Goal: Find specific page/section: Find specific page/section

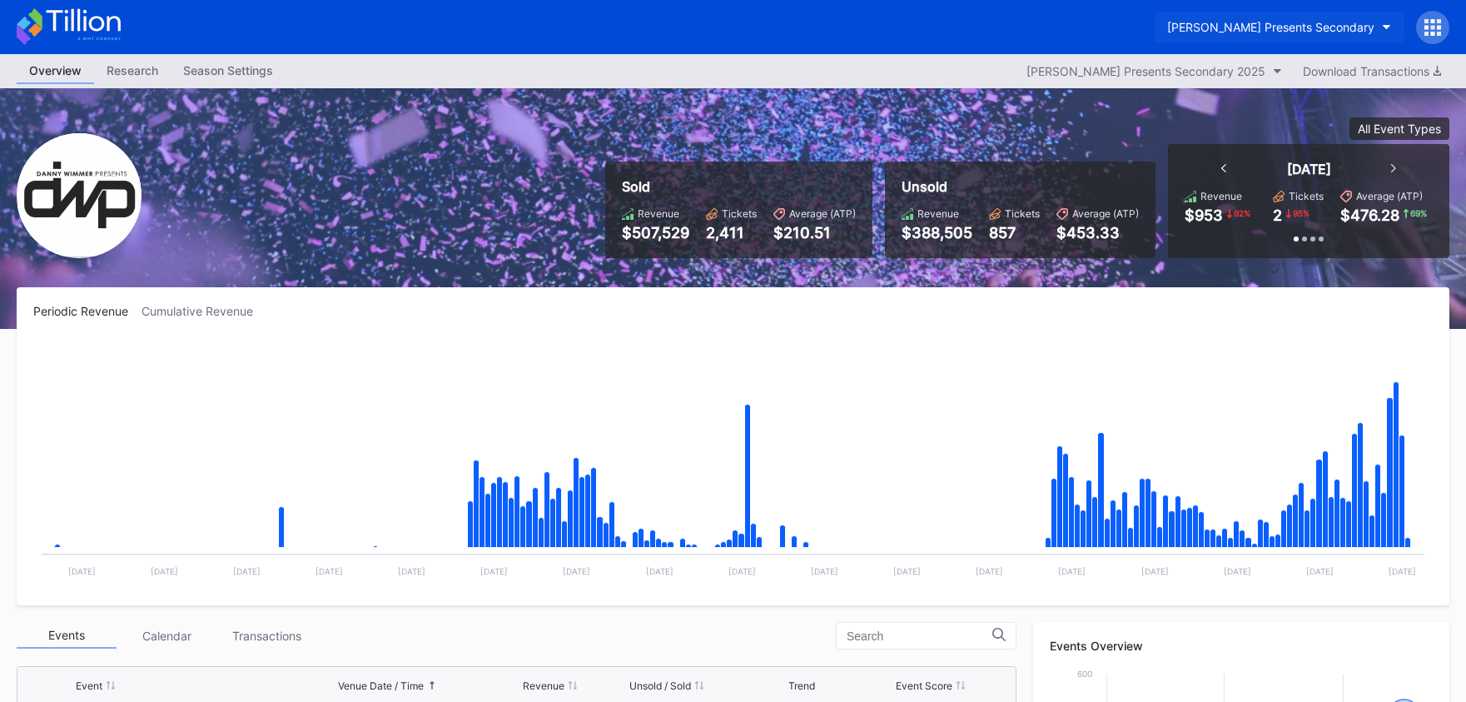
click at [1167, 38] on button "[PERSON_NAME] Presents Secondary" at bounding box center [1279, 27] width 249 height 31
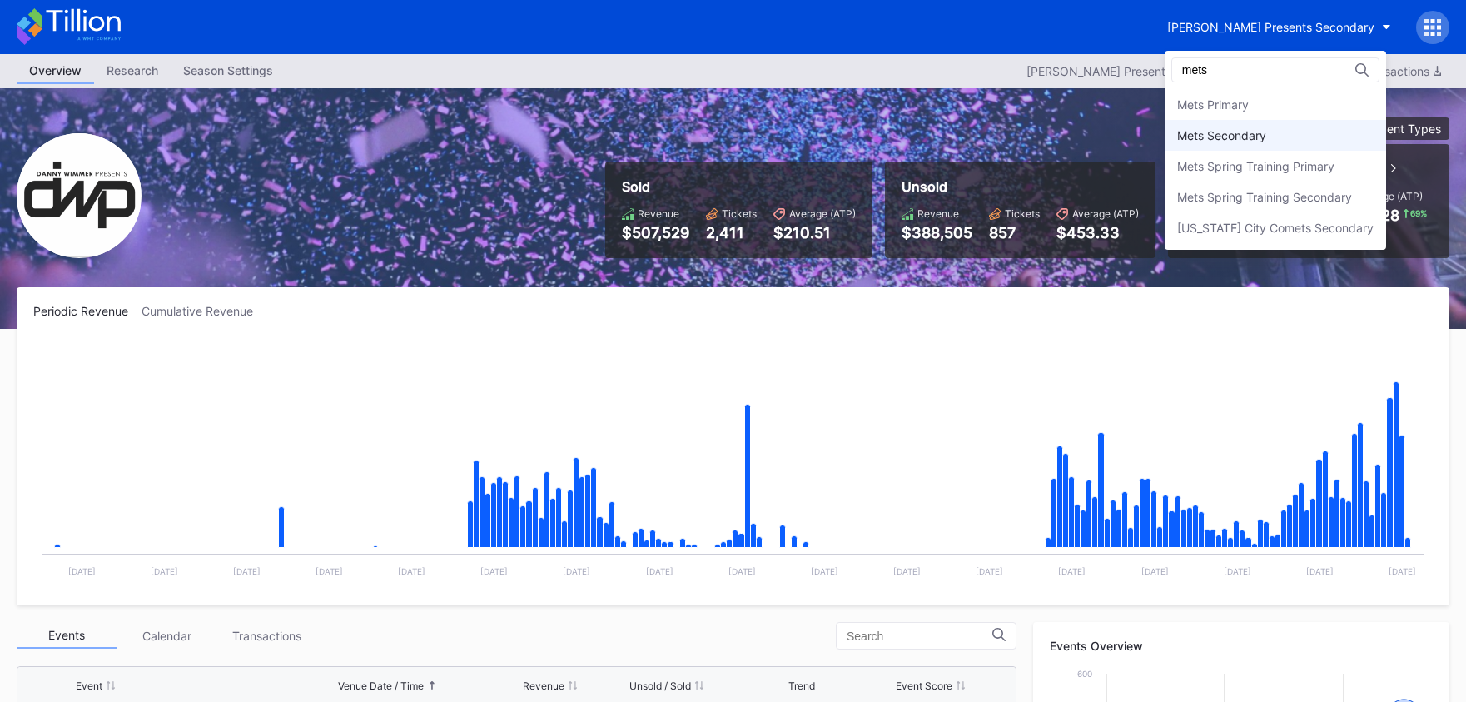
type input "mets"
click at [1255, 149] on div "Mets Secondary" at bounding box center [1276, 135] width 222 height 31
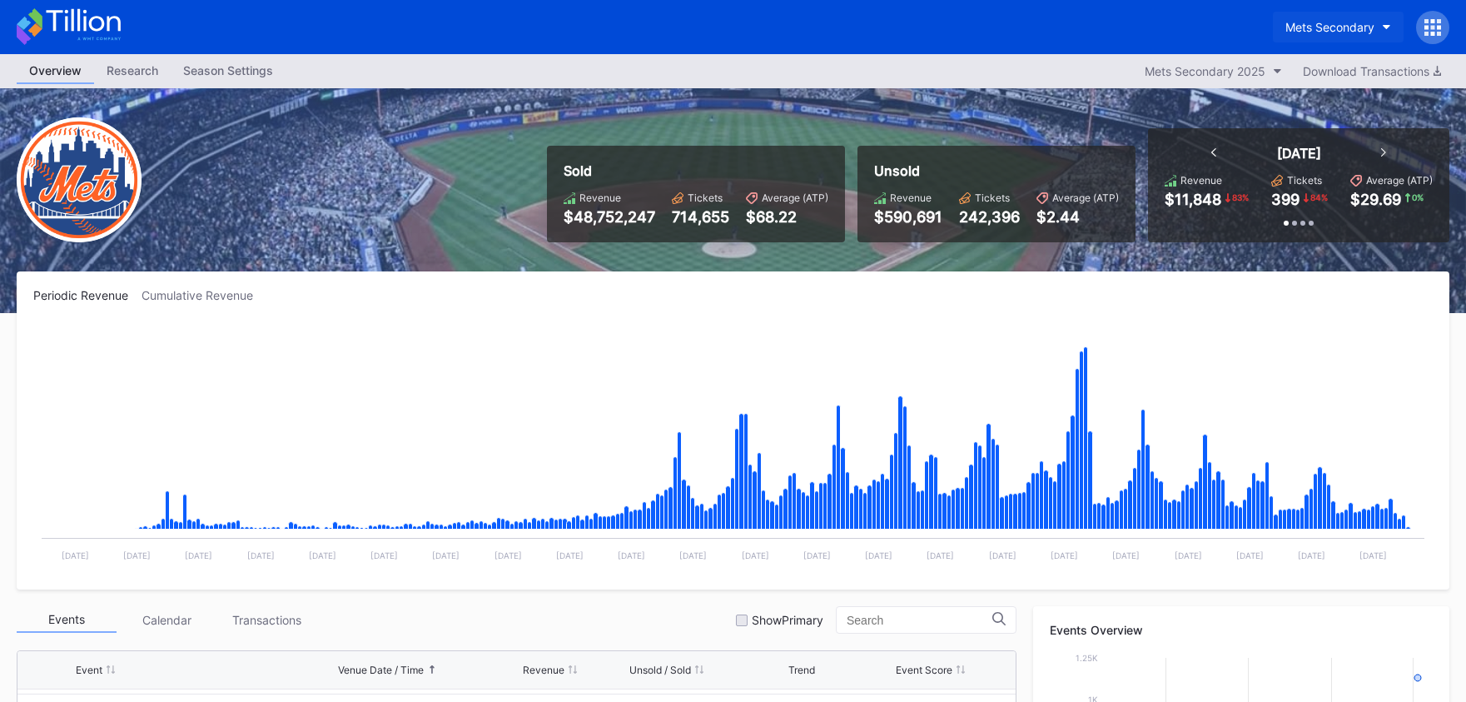
click at [1346, 27] on div "Mets Secondary" at bounding box center [1330, 27] width 89 height 14
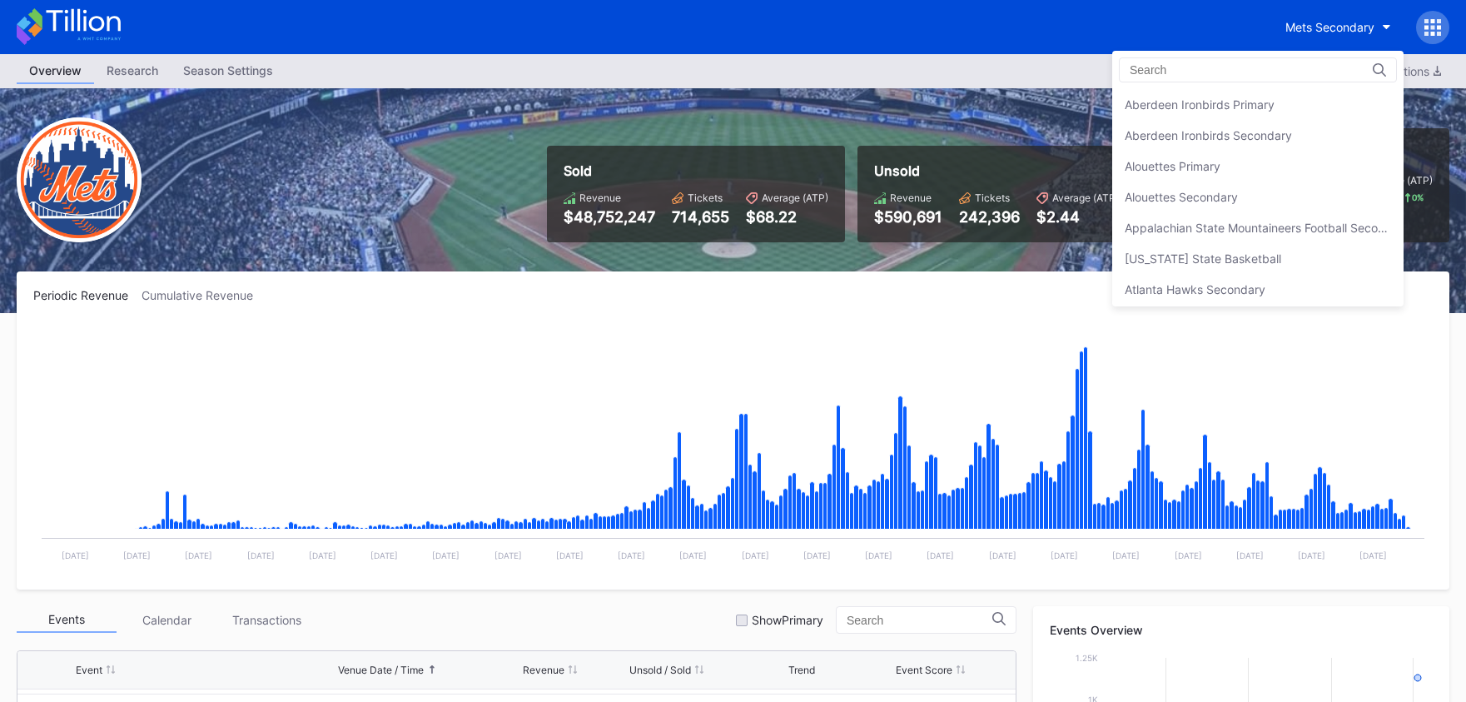
scroll to position [2619, 0]
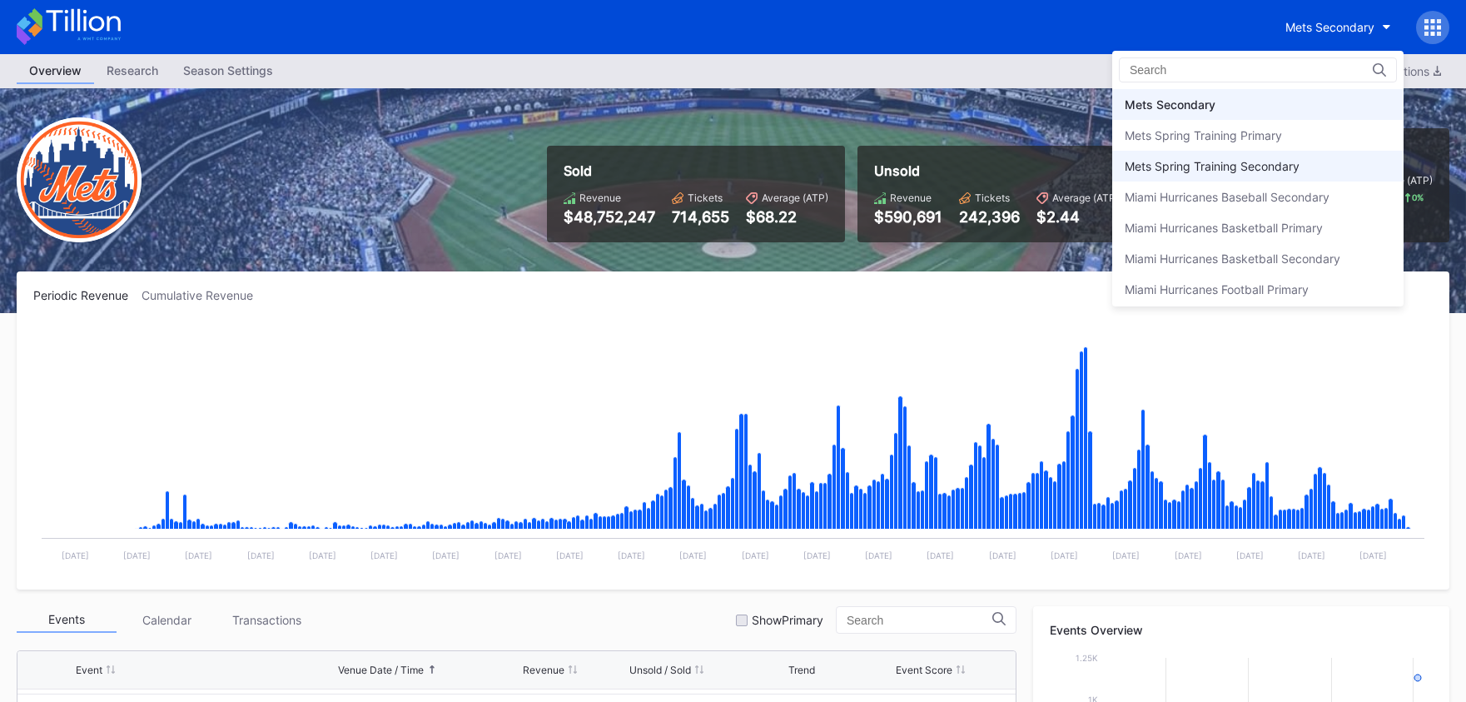
click at [1289, 152] on div "Mets Spring Training Secondary" at bounding box center [1258, 166] width 291 height 31
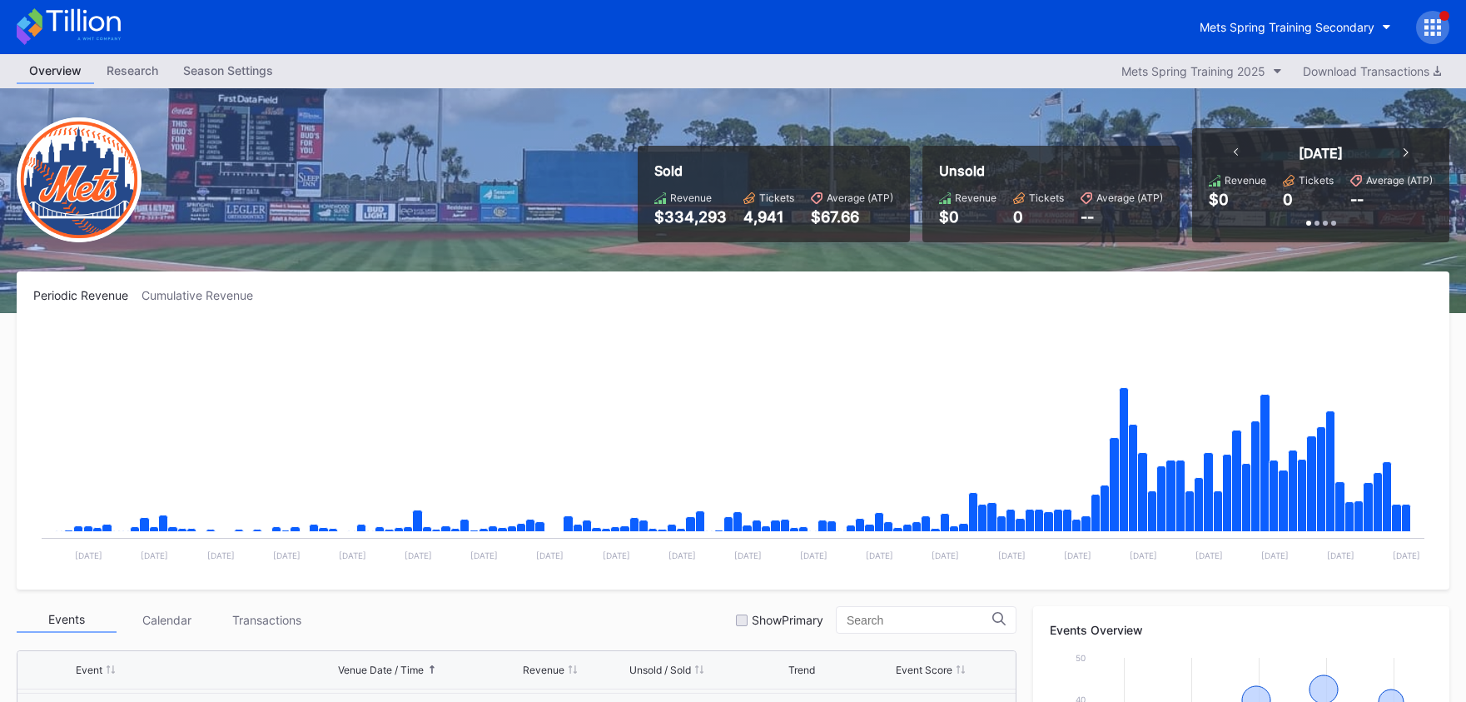
click at [1279, 8] on div "Mets Spring Training Secondary" at bounding box center [733, 27] width 1466 height 54
click at [1281, 26] on div "Mets Spring Training Secondary" at bounding box center [1287, 27] width 175 height 14
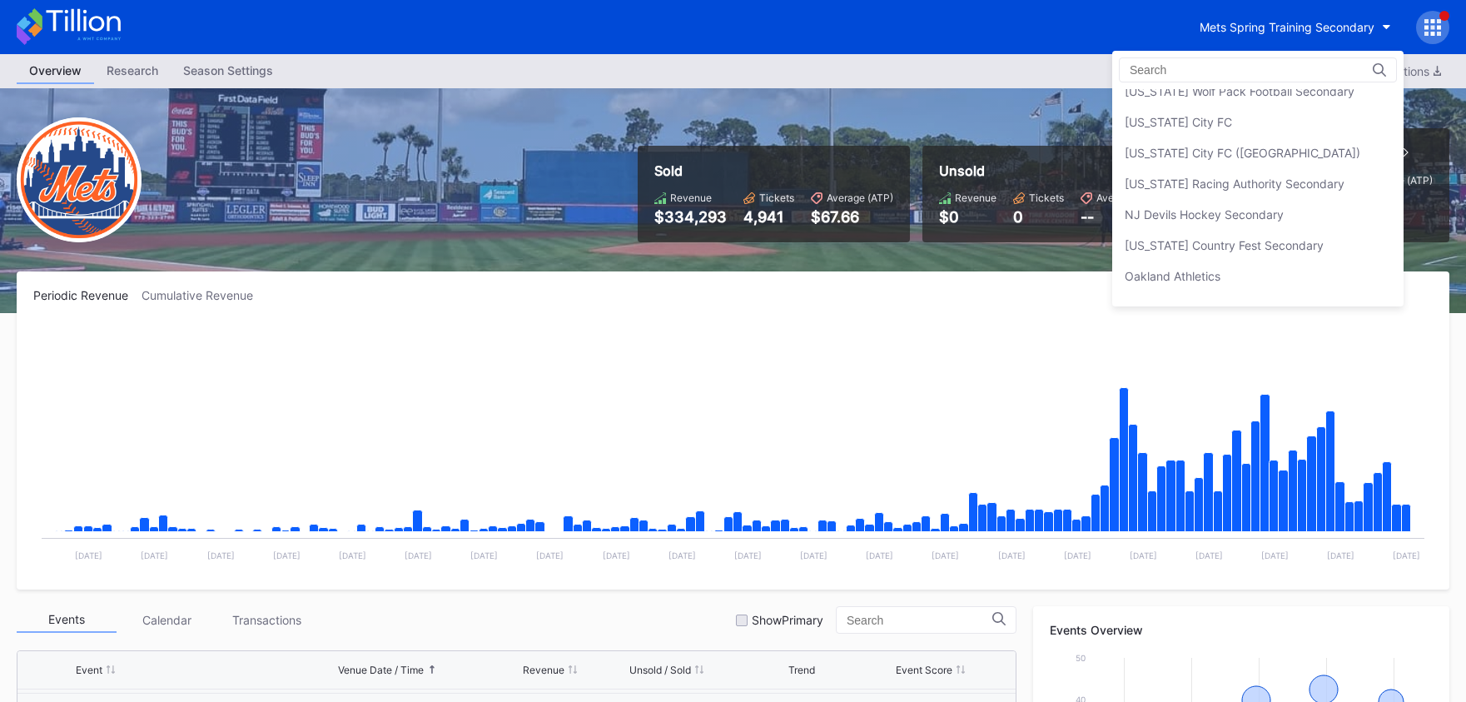
scroll to position [3189, 0]
click at [1257, 168] on div "[US_STATE] Racing Authority Secondary" at bounding box center [1258, 182] width 291 height 31
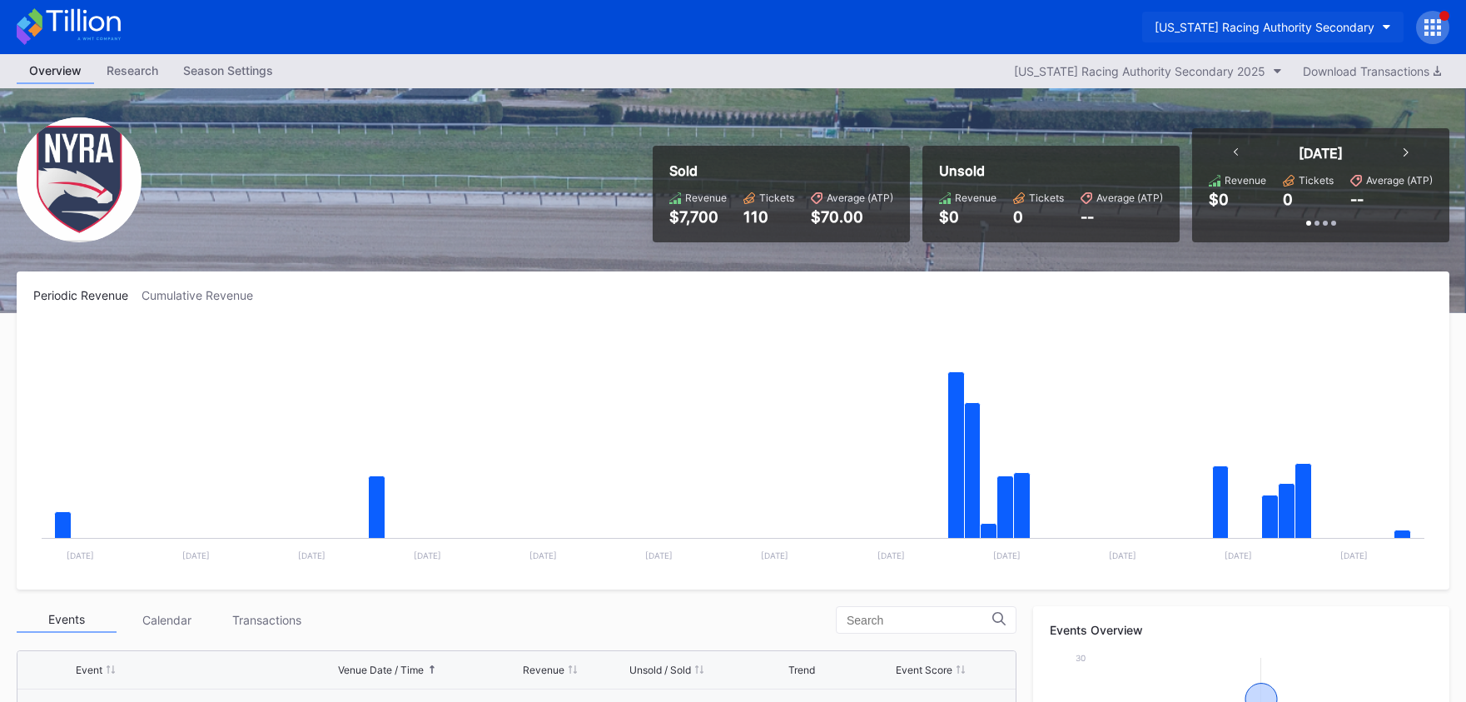
click at [1287, 39] on button "[US_STATE] Racing Authority Secondary" at bounding box center [1273, 27] width 261 height 31
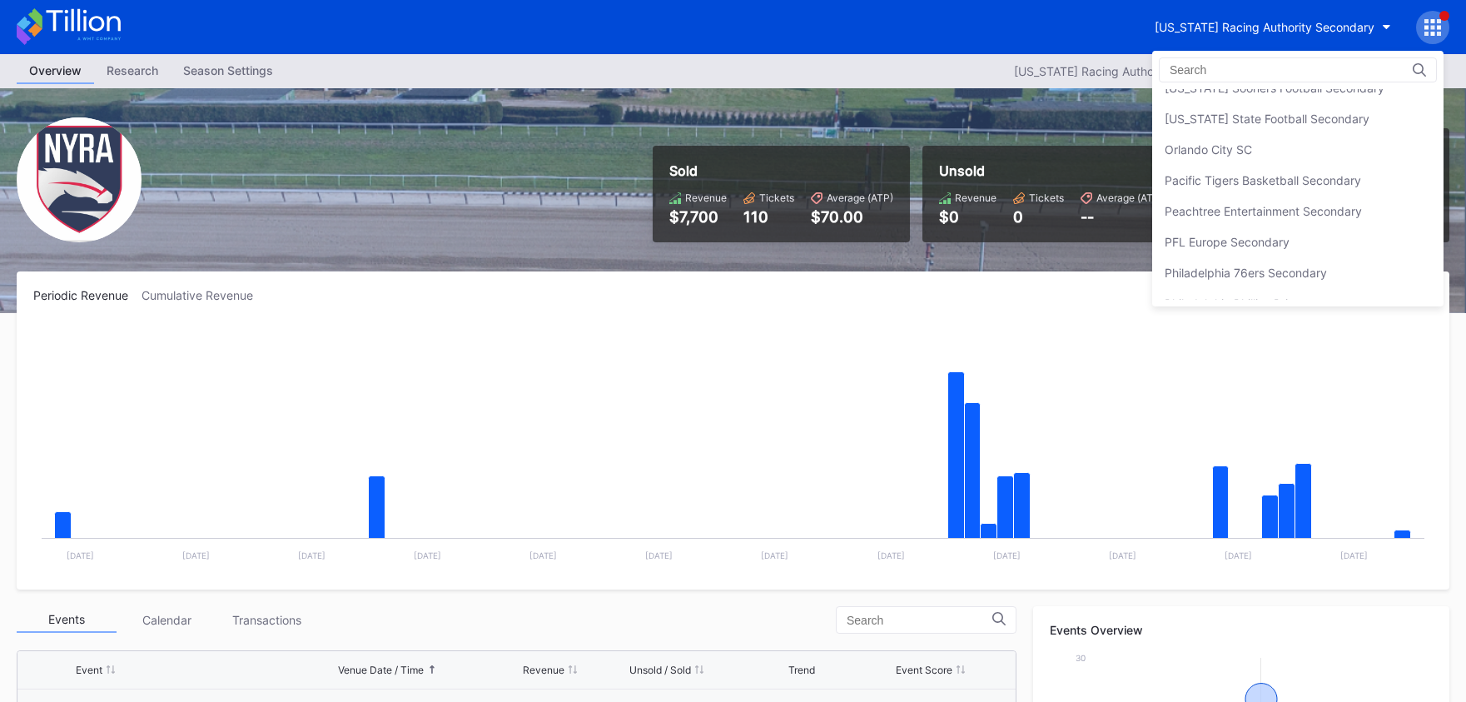
scroll to position [3478, 0]
click at [1286, 211] on div "Peachtree Entertainment Secondary" at bounding box center [1298, 200] width 291 height 31
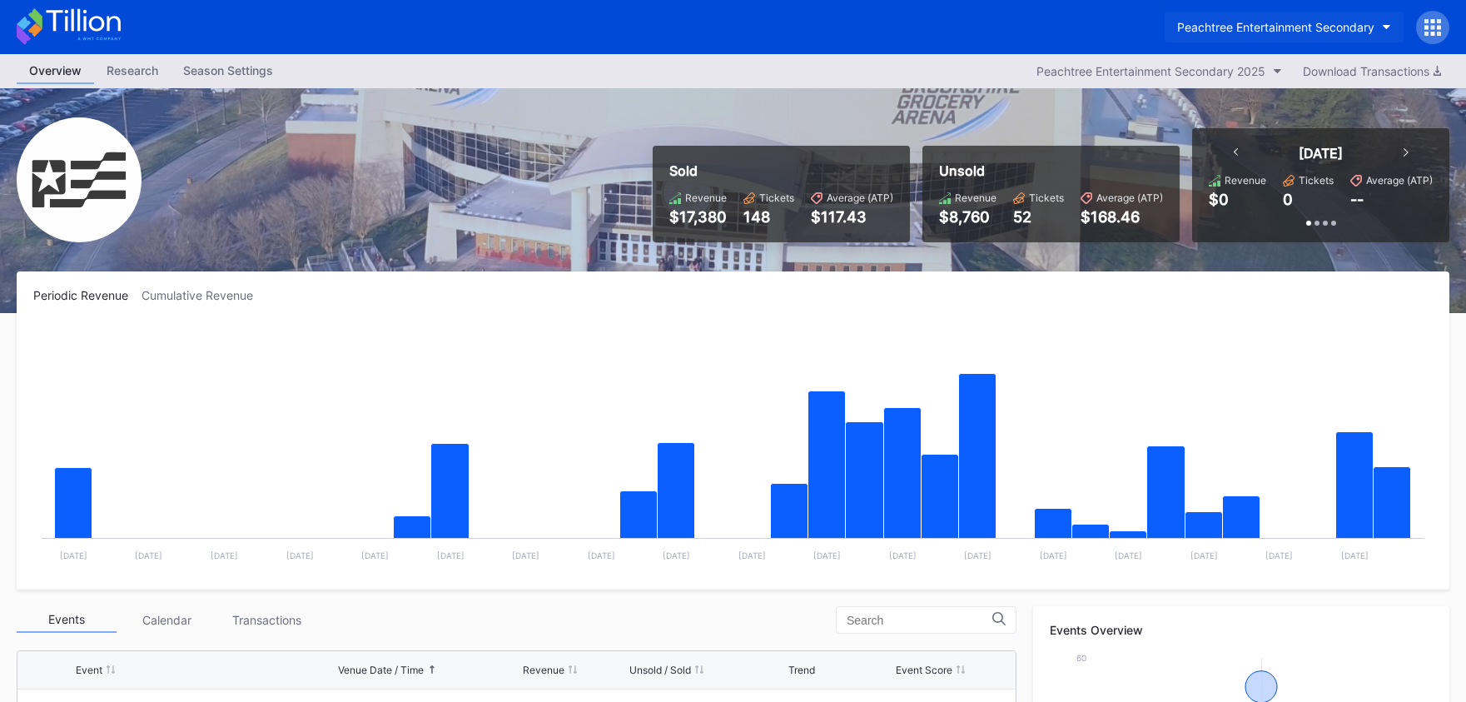
click at [1254, 17] on button "Peachtree Entertainment Secondary" at bounding box center [1284, 27] width 239 height 31
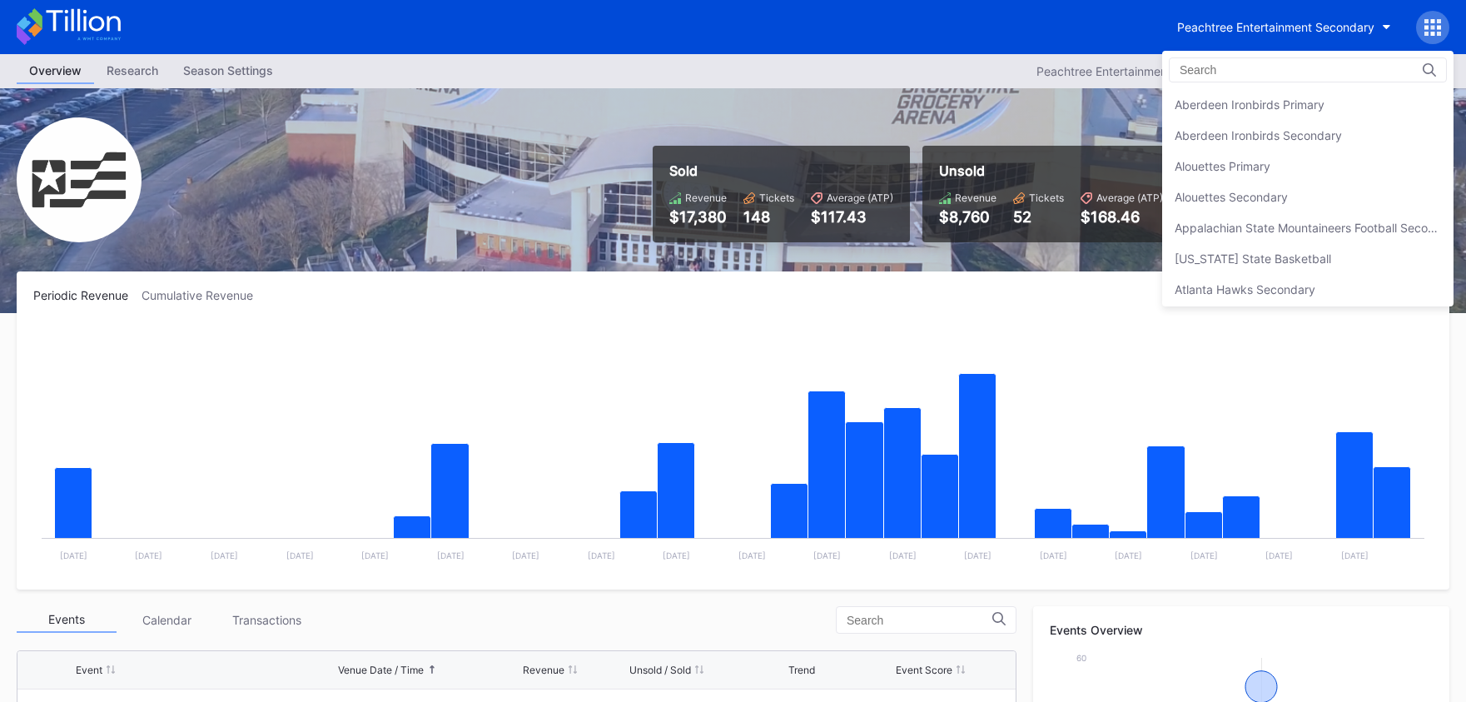
scroll to position [3574, 0]
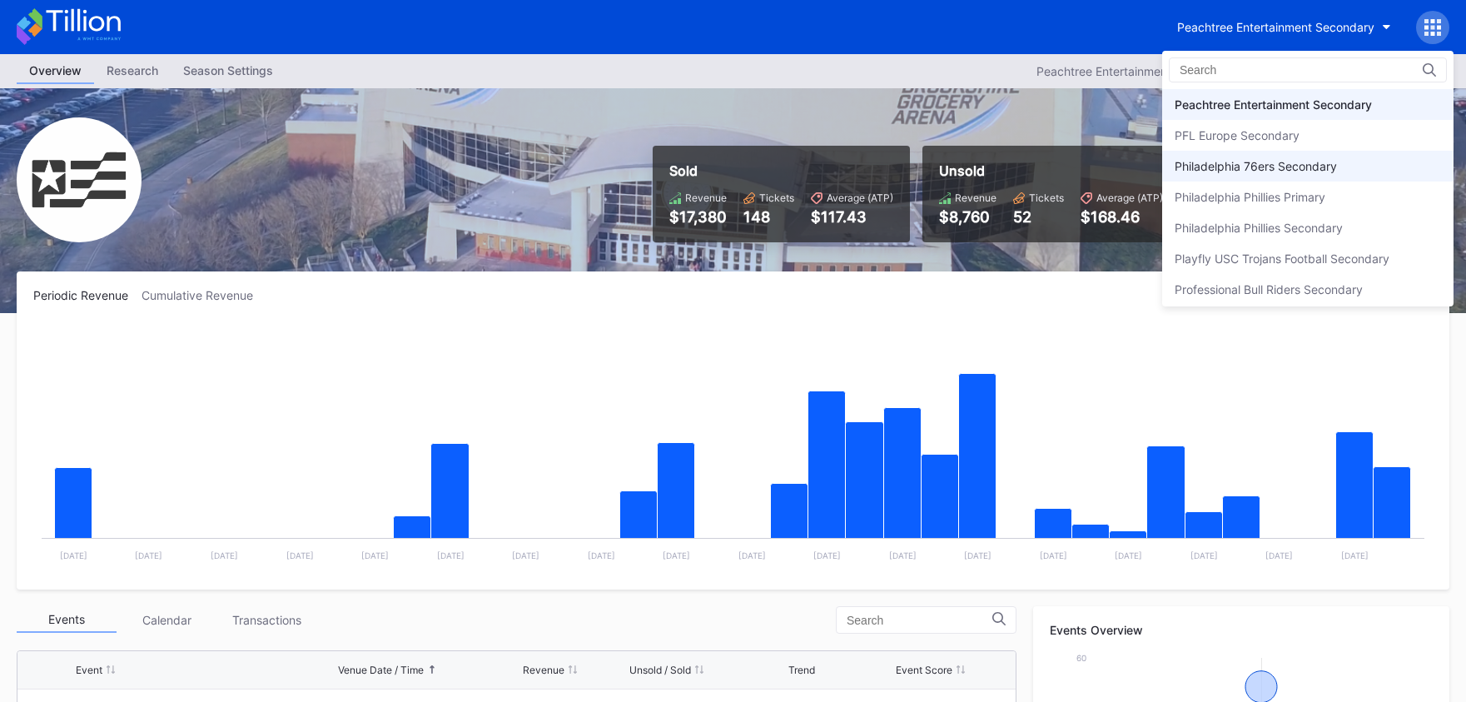
click at [1257, 162] on div "Philadelphia 76ers Secondary" at bounding box center [1256, 166] width 162 height 14
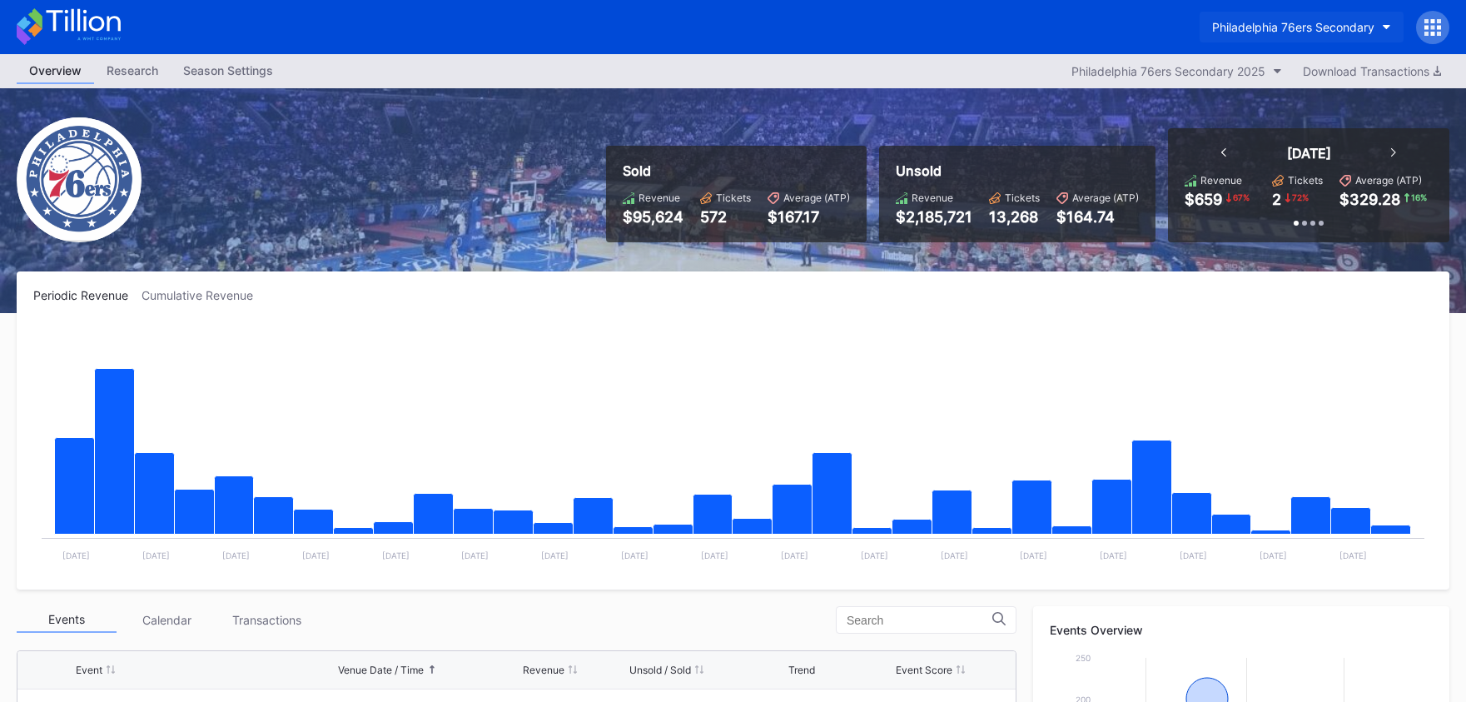
click at [1339, 29] on div "Philadelphia 76ers Secondary" at bounding box center [1293, 27] width 162 height 14
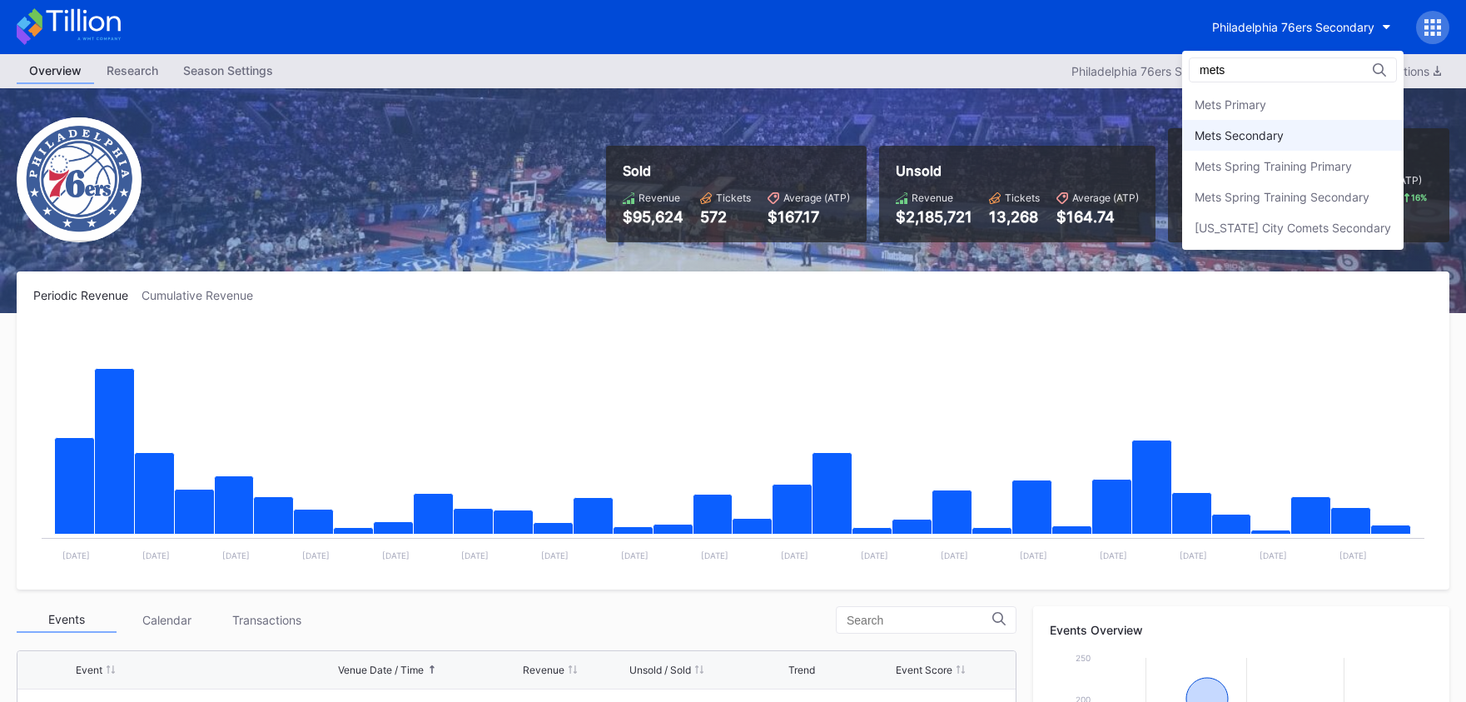
scroll to position [2, 0]
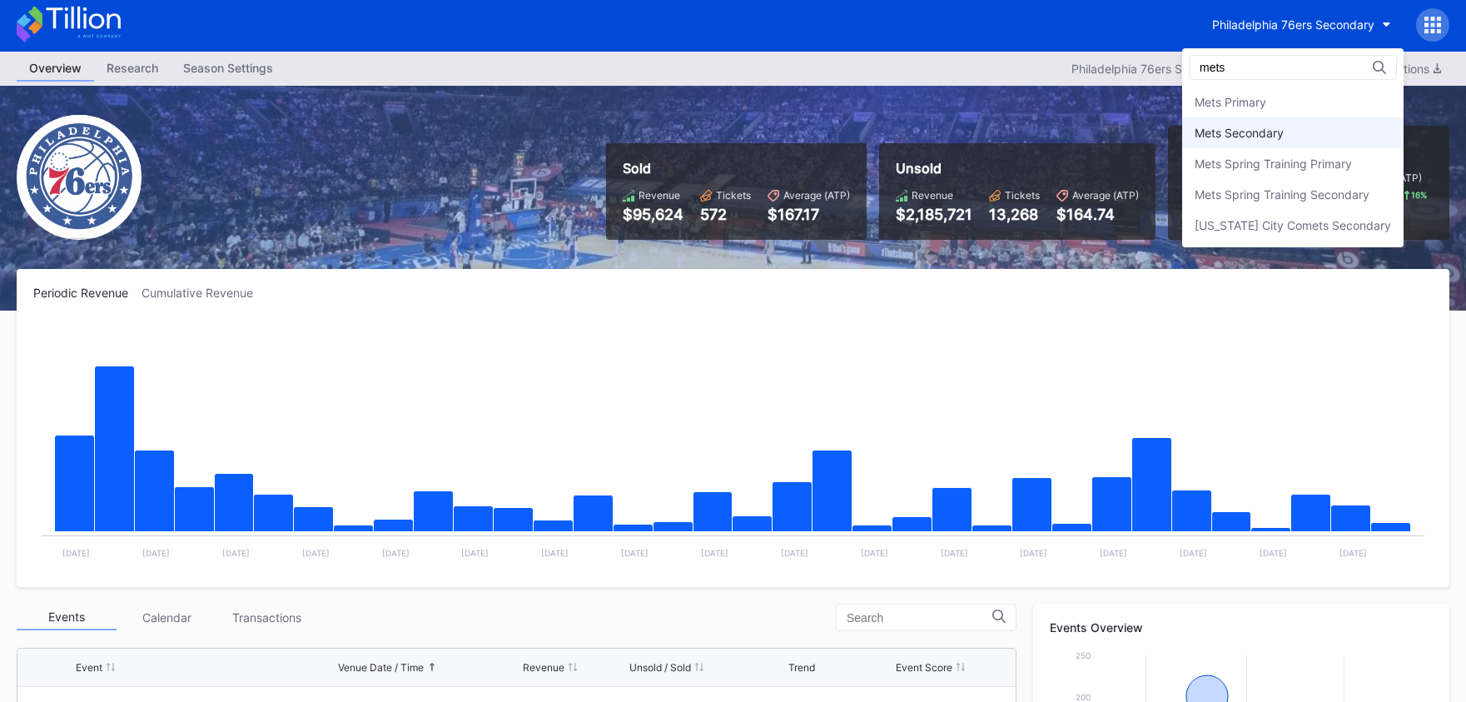
type input "mets"
click at [1341, 132] on div "Mets Secondary" at bounding box center [1294, 132] width 222 height 31
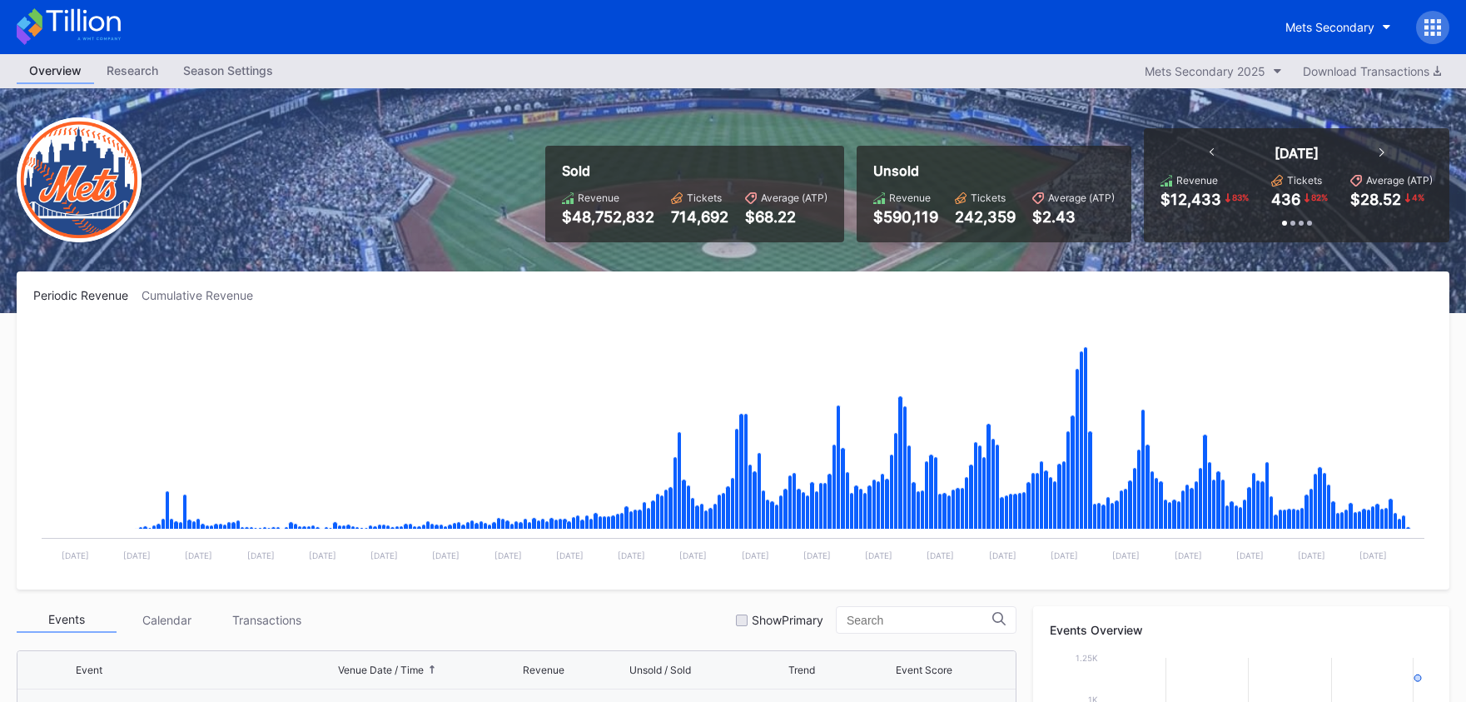
scroll to position [4006, 0]
click at [48, 29] on icon at bounding box center [69, 26] width 104 height 37
click at [92, 25] on icon at bounding box center [69, 26] width 104 height 37
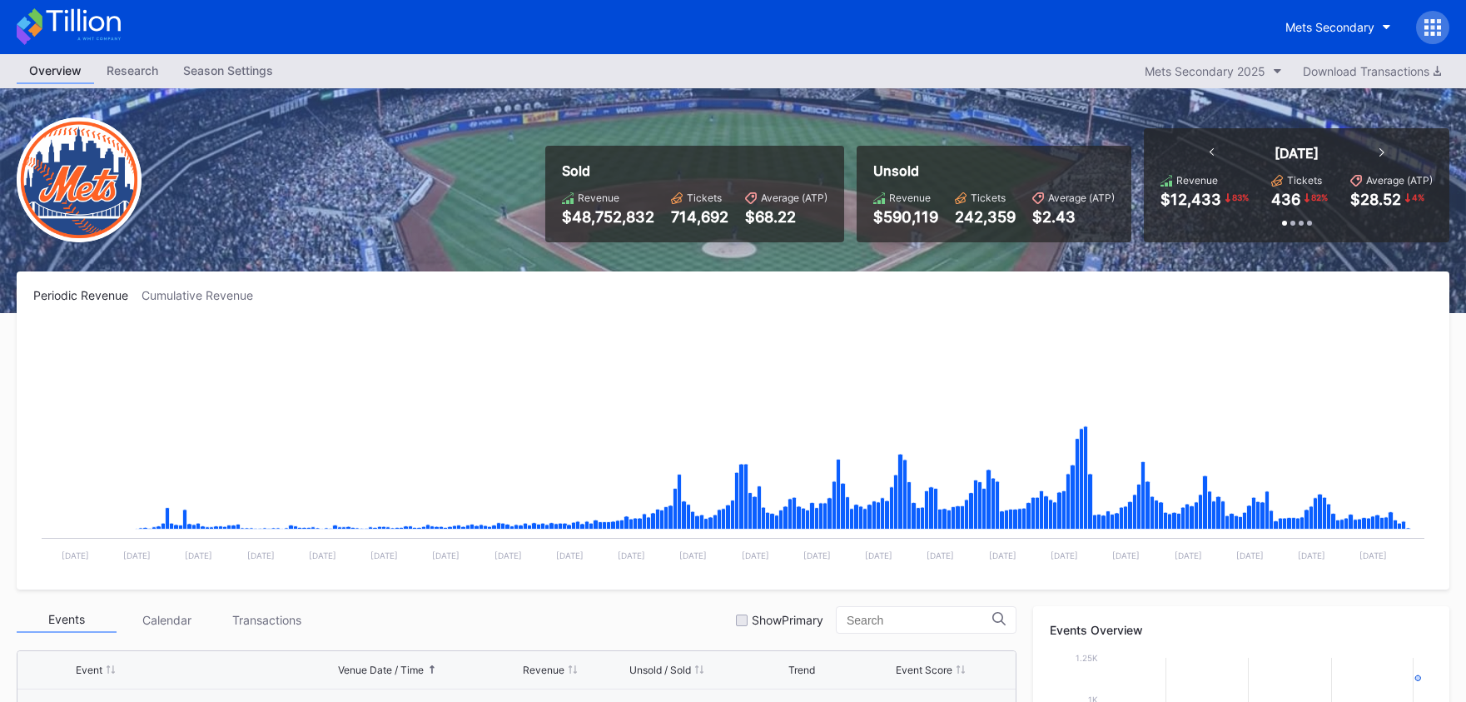
scroll to position [4006, 0]
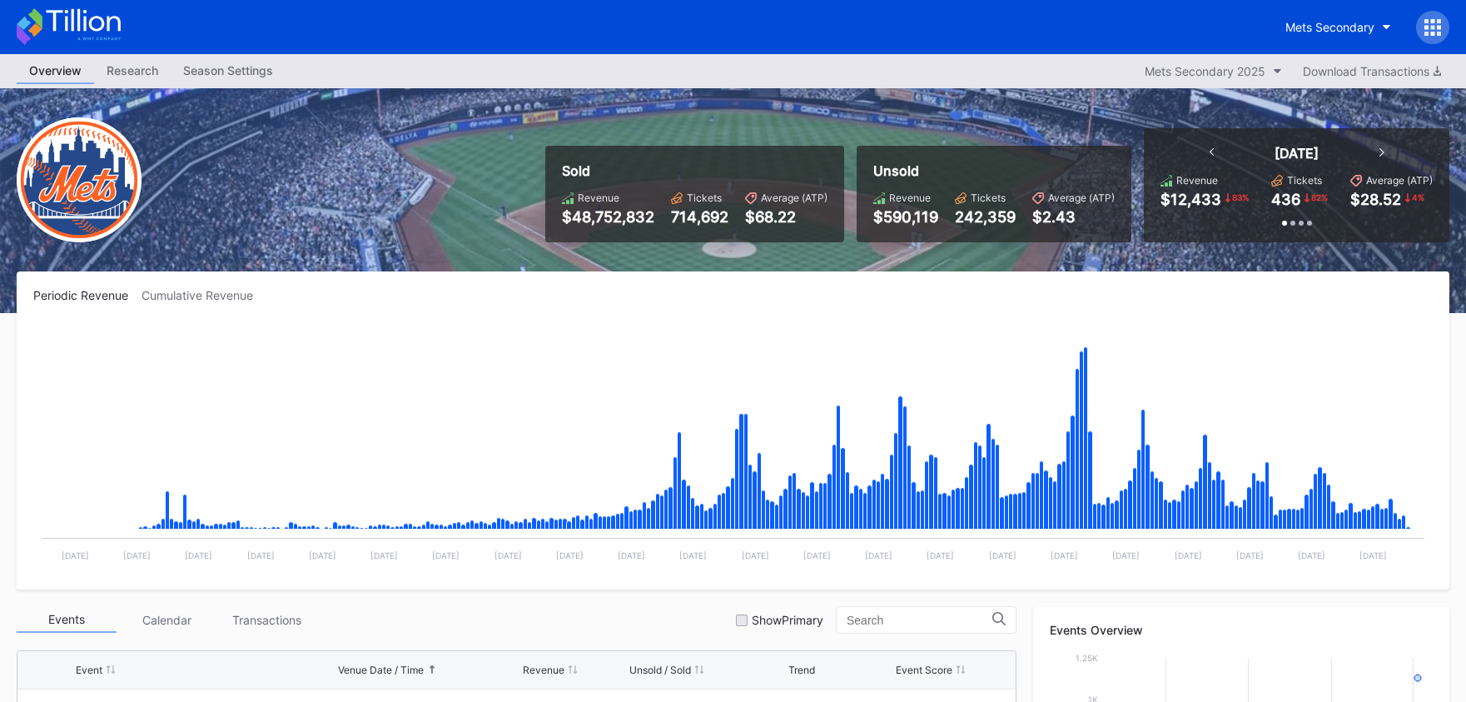
click at [56, 32] on icon at bounding box center [69, 26] width 104 height 37
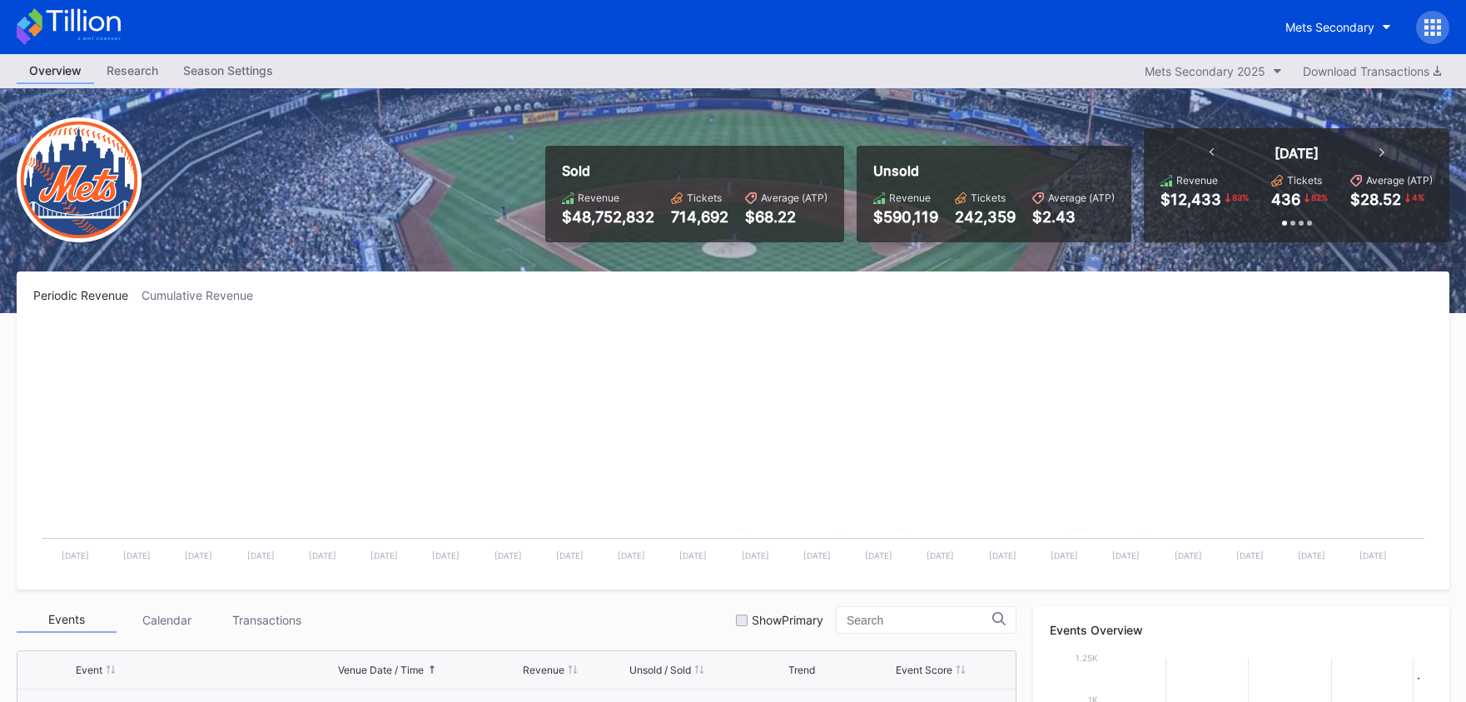
scroll to position [4006, 0]
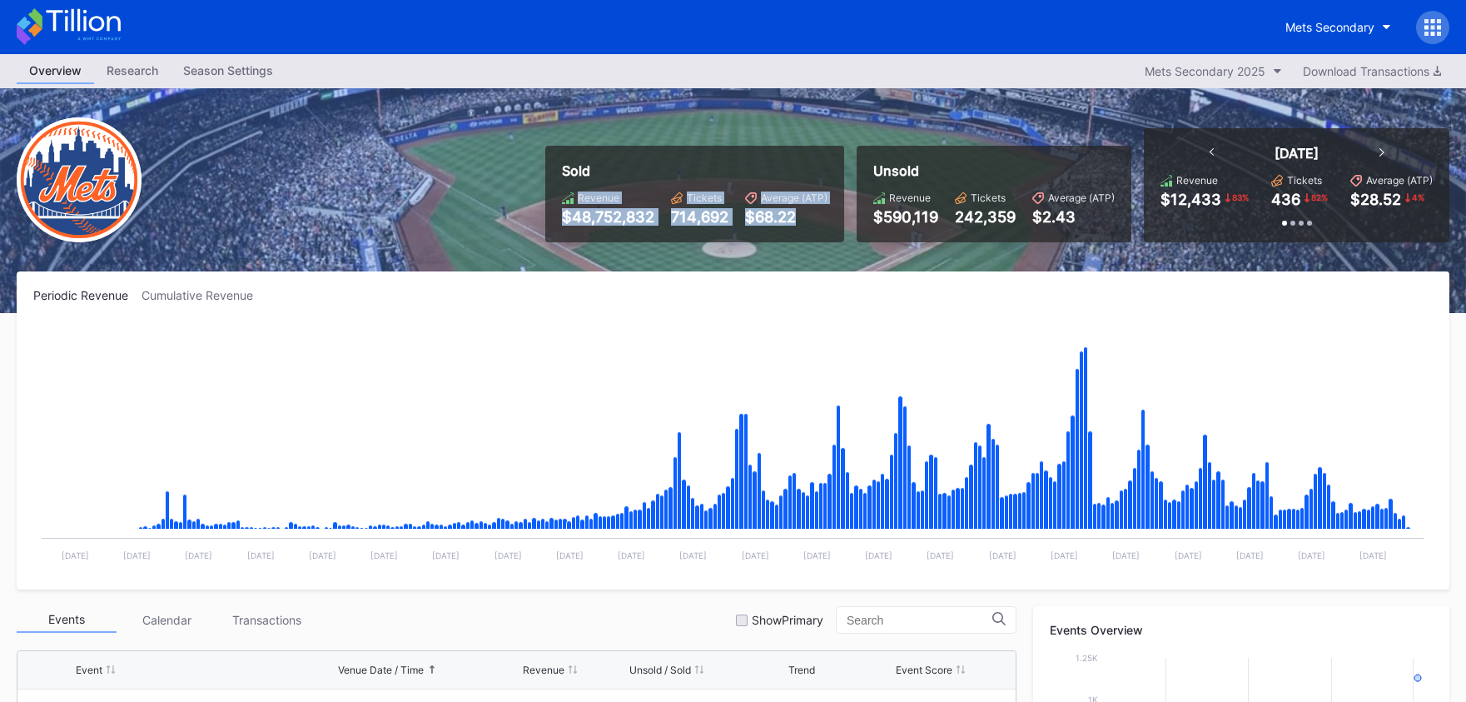
drag, startPoint x: 744, startPoint y: 241, endPoint x: 817, endPoint y: 252, distance: 73.3
click at [811, 252] on div "Sold Revenue $48,752,832 Tickets 714,692 Average (ATP) $68.22 Unsold Revenue $5…" at bounding box center [733, 200] width 1466 height 225
click at [817, 252] on div "Sold Revenue $48,752,832 Tickets 714,692 Average (ATP) $68.22 Unsold Revenue $5…" at bounding box center [733, 200] width 1466 height 225
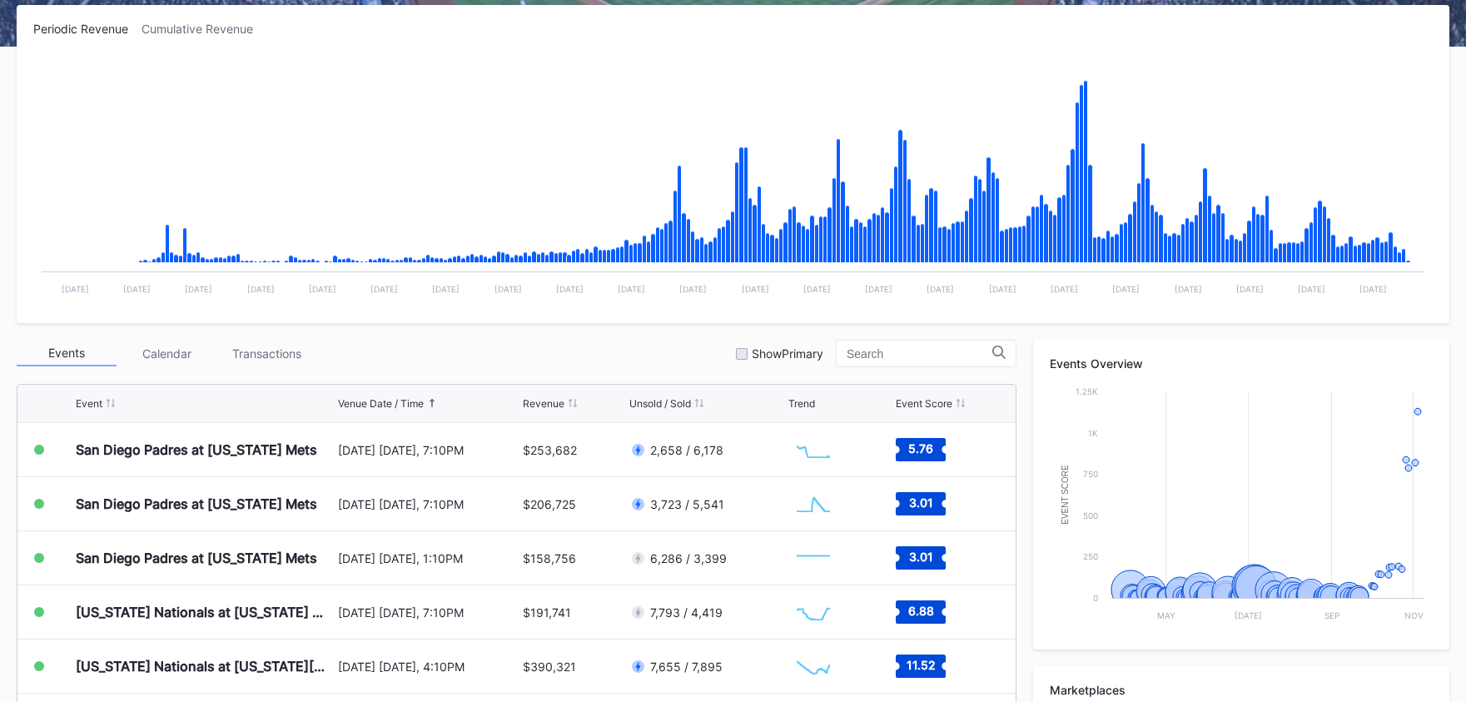
scroll to position [0, 0]
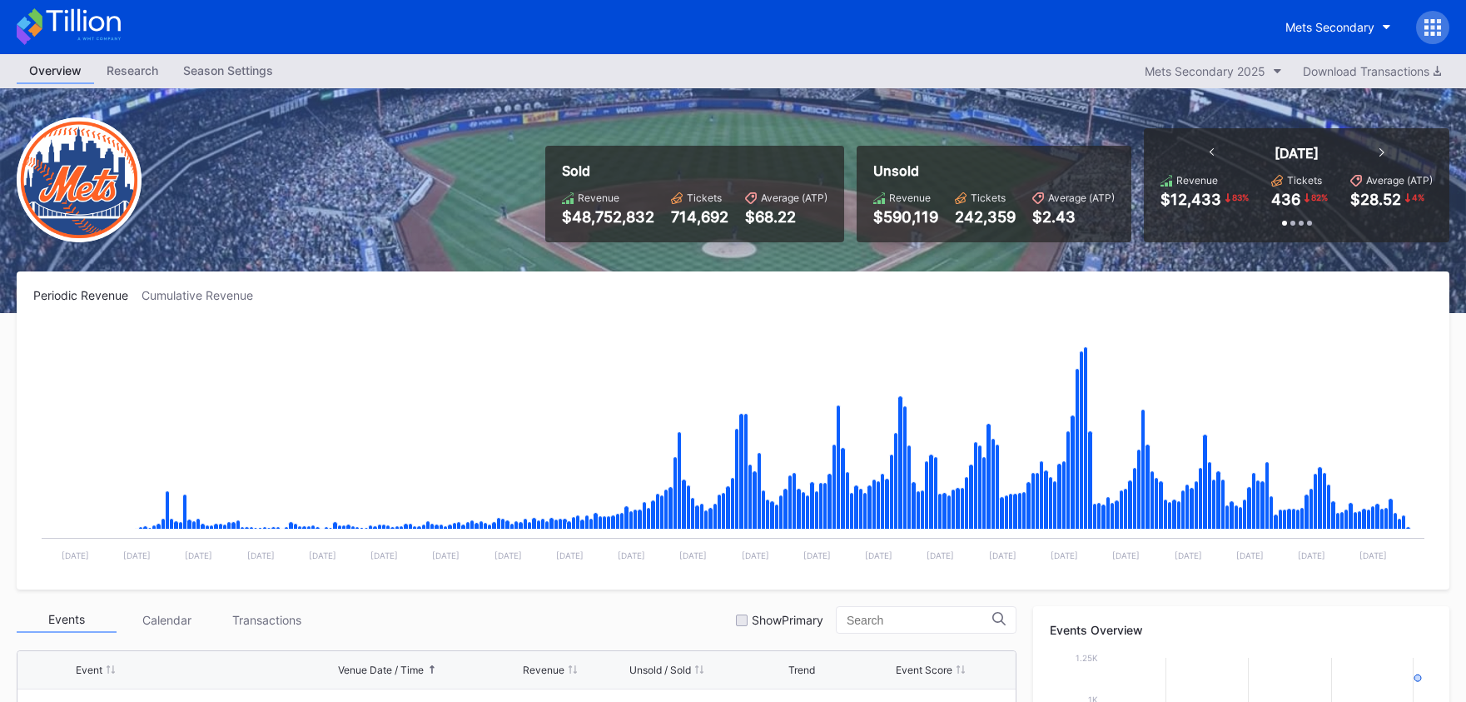
click at [87, 13] on icon at bounding box center [69, 26] width 104 height 37
click at [87, 13] on body "Mets Secondary Overview Research Season Settings Mets Secondary 2025 Download T…" at bounding box center [733, 351] width 1466 height 702
click at [1305, 22] on div "Mets Secondary" at bounding box center [1330, 27] width 89 height 14
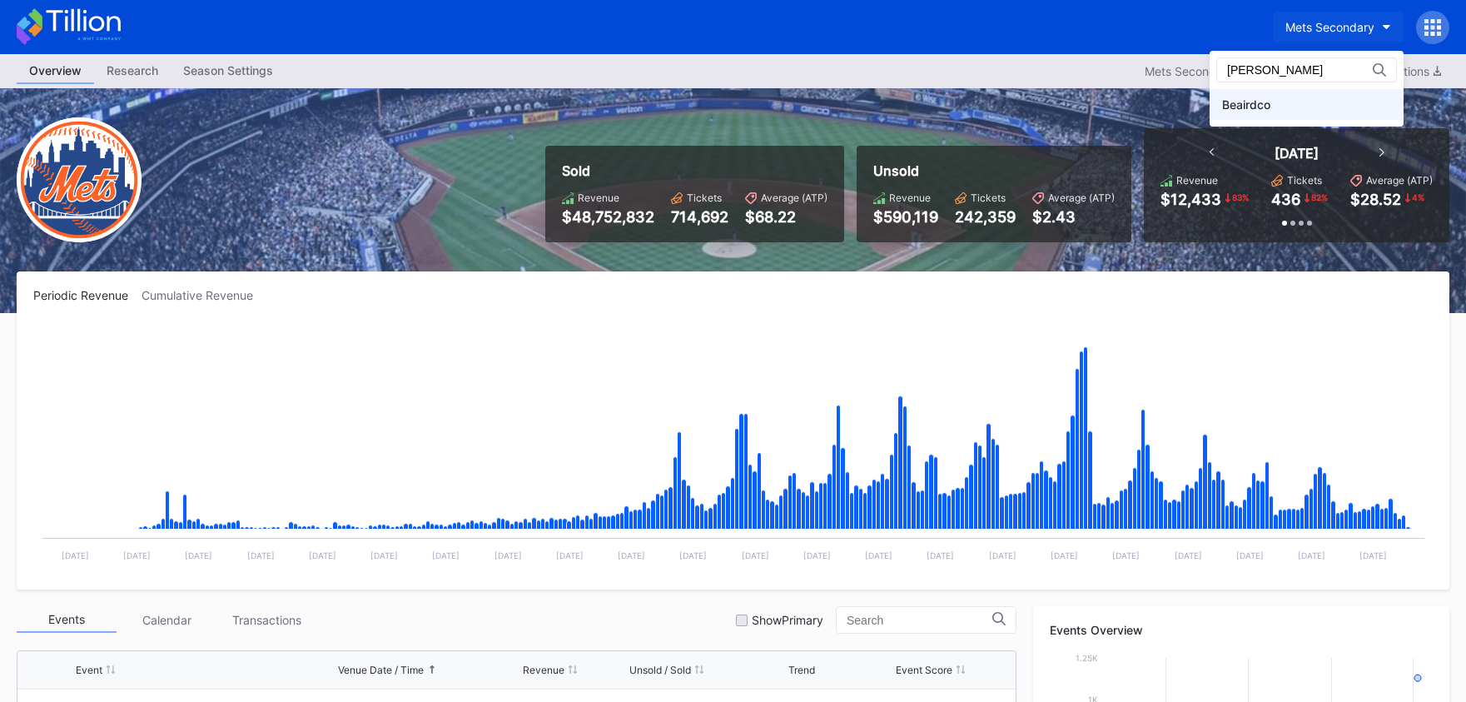
type input "[PERSON_NAME]"
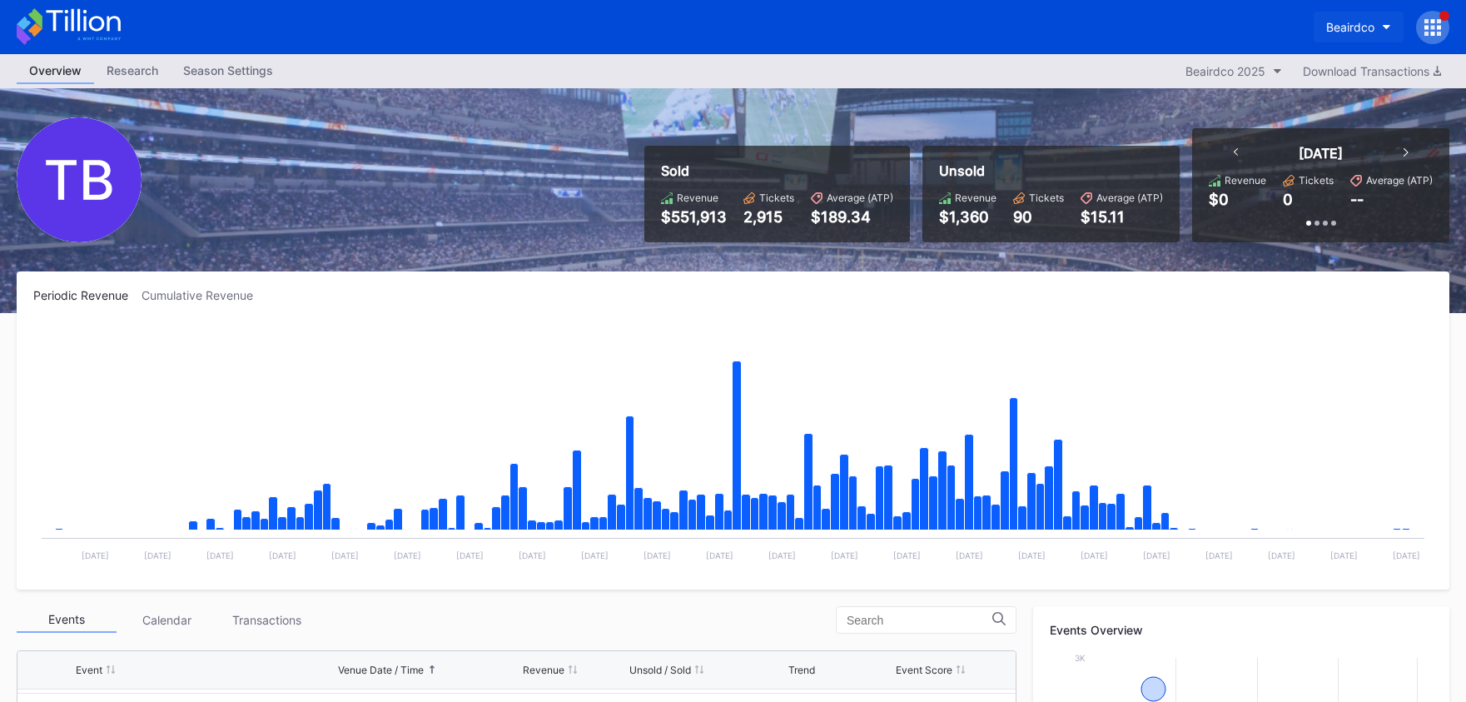
click at [1329, 28] on div "Beairdco" at bounding box center [1351, 27] width 48 height 14
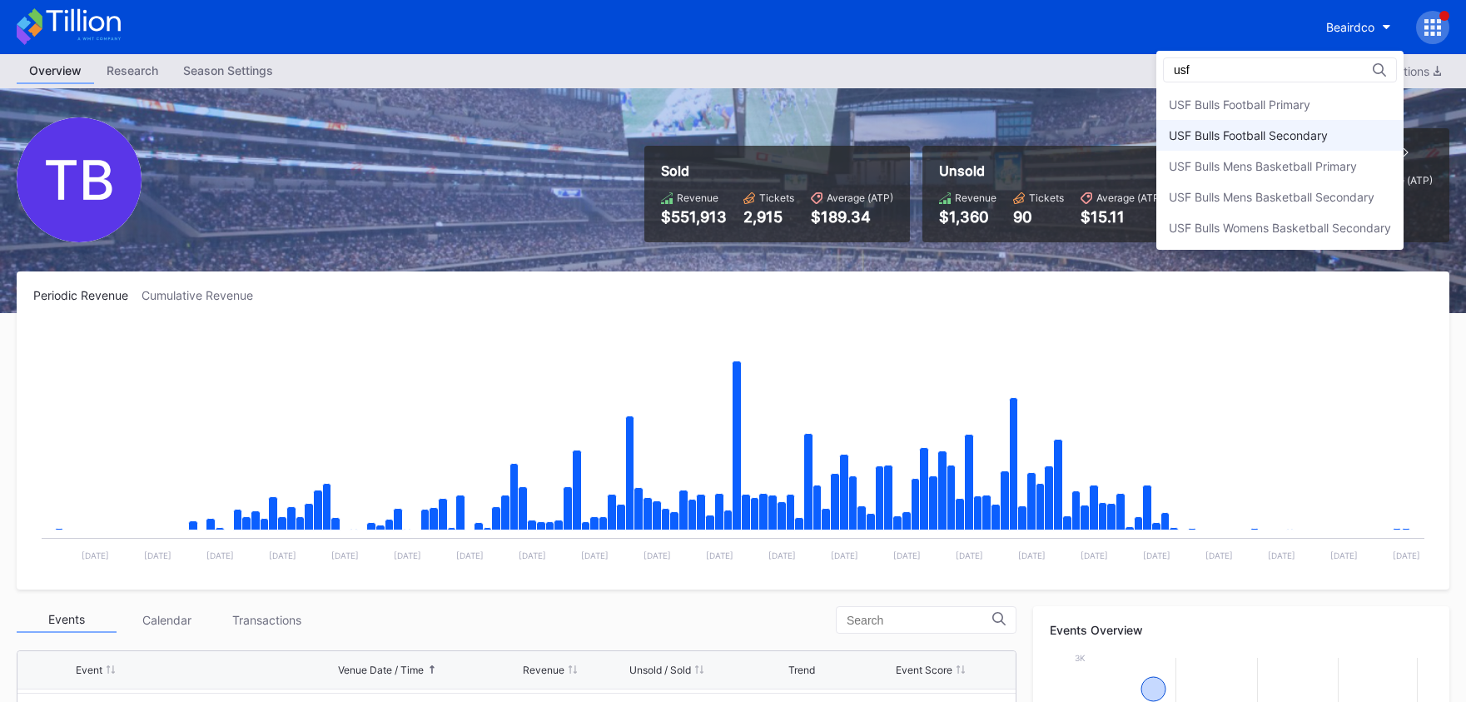
type input "usf"
click at [1316, 135] on div "USF Bulls Football Secondary" at bounding box center [1248, 135] width 159 height 14
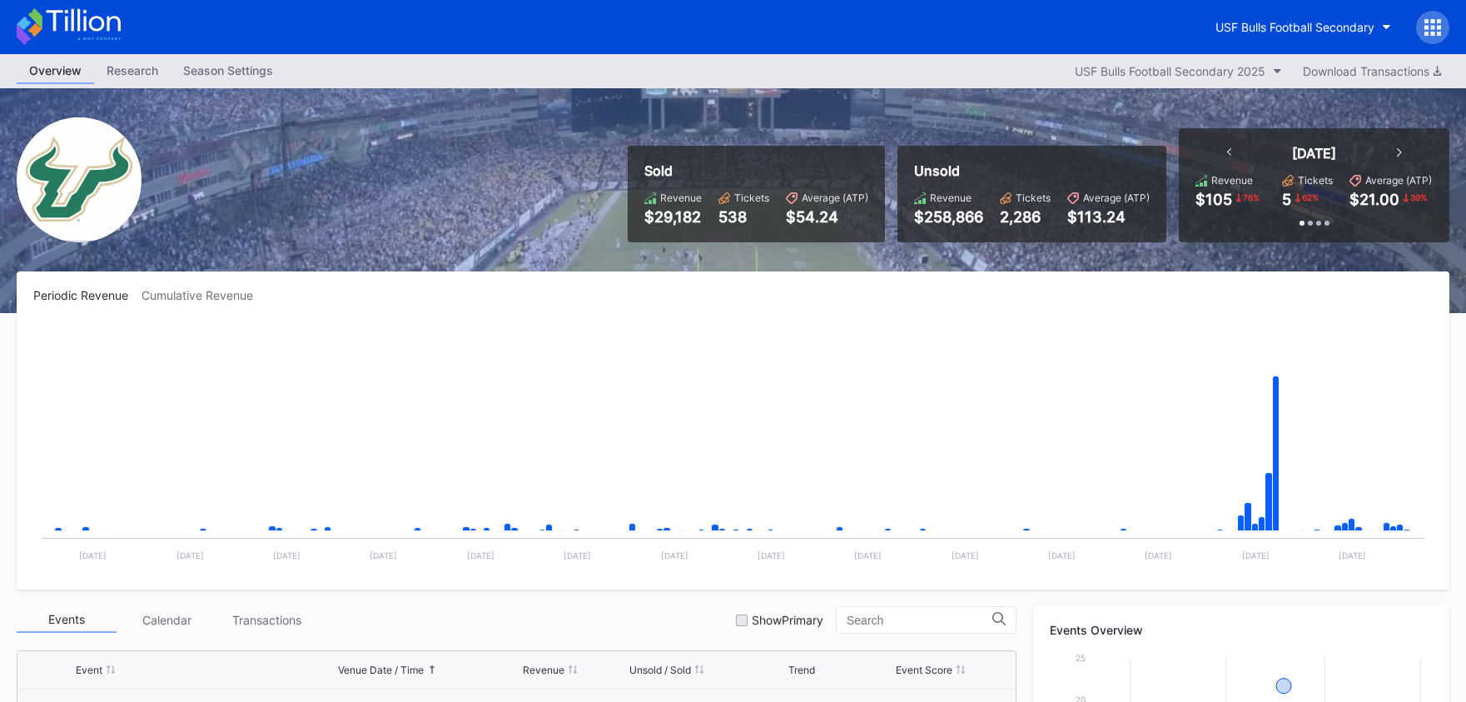
click at [232, 296] on div "Cumulative Revenue" at bounding box center [204, 295] width 125 height 14
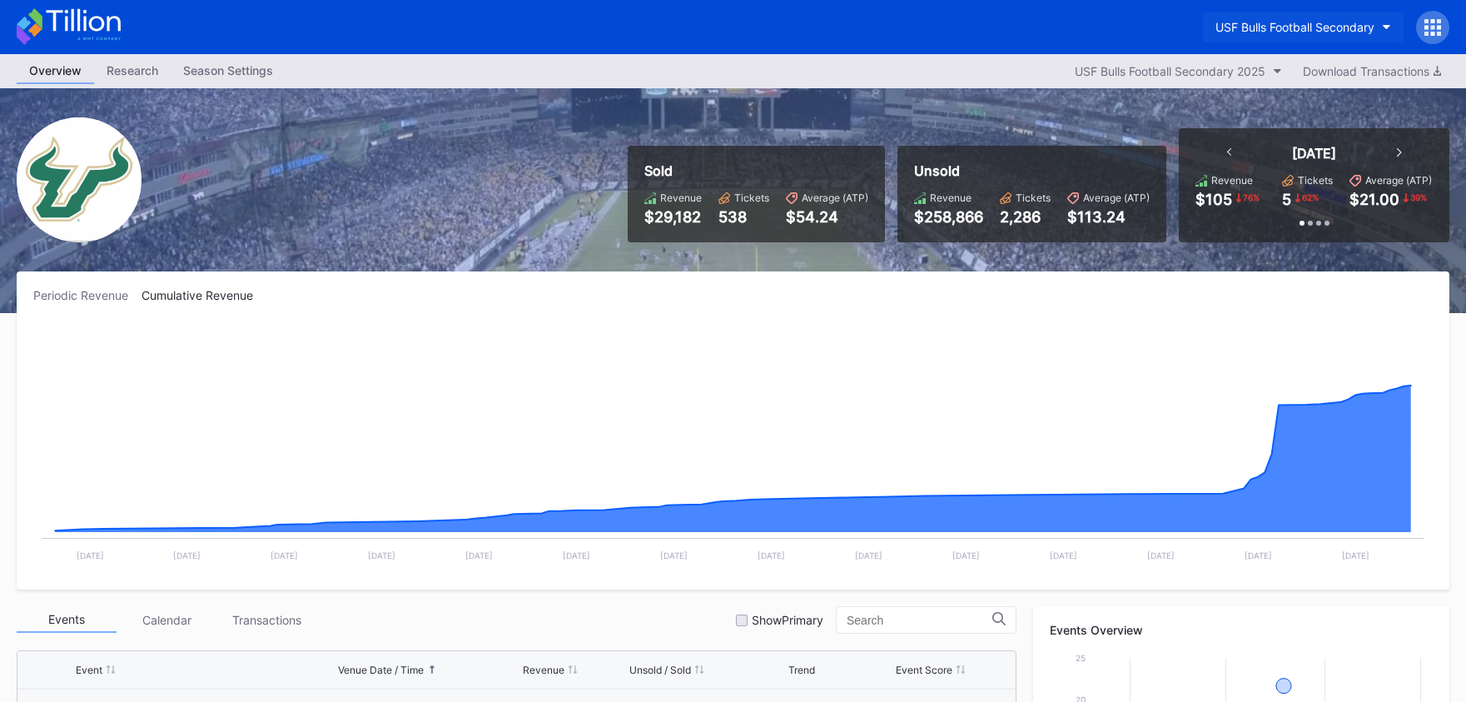
click at [1247, 27] on div "USF Bulls Football Secondary" at bounding box center [1295, 27] width 159 height 14
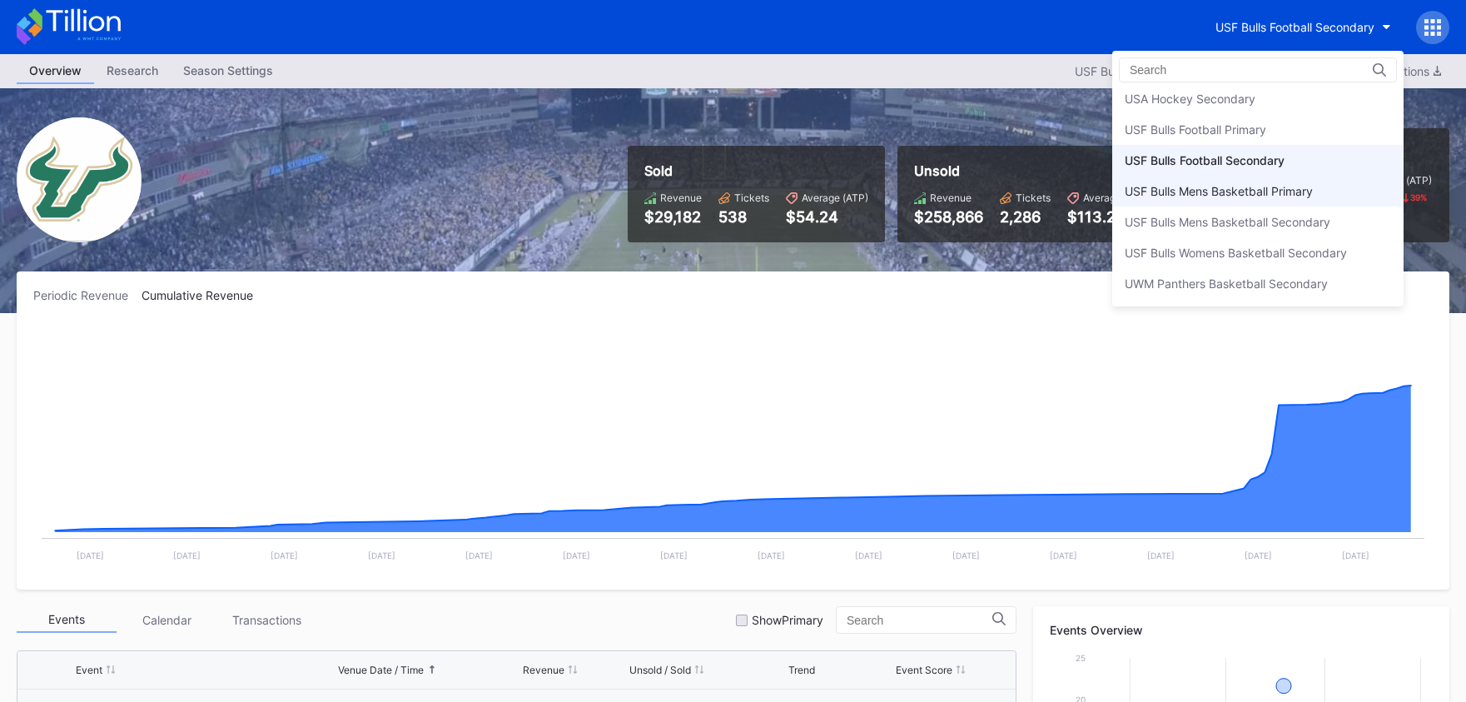
scroll to position [5554, 0]
click at [1243, 126] on div "USF Bulls Football Primary" at bounding box center [1196, 128] width 142 height 14
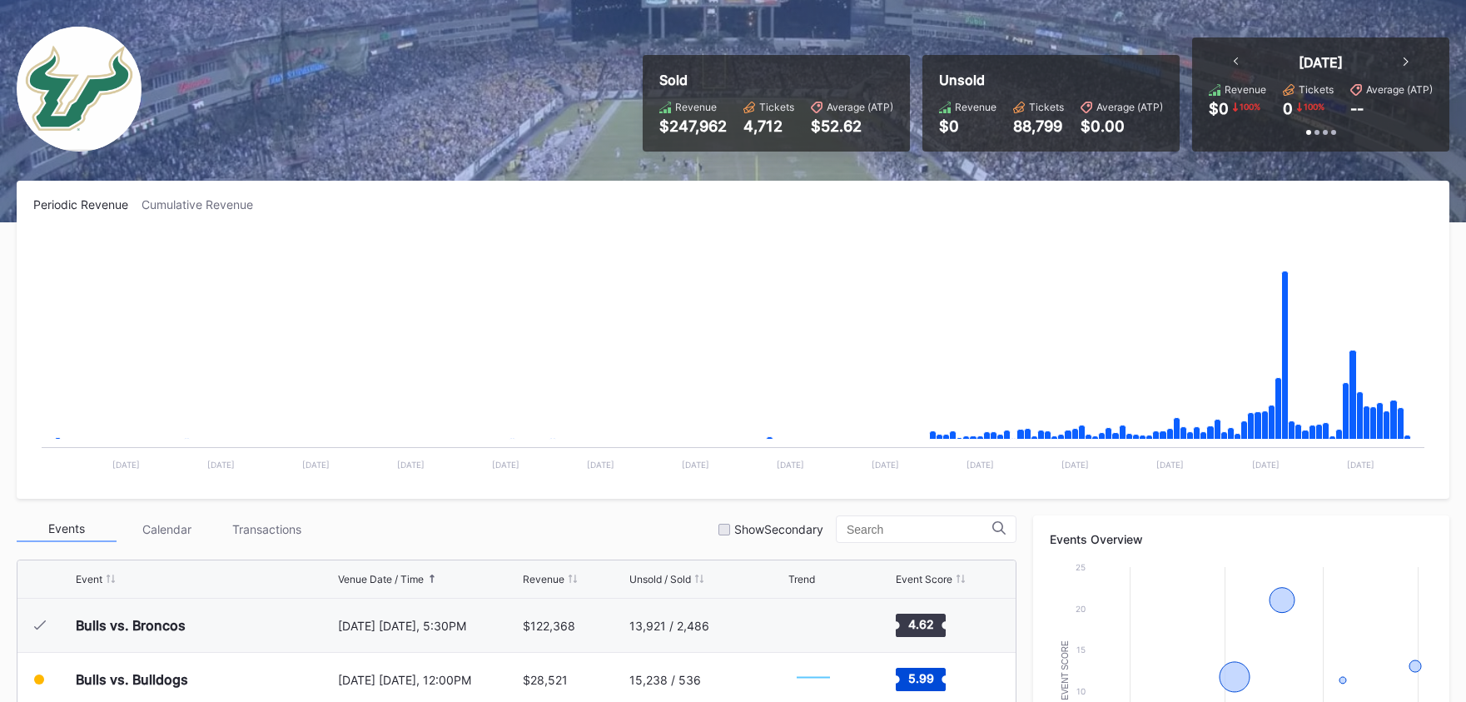
scroll to position [117, 0]
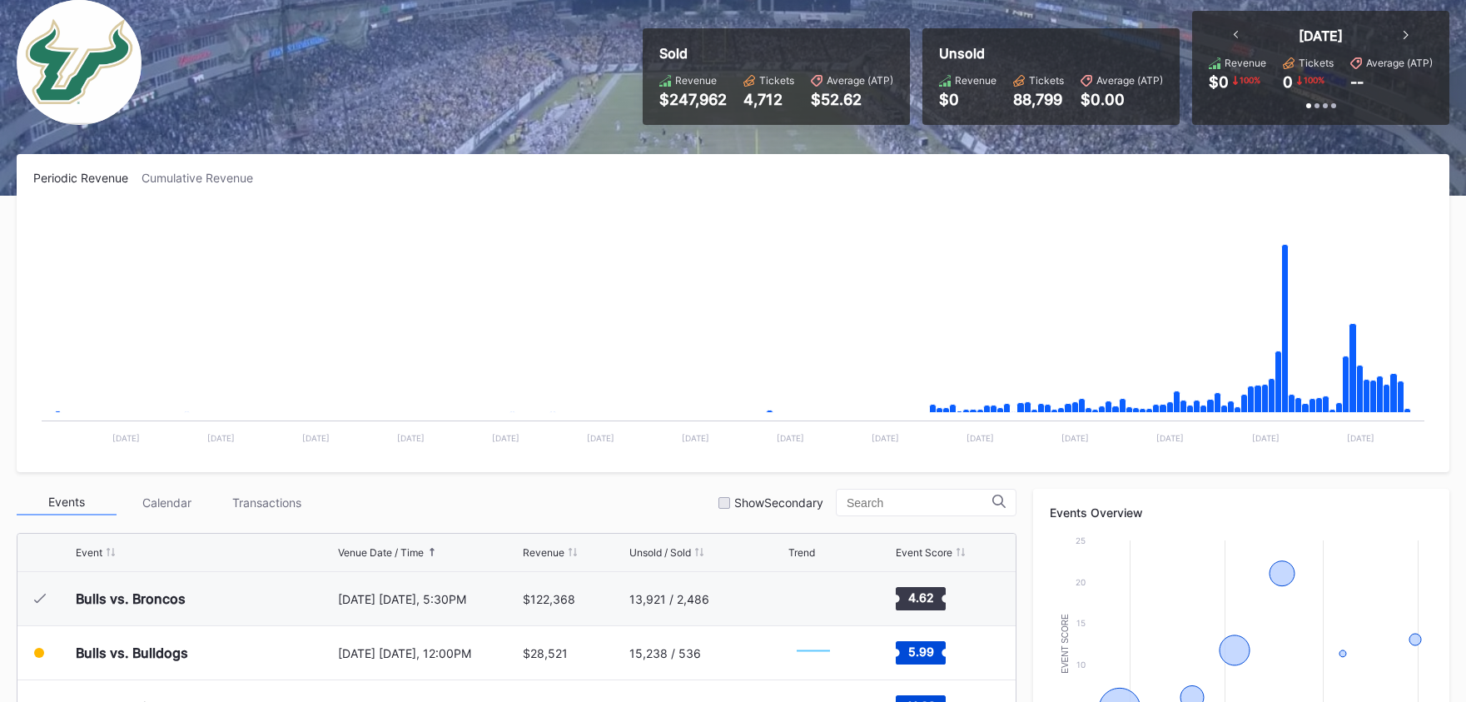
click at [214, 178] on div "Cumulative Revenue" at bounding box center [204, 178] width 125 height 14
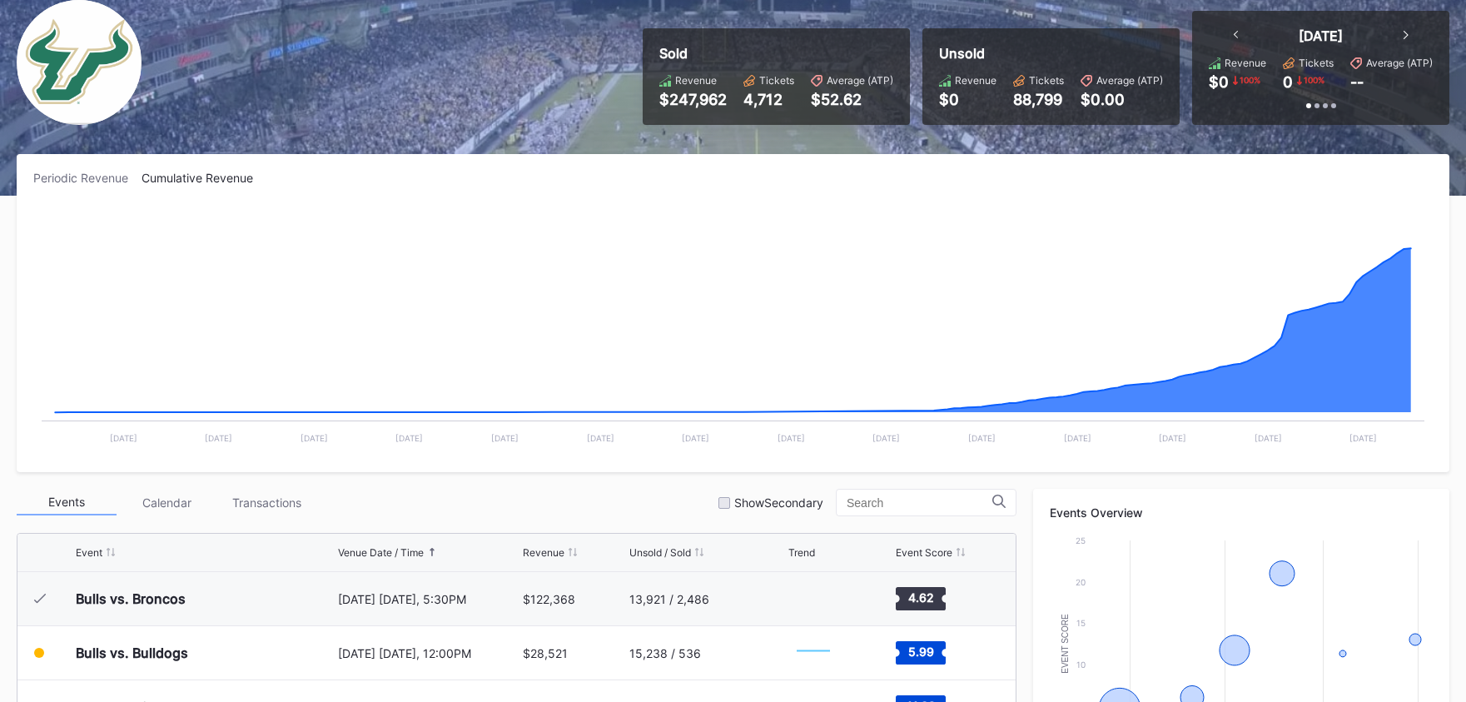
scroll to position [0, 0]
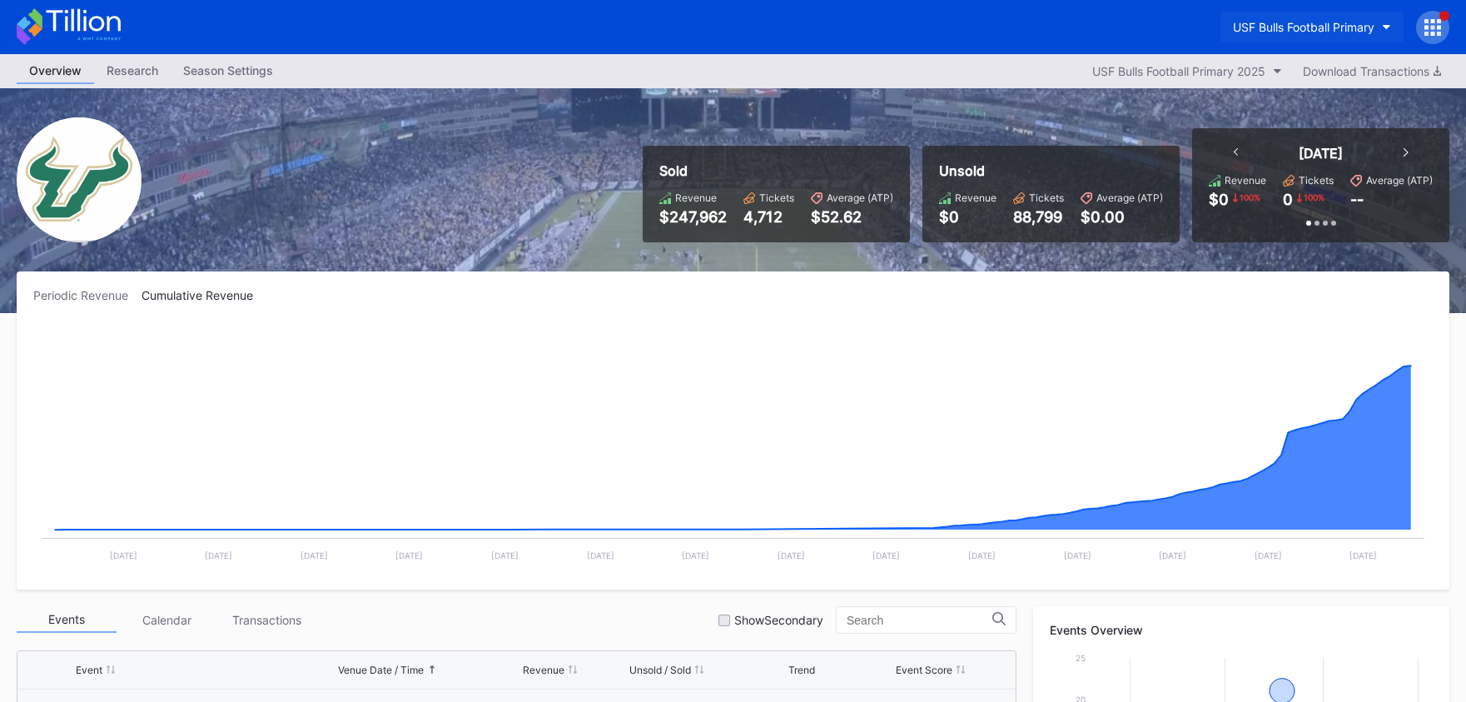
click at [1319, 31] on div "USF Bulls Football Primary" at bounding box center [1304, 27] width 142 height 14
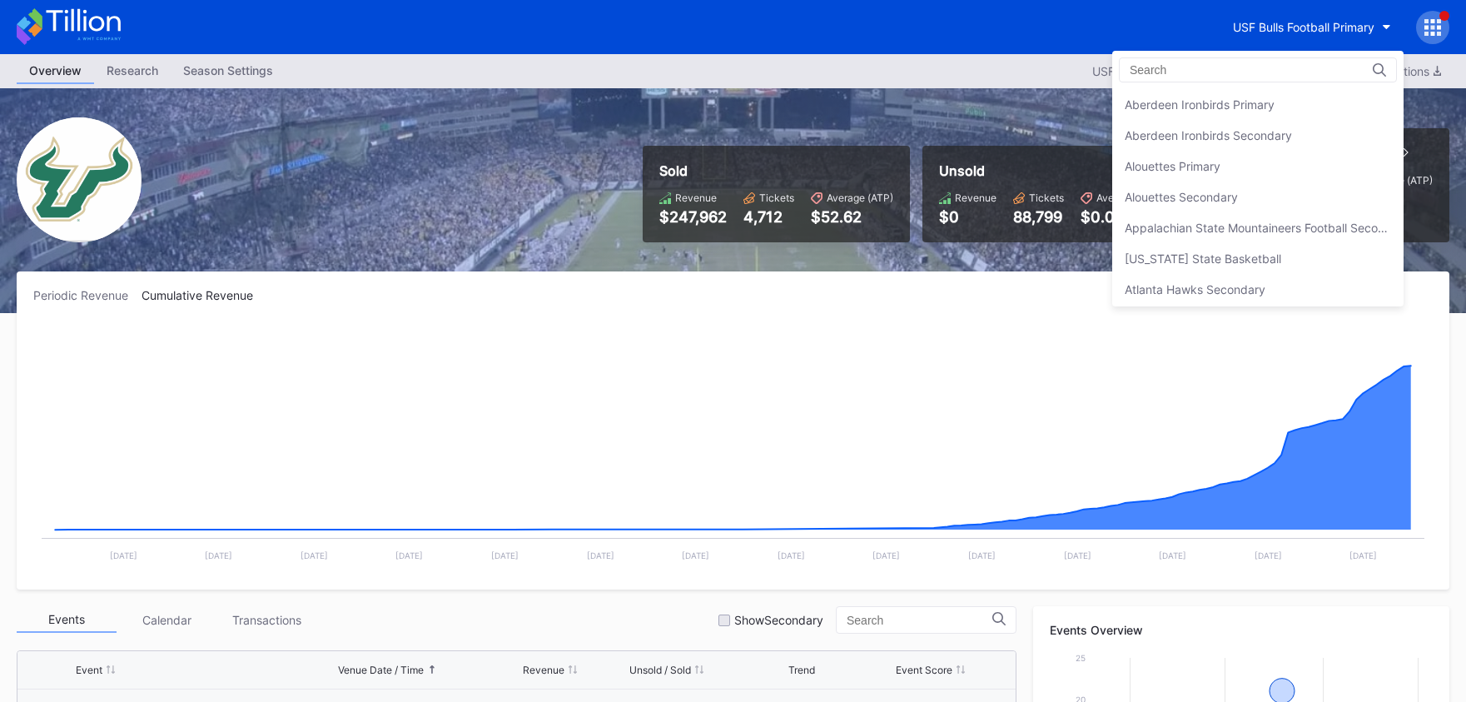
scroll to position [5577, 0]
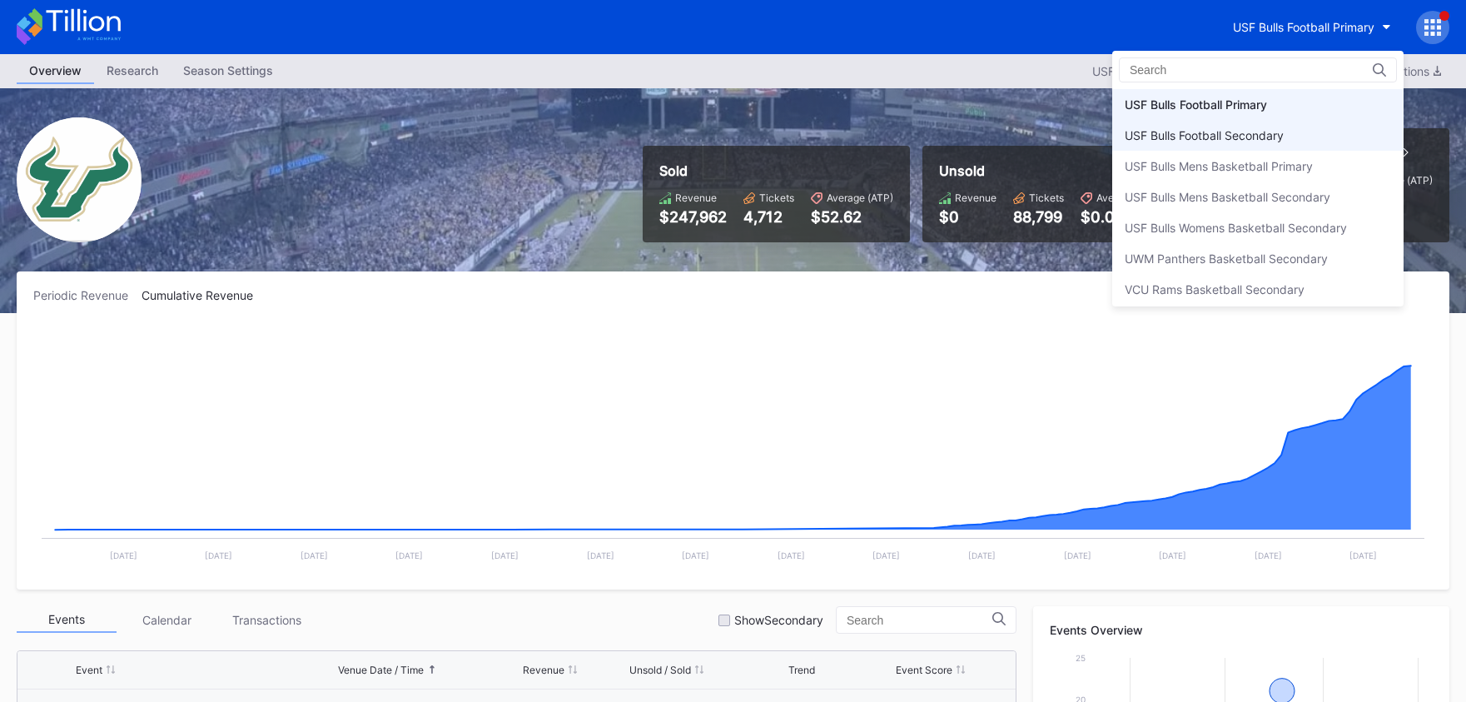
click at [1290, 132] on div "USF Bulls Football Secondary" at bounding box center [1258, 135] width 291 height 31
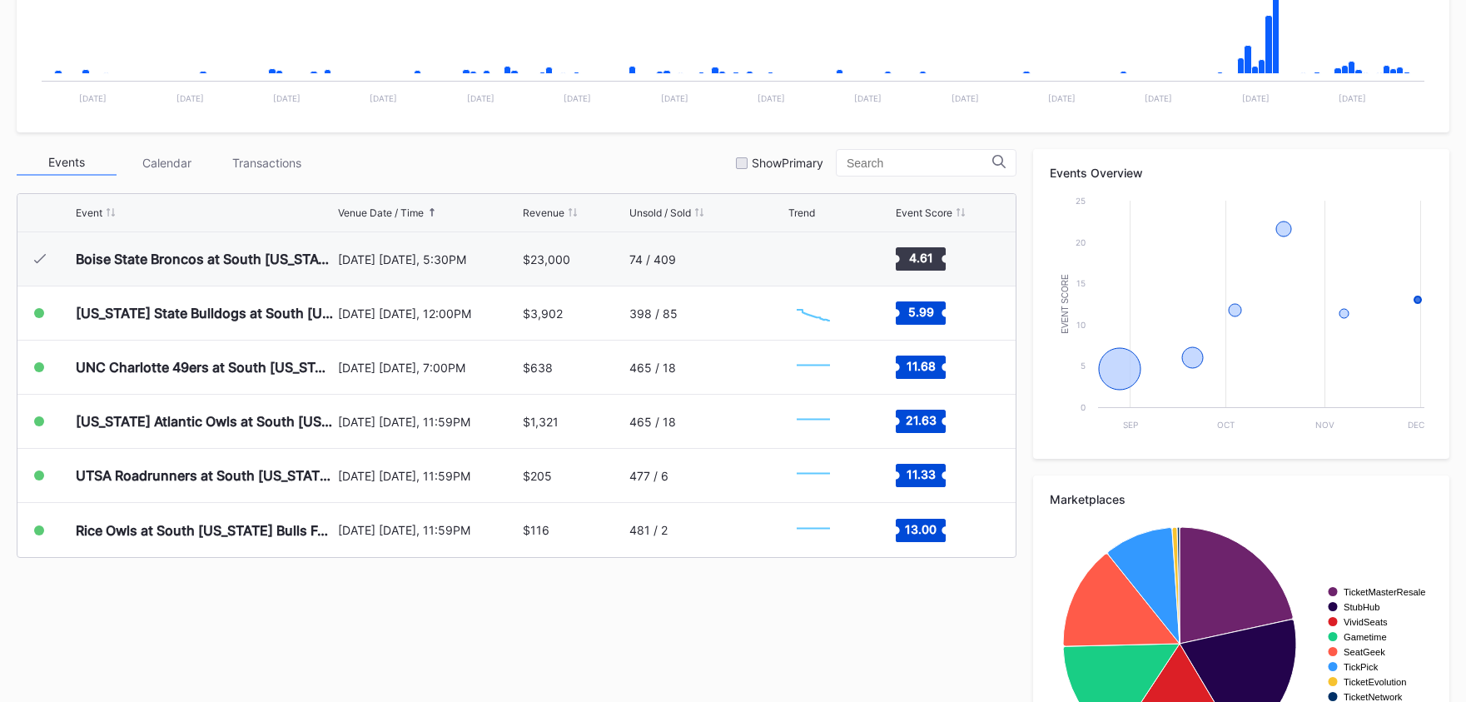
scroll to position [454, 0]
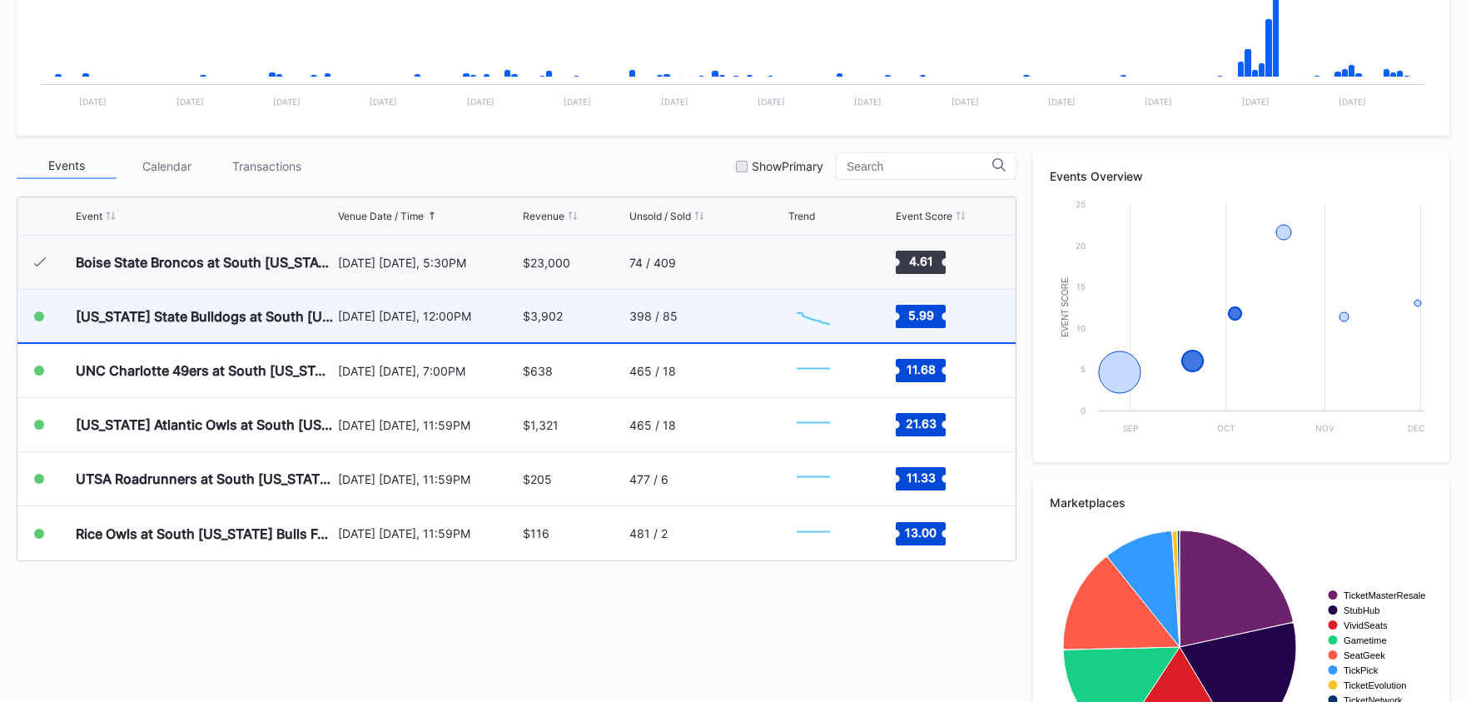
click at [746, 321] on div "398 / 85" at bounding box center [707, 316] width 155 height 52
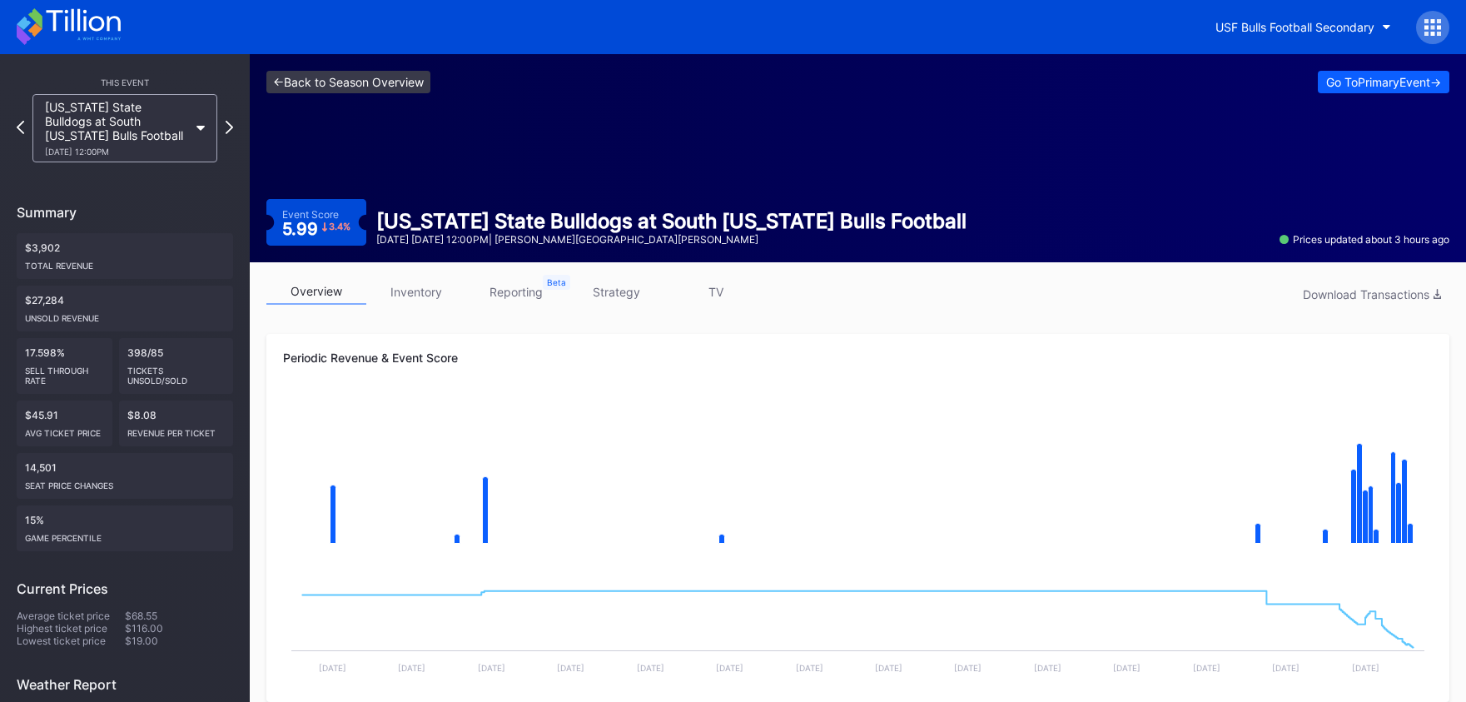
click at [391, 76] on link "<- Back to Season Overview" at bounding box center [348, 82] width 164 height 22
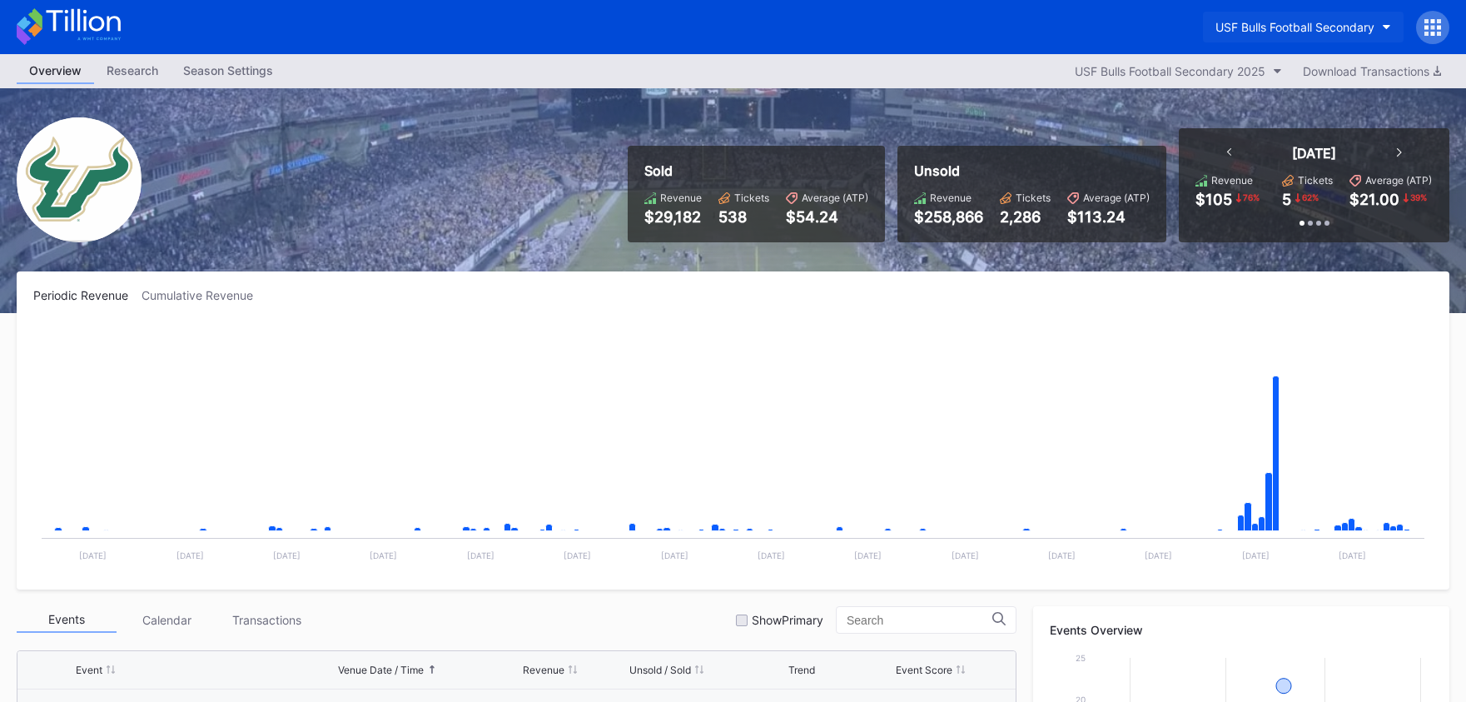
click at [1307, 21] on div "USF Bulls Football Secondary" at bounding box center [1295, 27] width 159 height 14
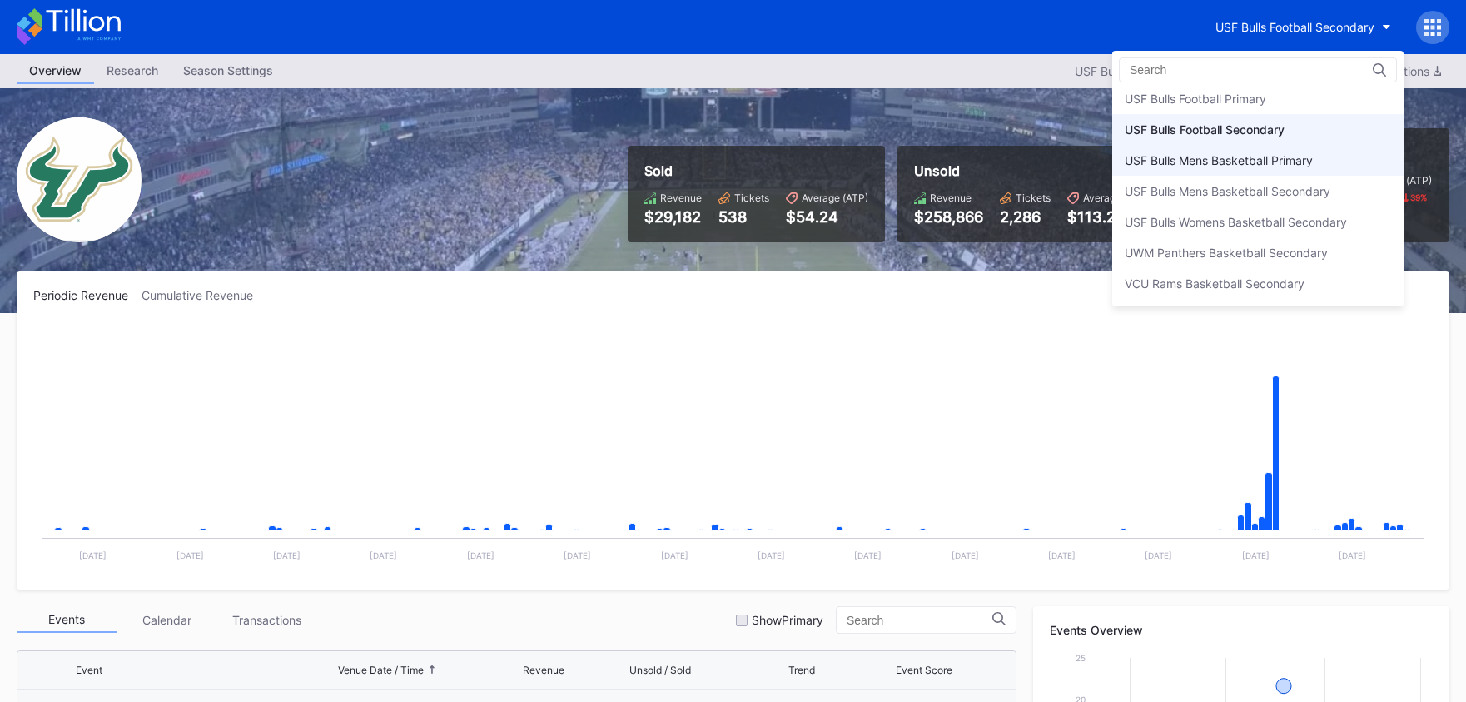
scroll to position [5580, 0]
click at [1258, 101] on div "USF Bulls Football Primary" at bounding box center [1196, 101] width 142 height 14
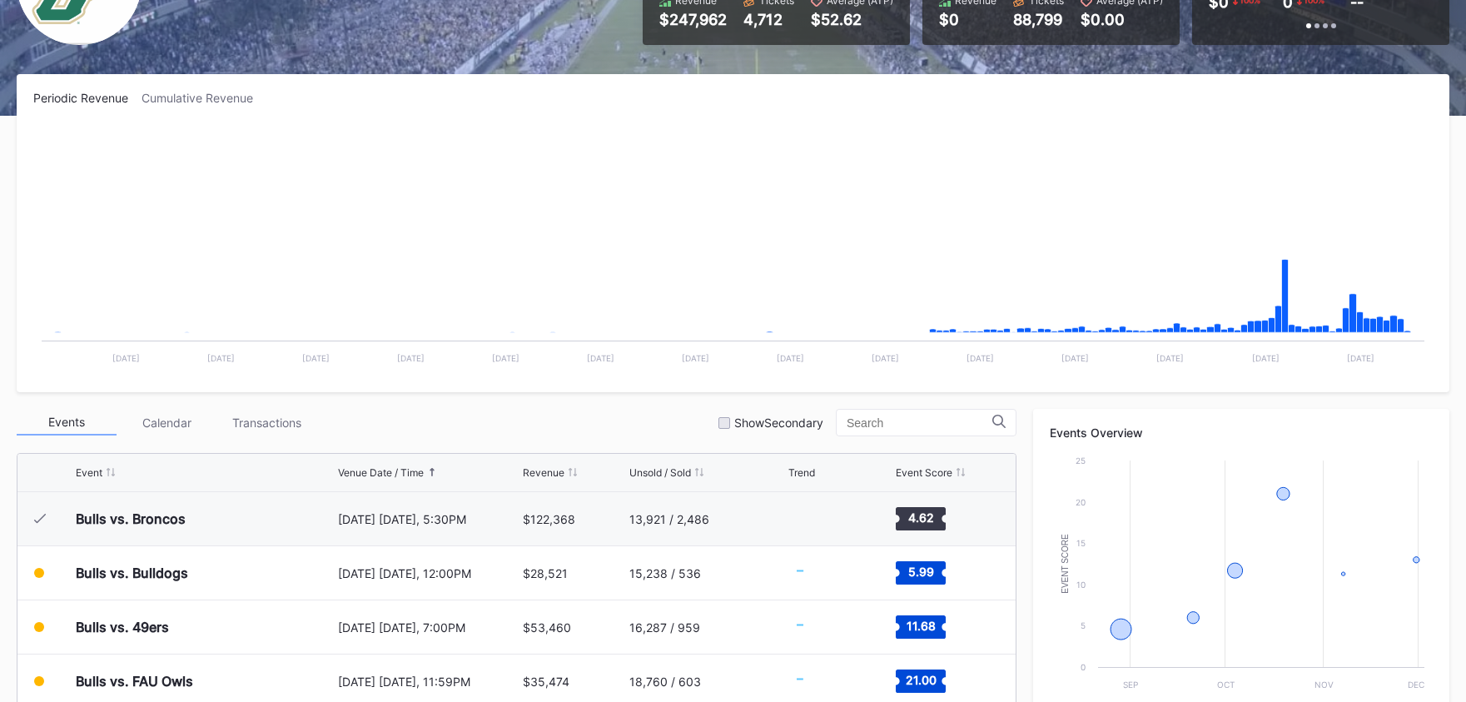
scroll to position [557, 0]
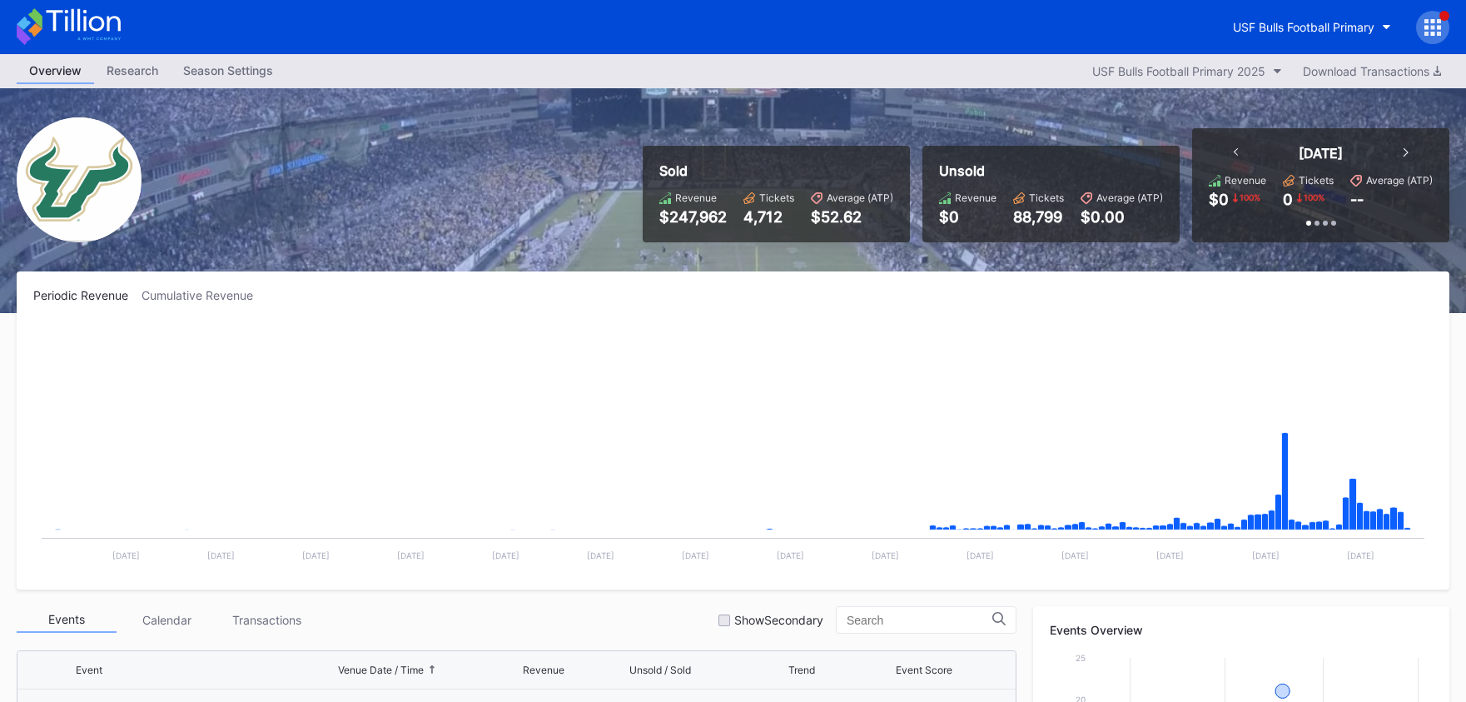
scroll to position [557, 0]
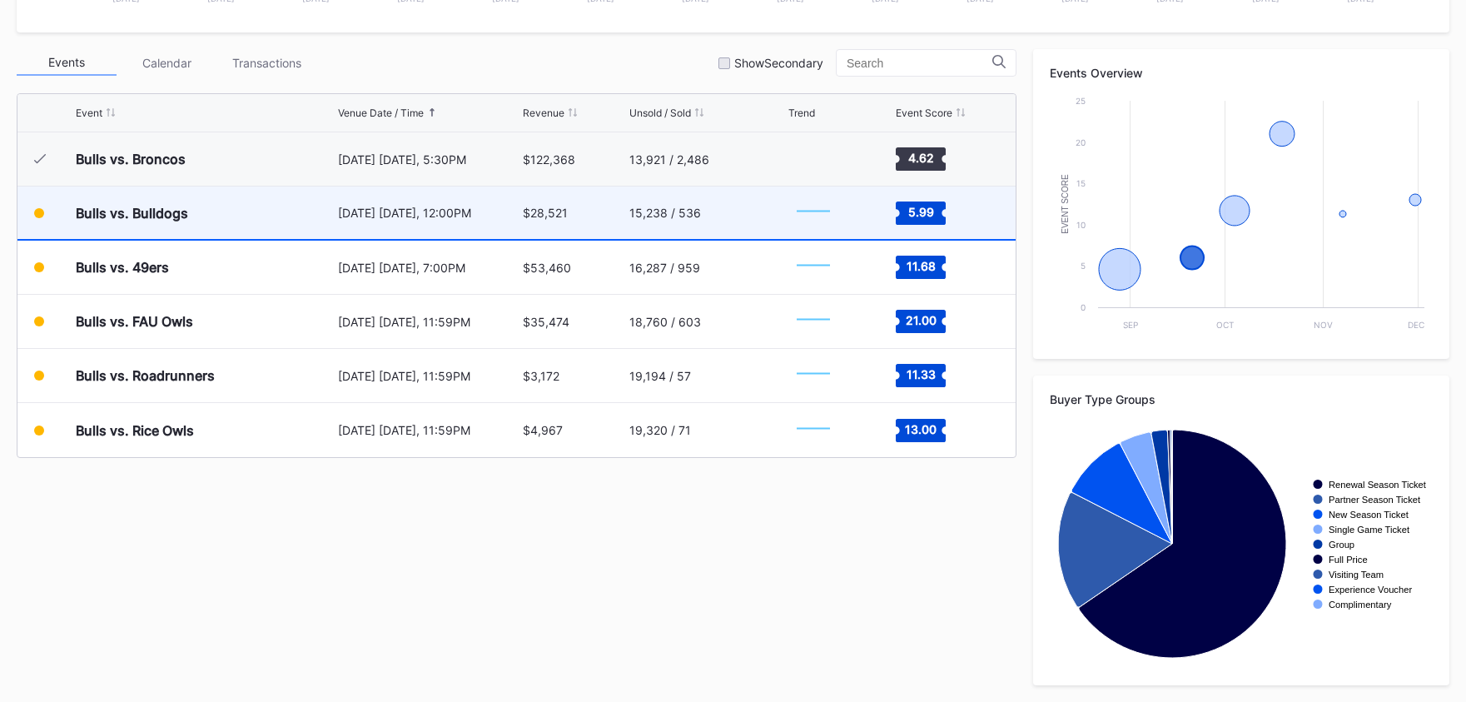
click at [600, 222] on div "$28,521" at bounding box center [574, 213] width 103 height 52
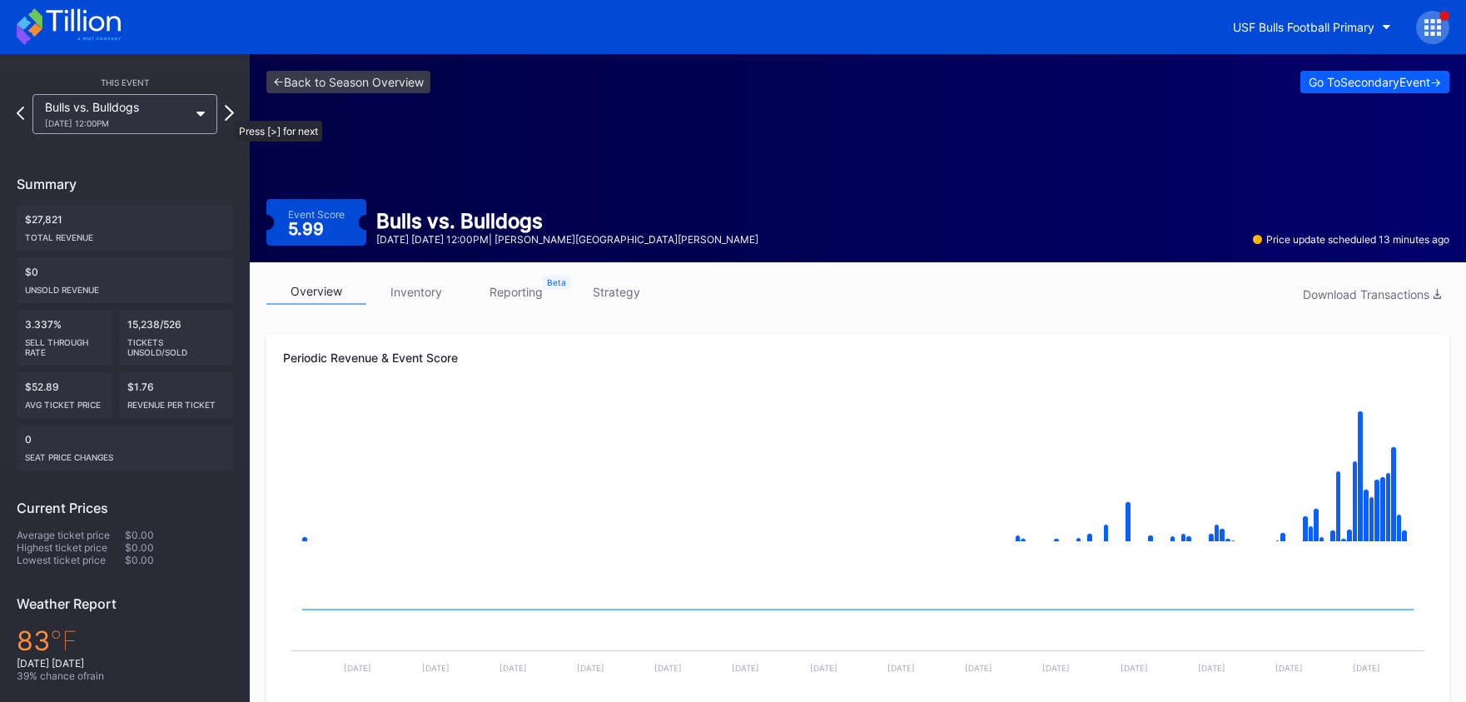
click at [227, 112] on icon at bounding box center [229, 113] width 9 height 16
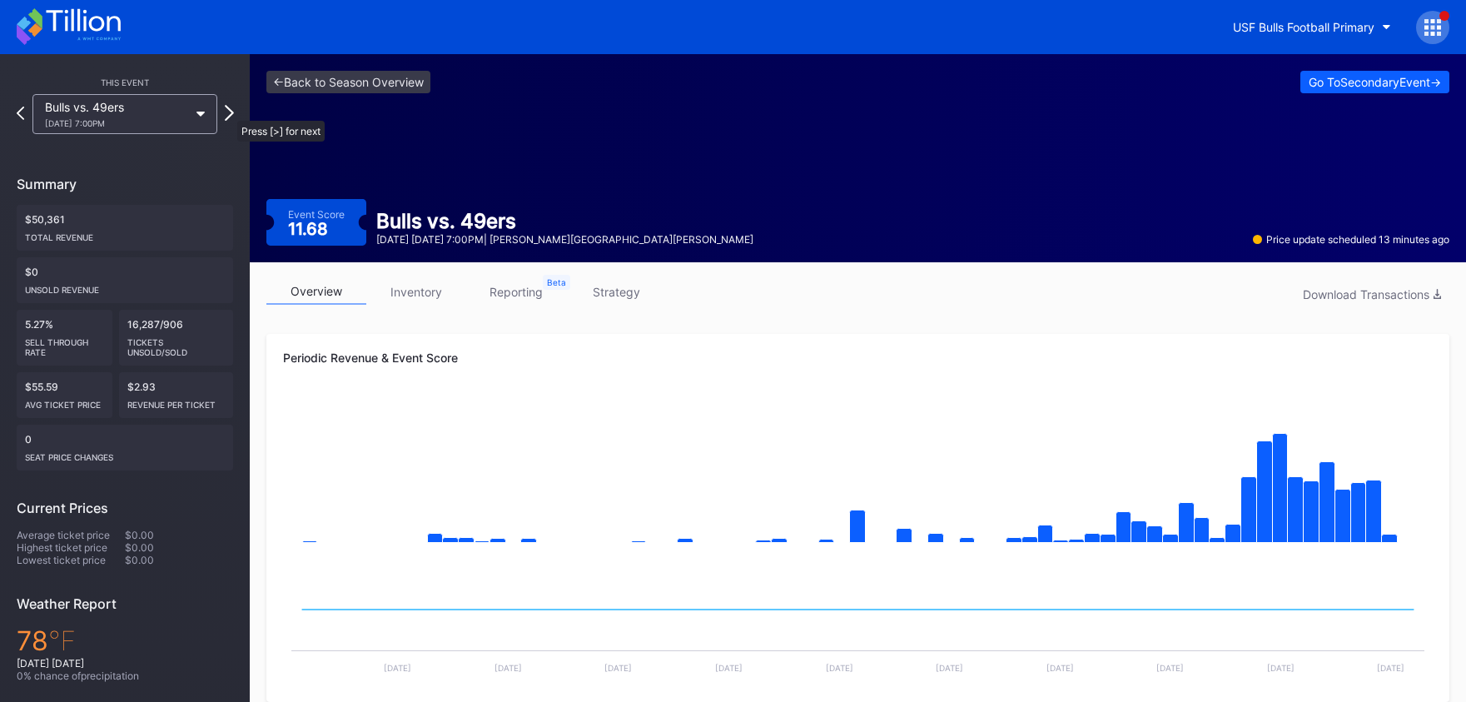
click at [229, 112] on icon at bounding box center [229, 113] width 9 height 16
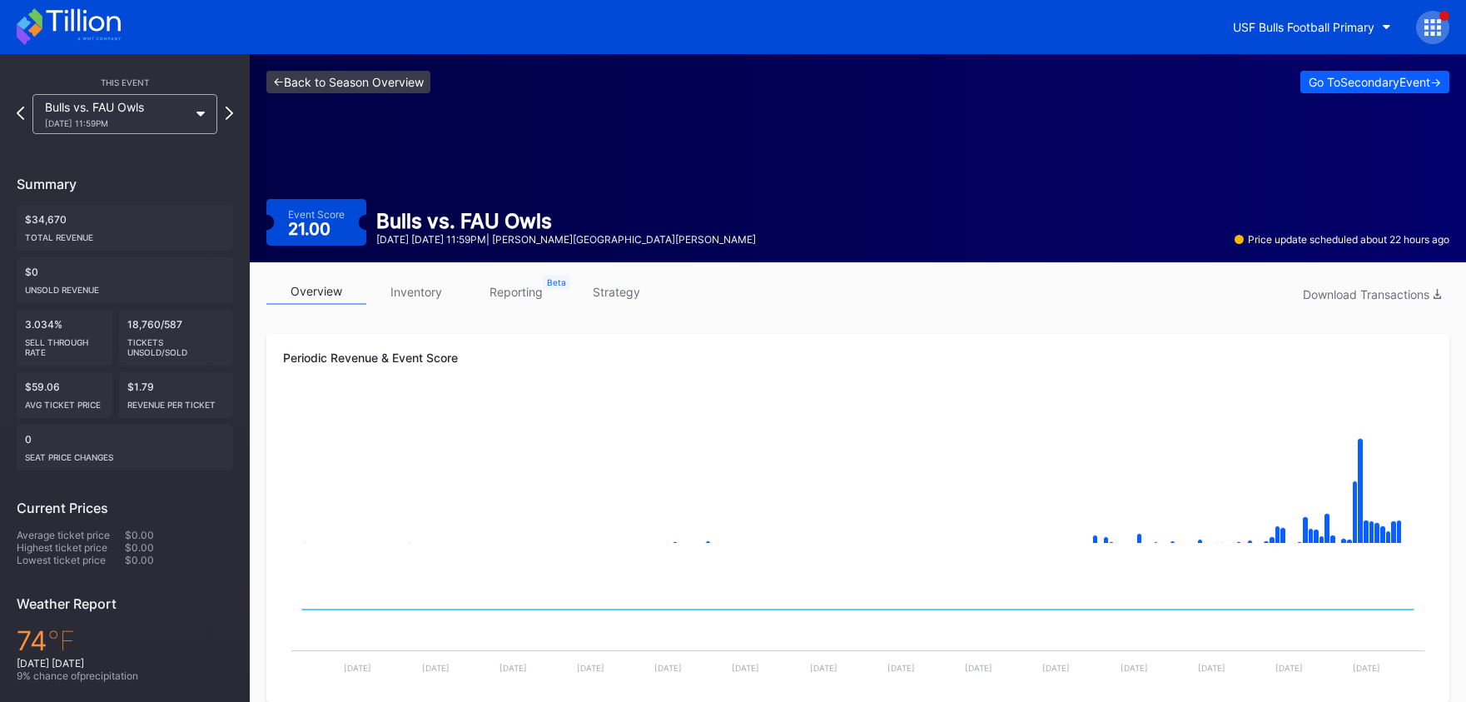
click at [382, 86] on link "<- Back to Season Overview" at bounding box center [348, 82] width 164 height 22
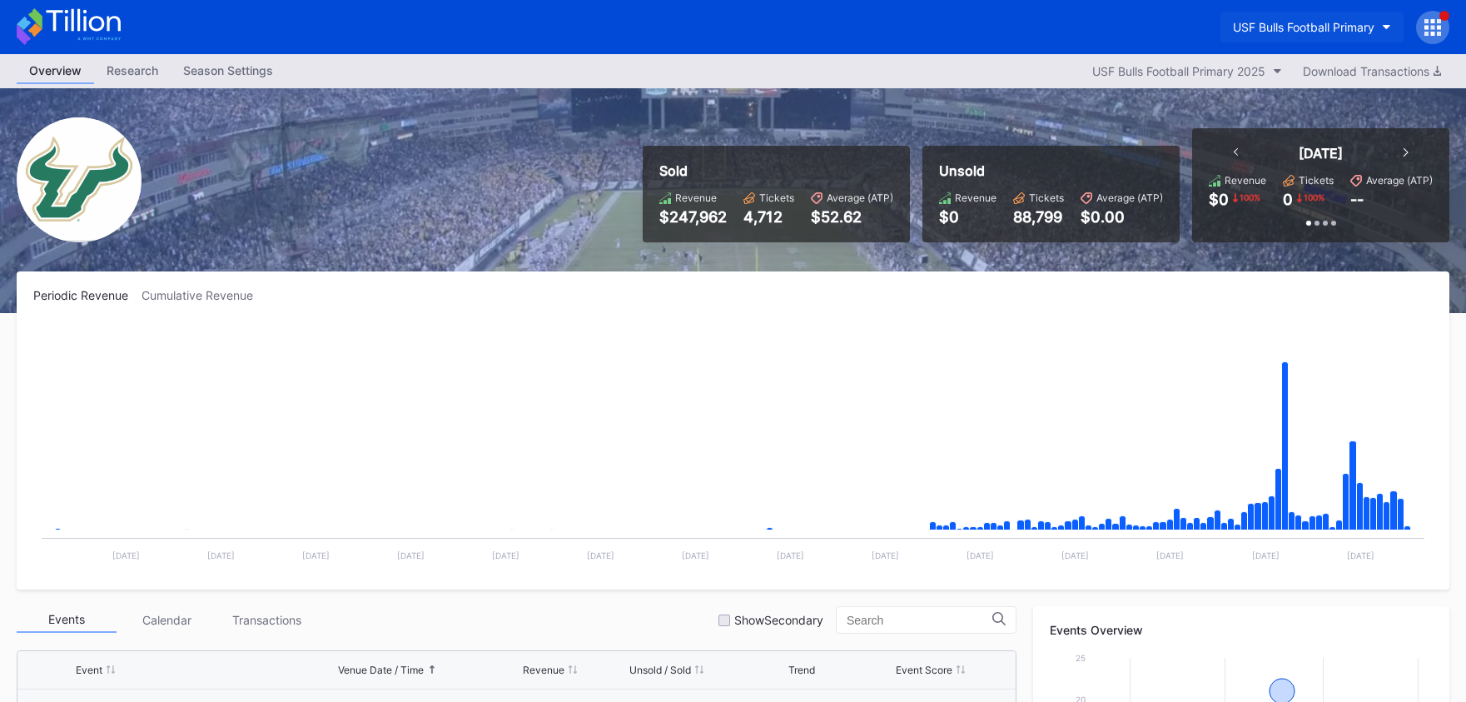
click at [1284, 32] on div "USF Bulls Football Primary" at bounding box center [1304, 27] width 142 height 14
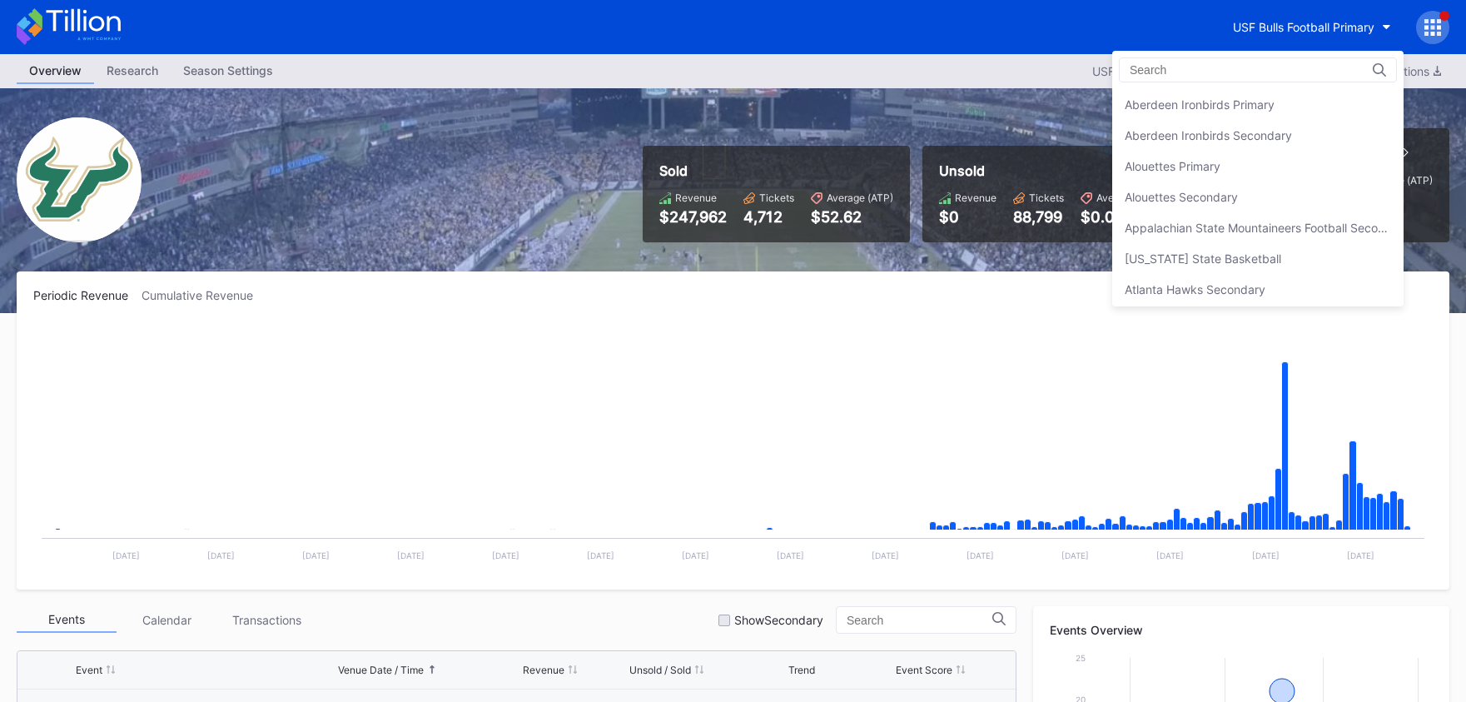
scroll to position [5577, 0]
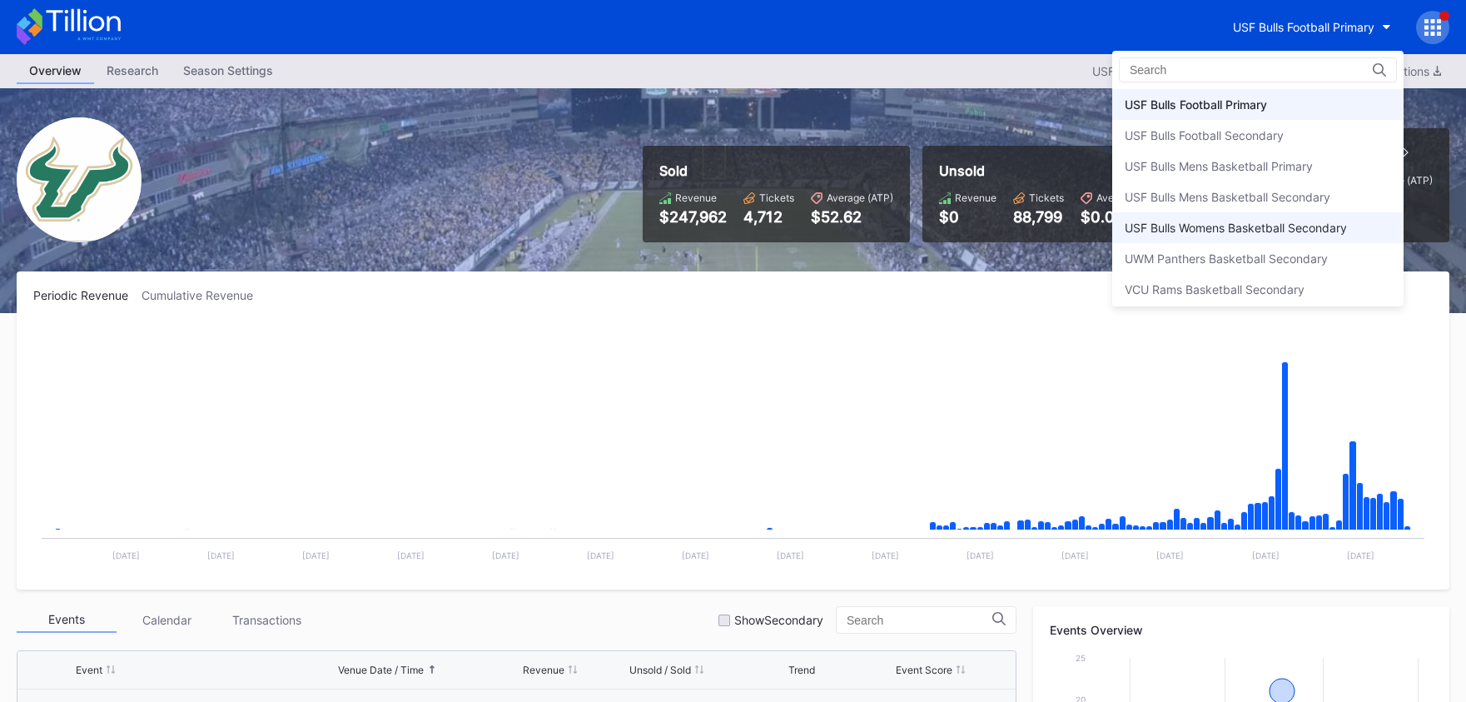
click at [1288, 236] on div "USF Bulls Womens Basketball Secondary" at bounding box center [1258, 227] width 291 height 31
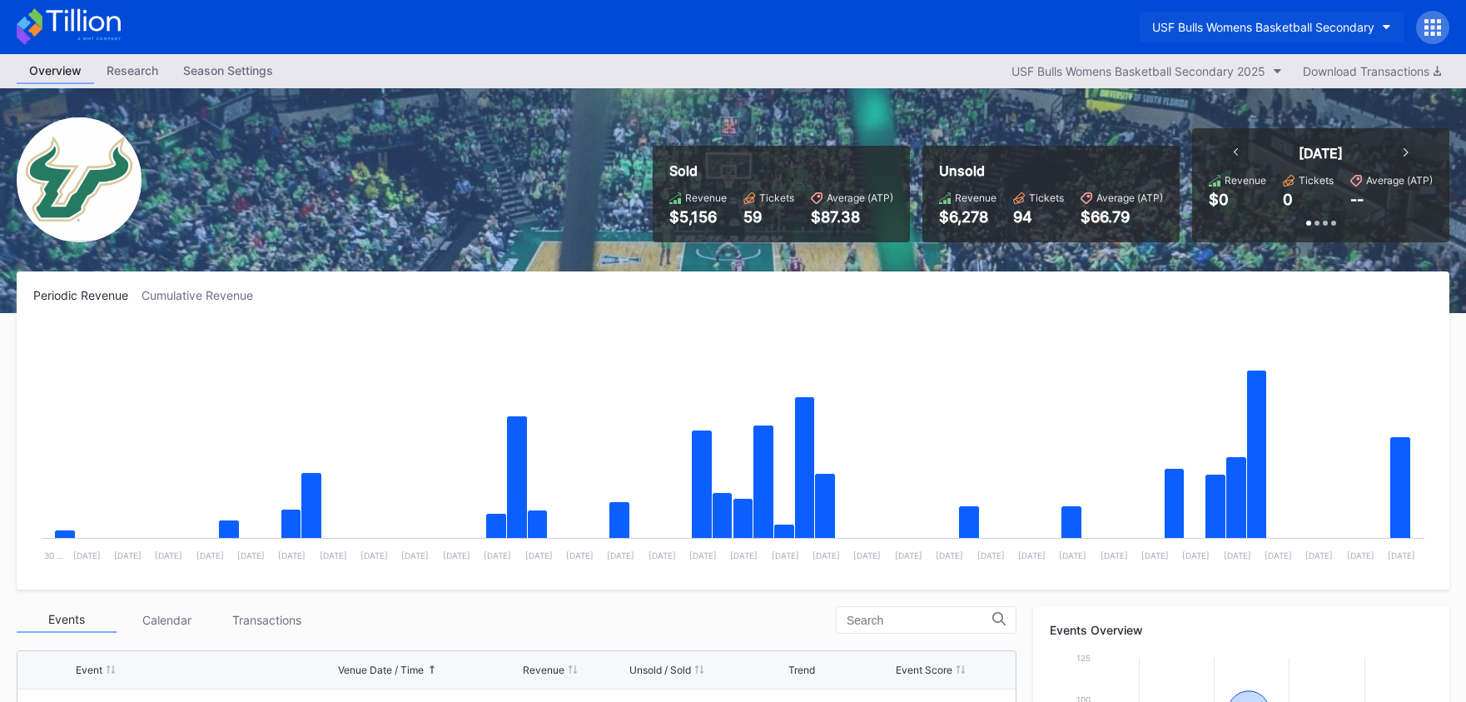
click at [1262, 28] on div "USF Bulls Womens Basketball Secondary" at bounding box center [1264, 27] width 222 height 14
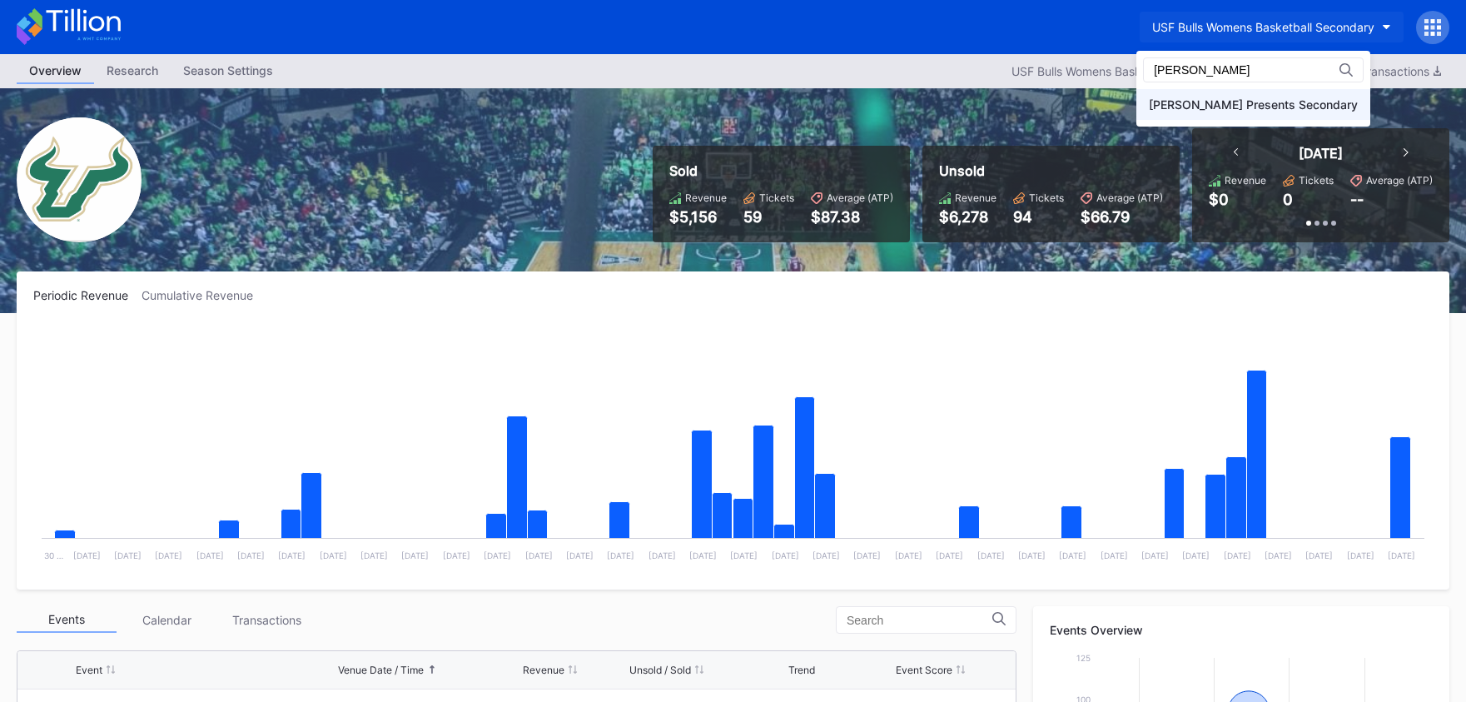
type input "danny"
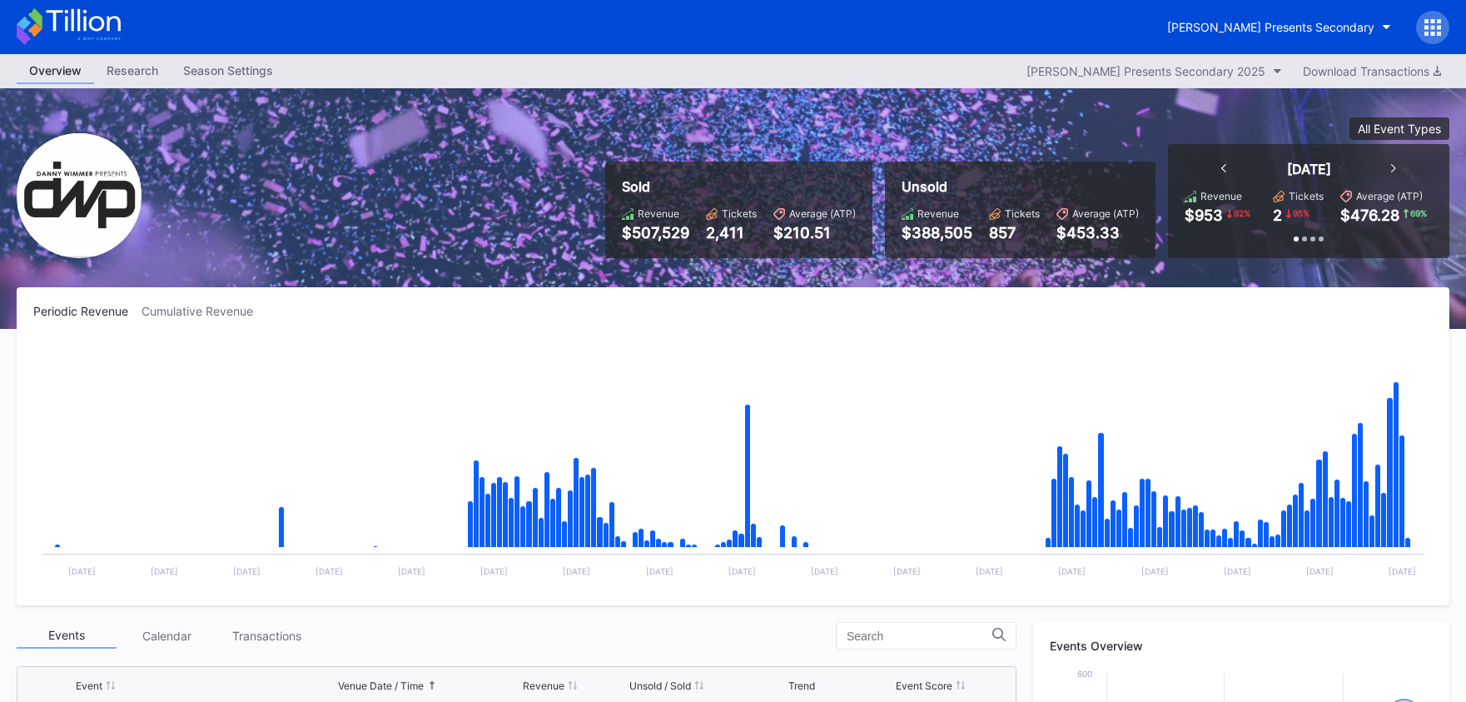
click at [1427, 29] on icon at bounding box center [1433, 27] width 17 height 17
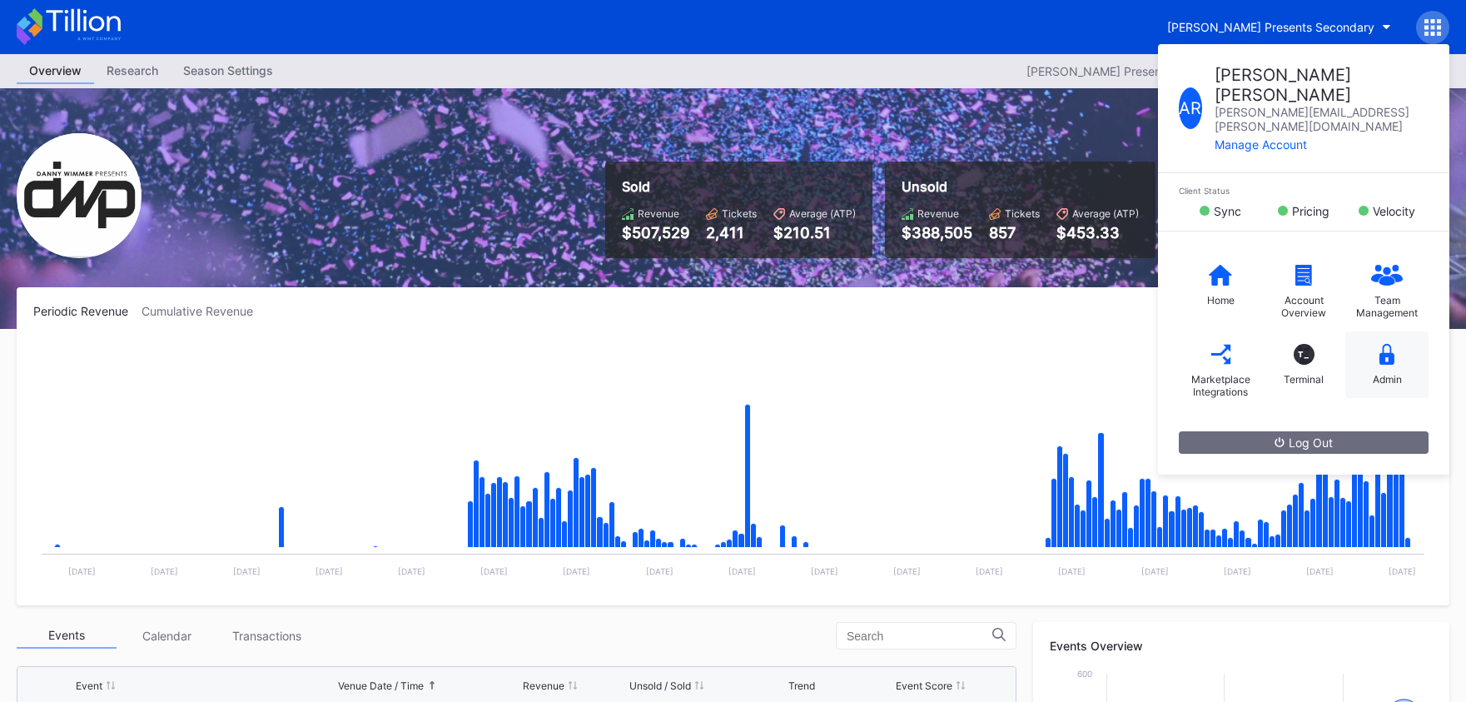
click at [1373, 373] on div "Admin" at bounding box center [1387, 379] width 29 height 12
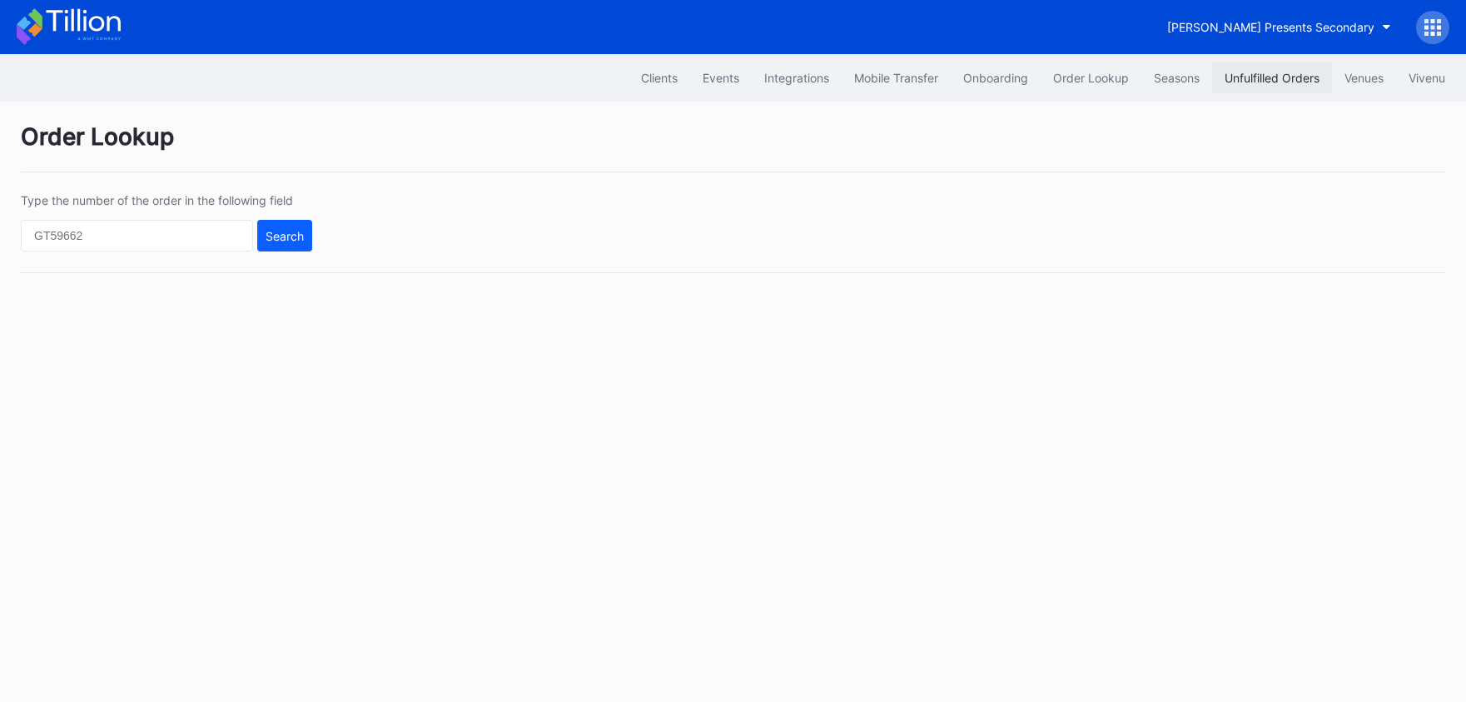
click at [1227, 84] on div "Unfulfilled Orders" at bounding box center [1272, 78] width 95 height 14
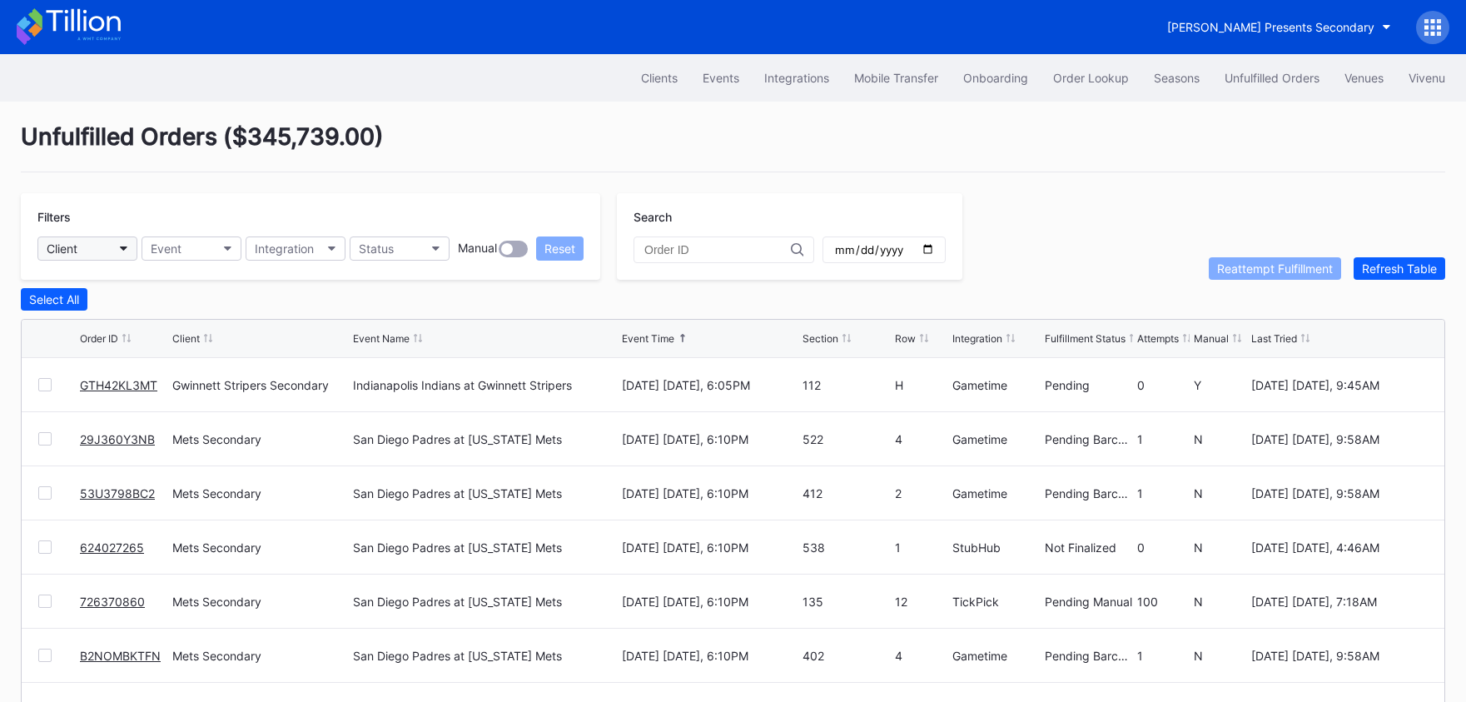
click at [97, 260] on button "Client" at bounding box center [87, 249] width 100 height 24
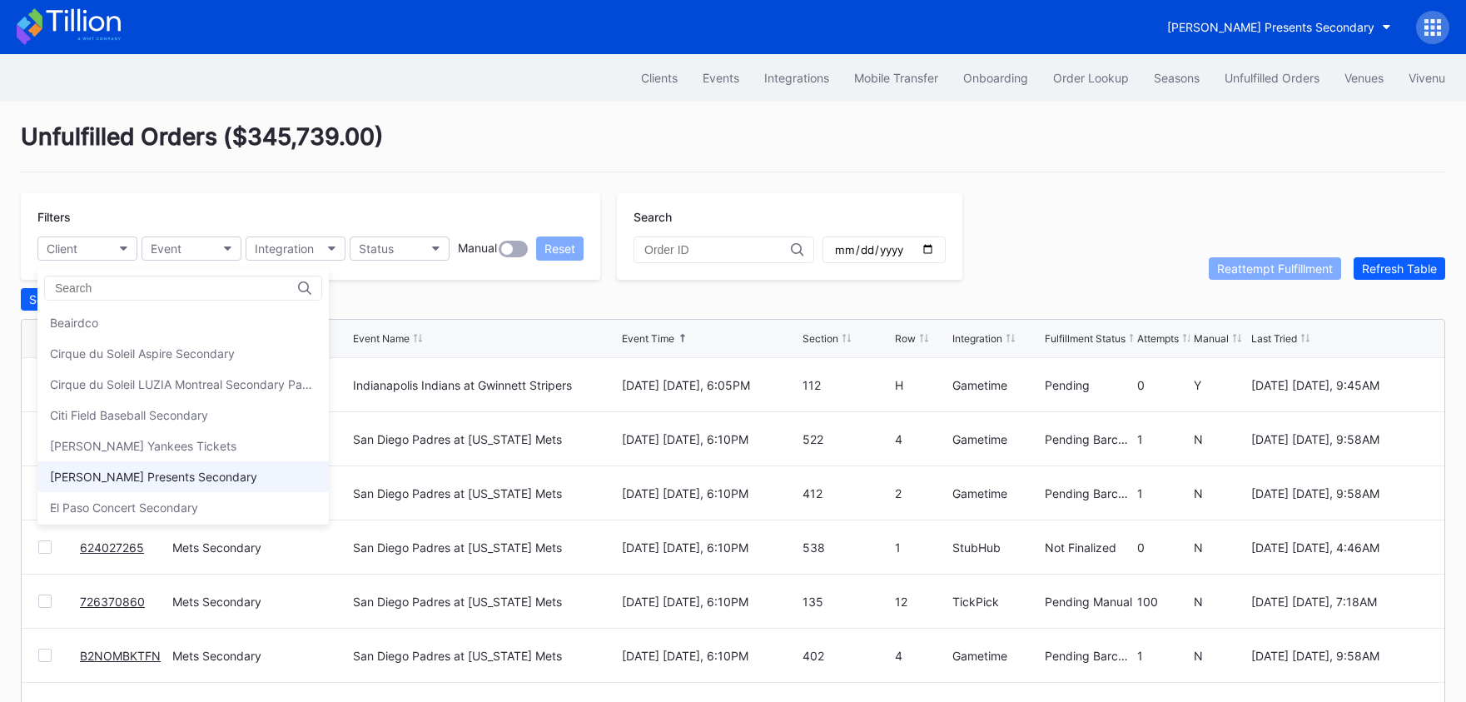
click at [169, 477] on div "[PERSON_NAME] Presents Secondary" at bounding box center [153, 477] width 207 height 14
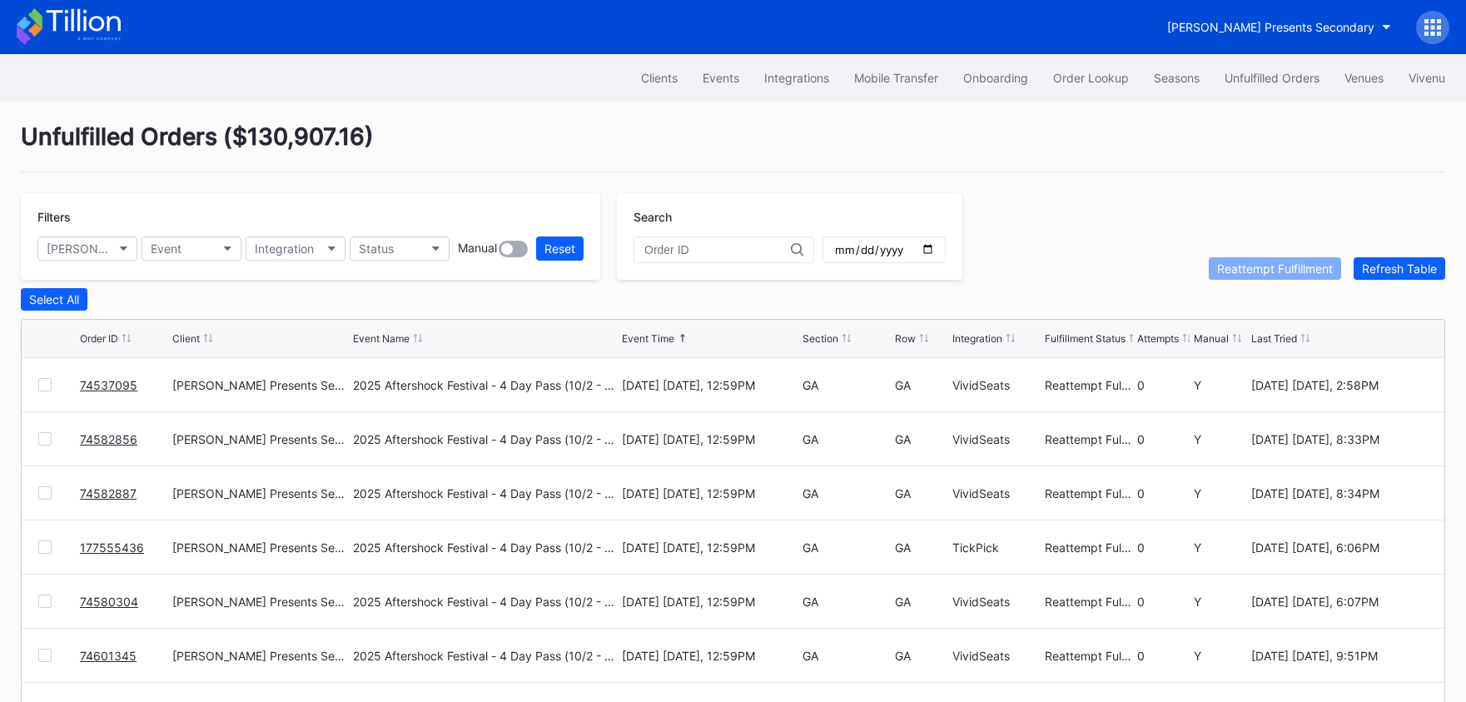
click at [105, 22] on icon at bounding box center [69, 26] width 104 height 37
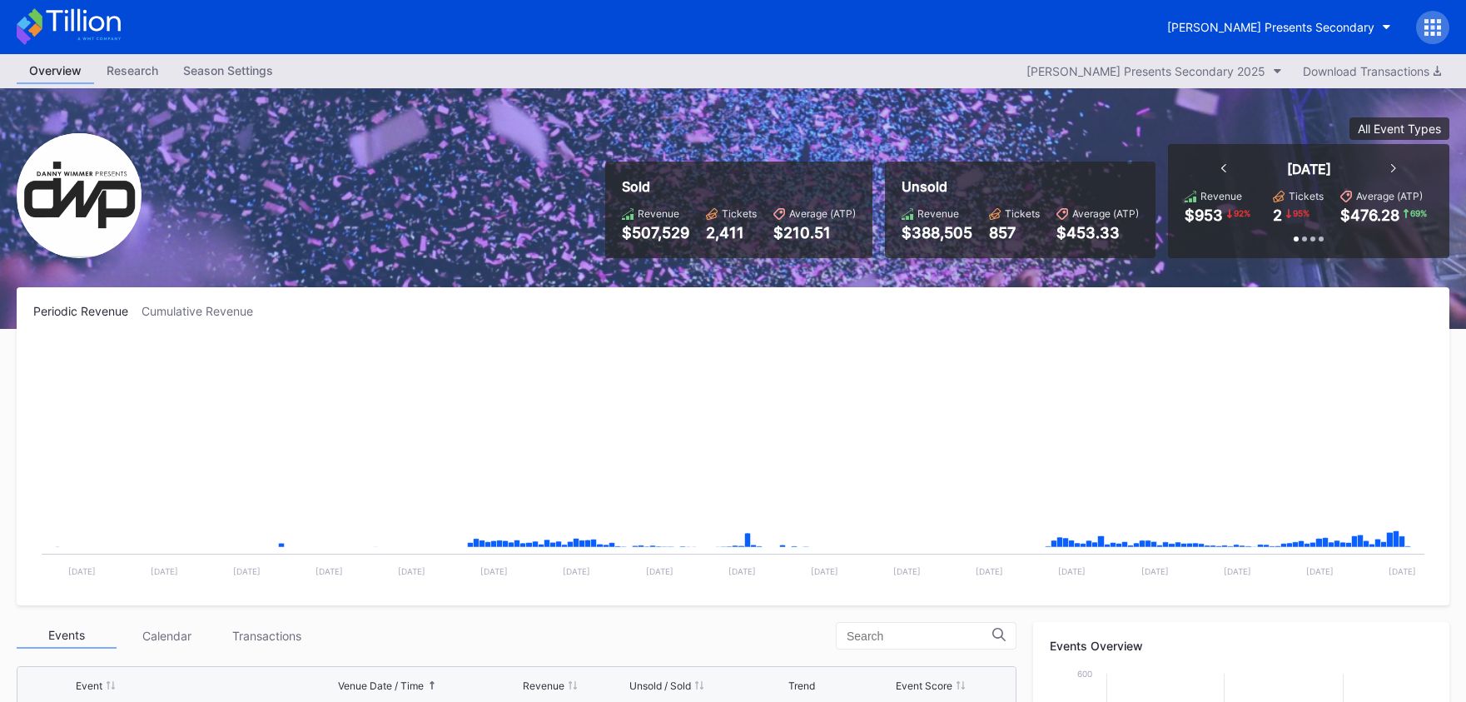
scroll to position [537, 0]
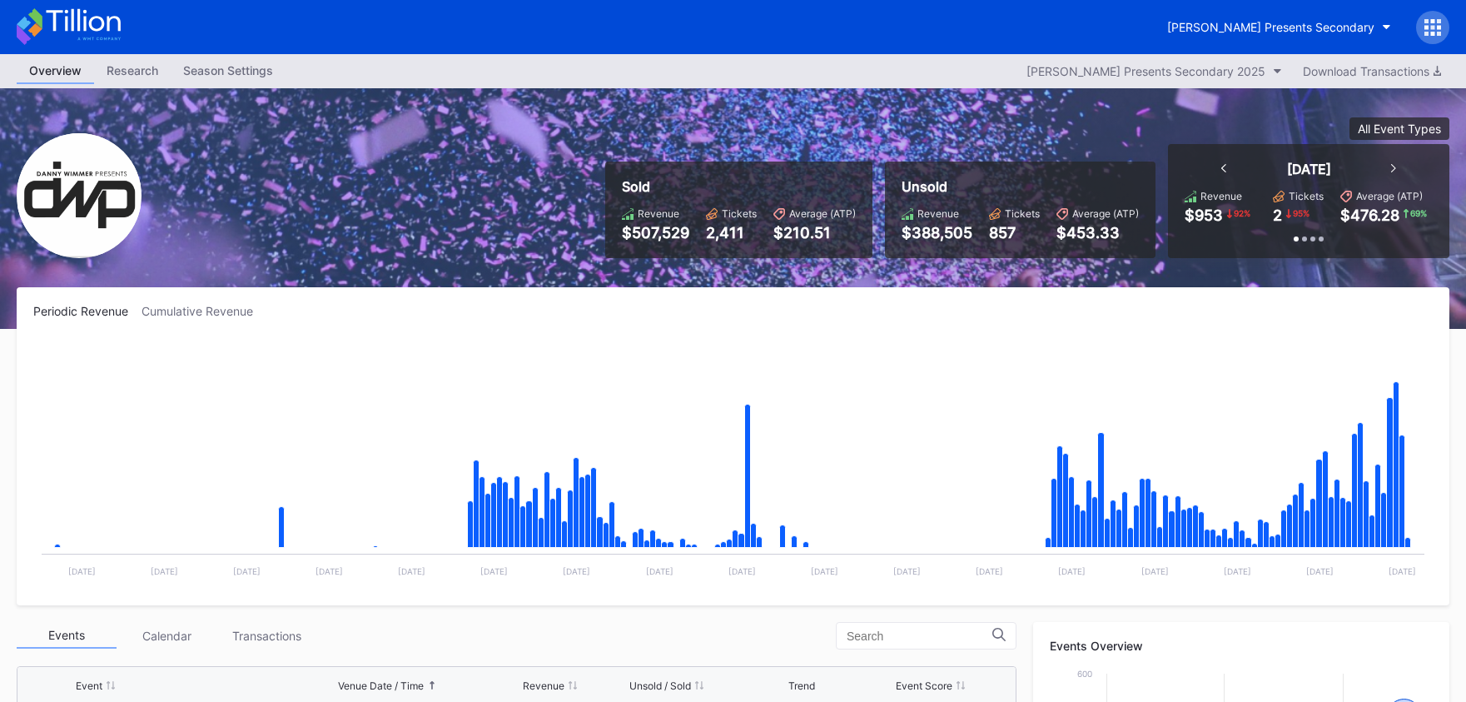
click at [196, 320] on div "Periodic Revenue Cumulative Revenue Created with Highcharts 11.2.0 Chart title …" at bounding box center [733, 446] width 1433 height 318
click at [205, 316] on div "Cumulative Revenue" at bounding box center [204, 311] width 125 height 14
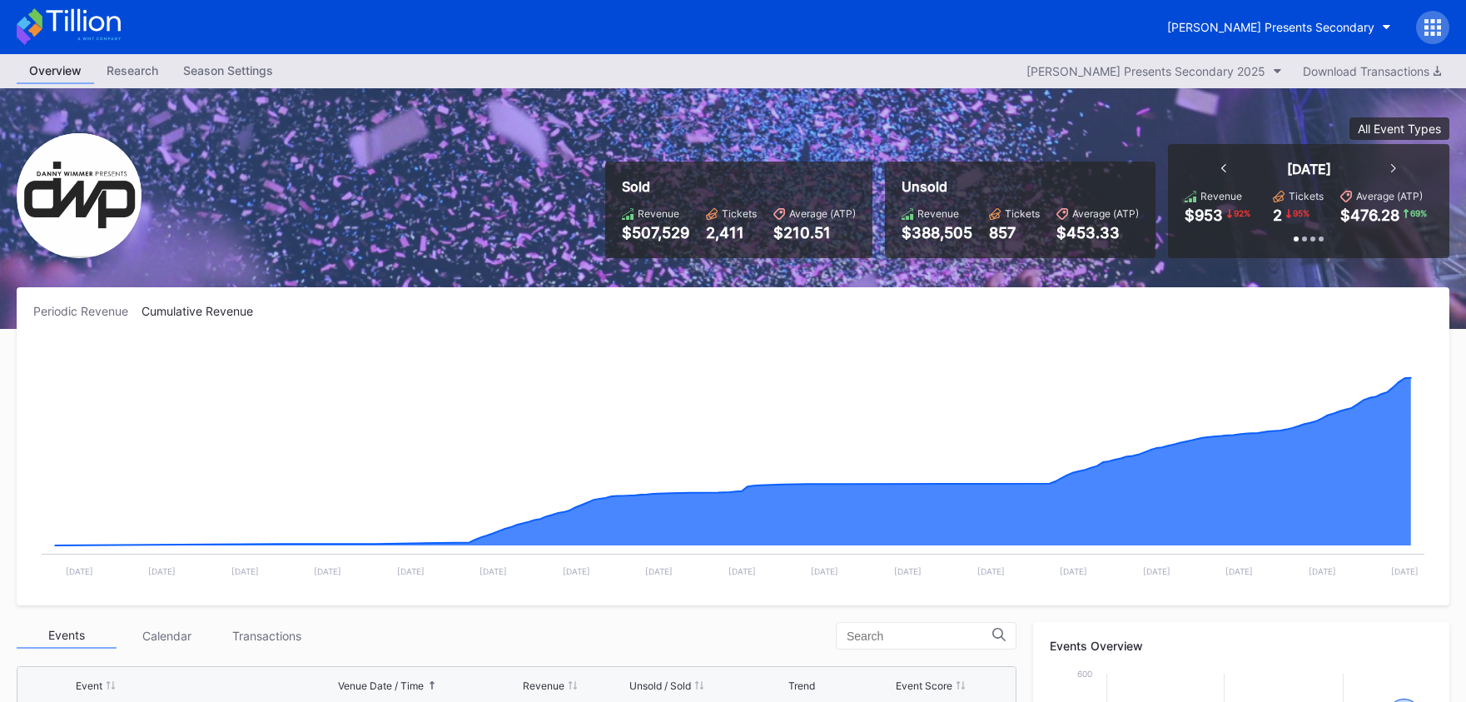
click at [1435, 29] on icon at bounding box center [1433, 27] width 17 height 17
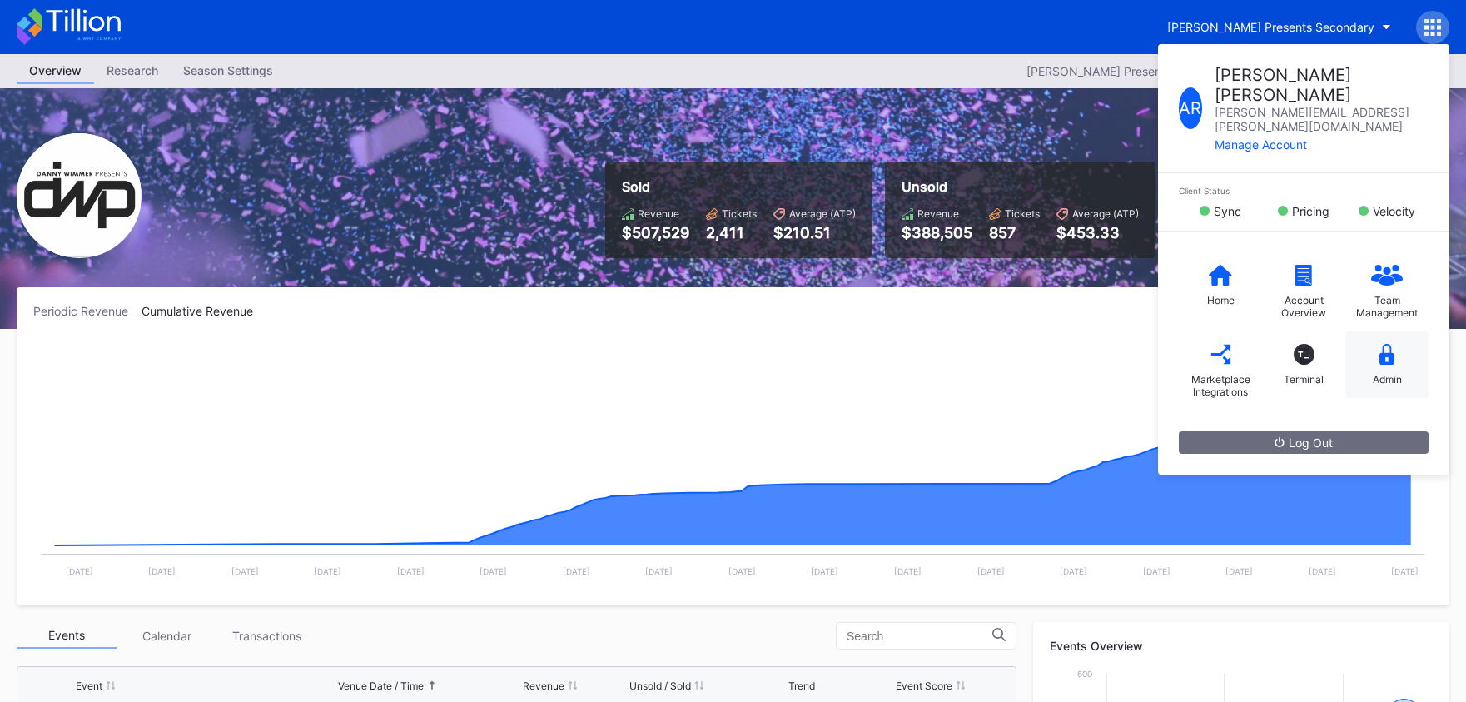
click at [1382, 373] on div "Admin" at bounding box center [1387, 379] width 29 height 12
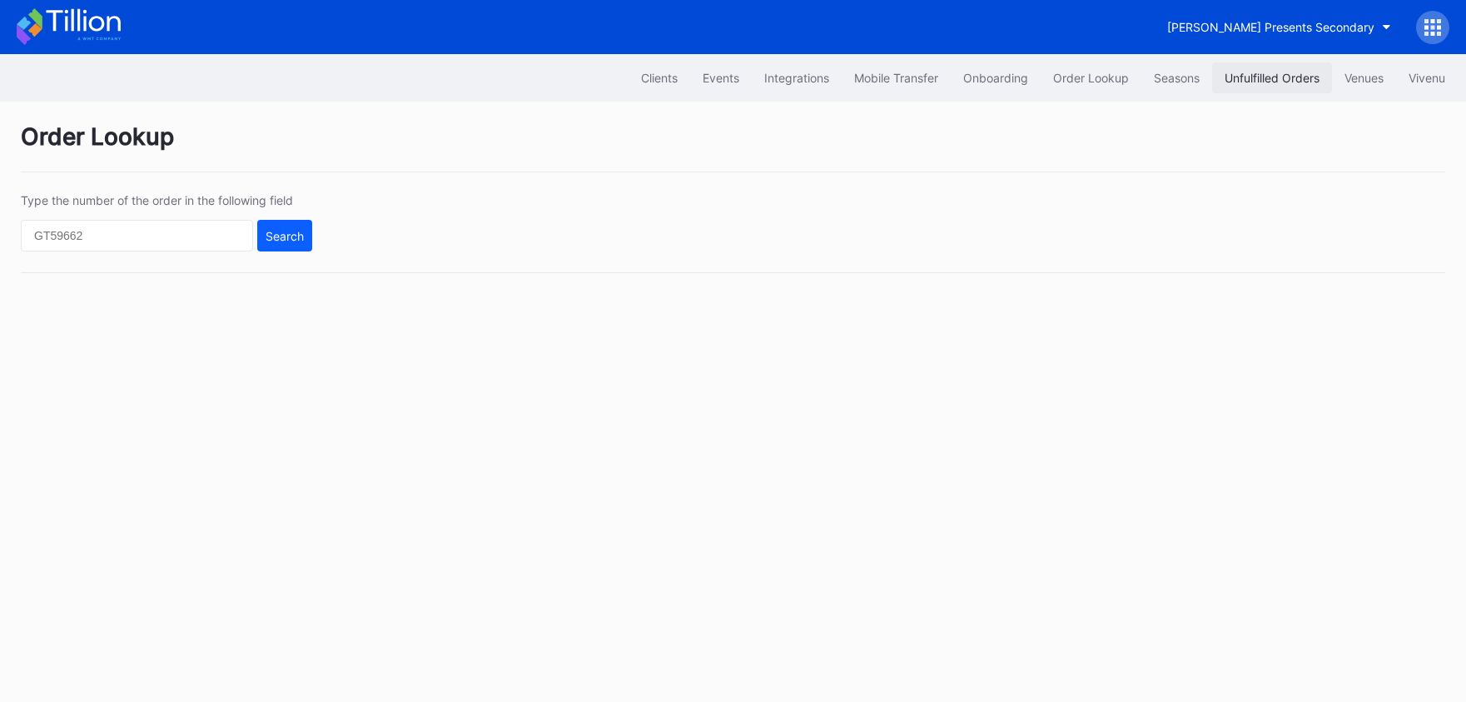
click at [1245, 77] on div "Unfulfilled Orders" at bounding box center [1272, 78] width 95 height 14
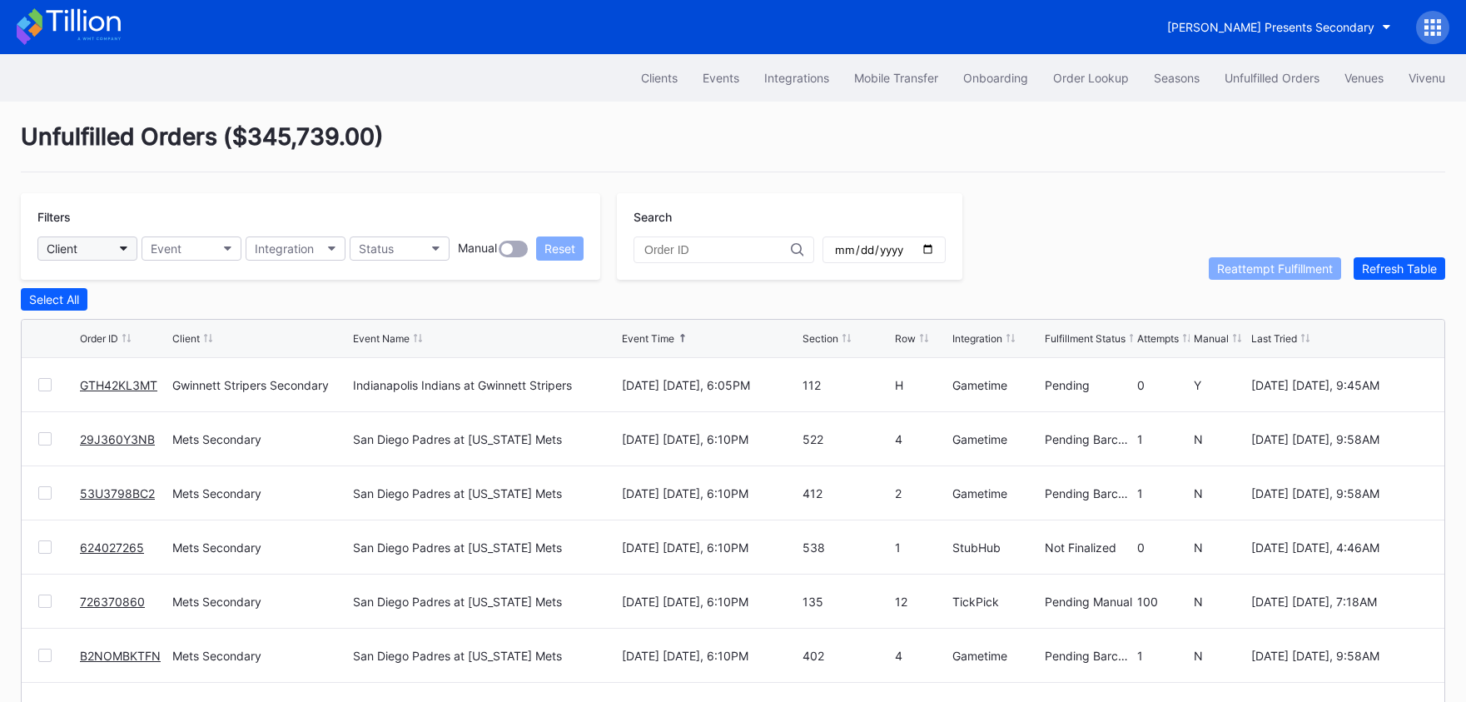
click at [89, 256] on button "Client" at bounding box center [87, 249] width 100 height 24
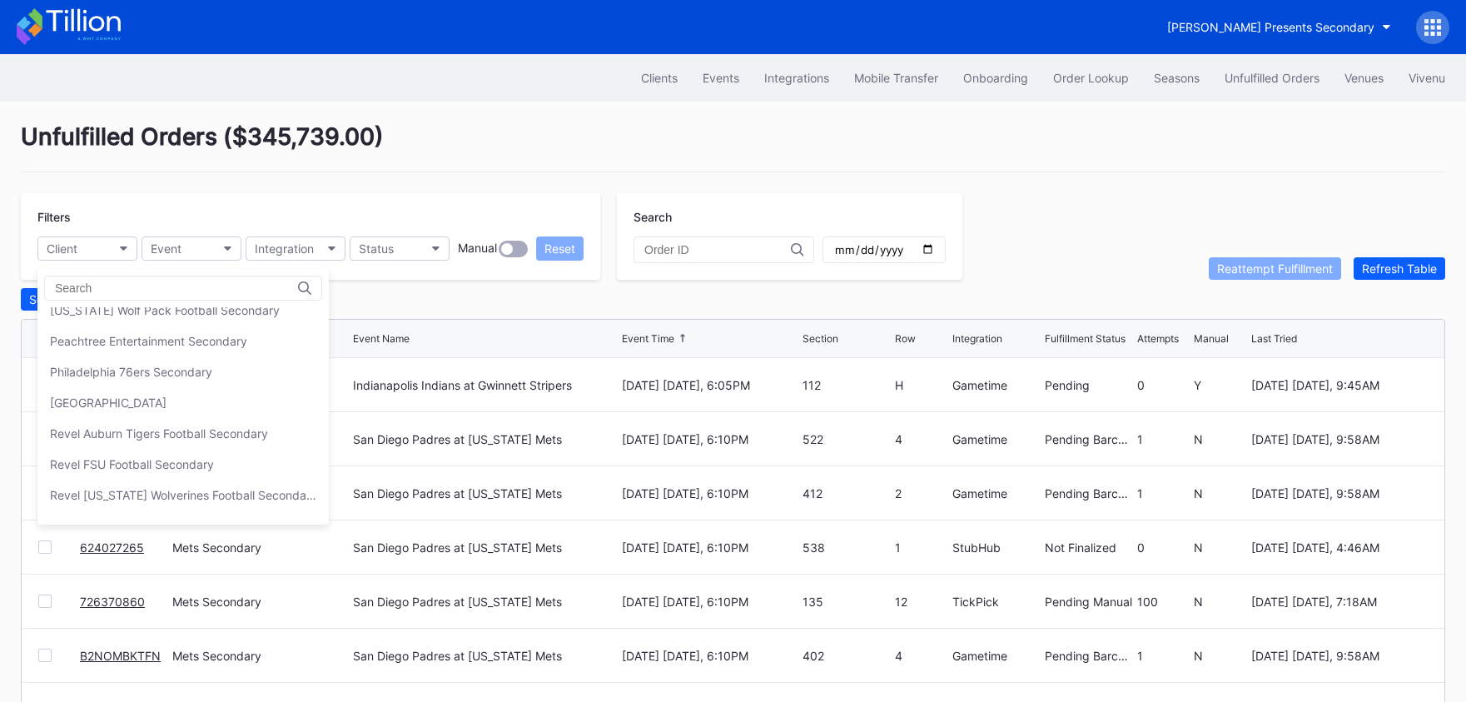
scroll to position [351, 0]
click at [156, 349] on div "Peachtree Entertainment Secondary" at bounding box center [182, 341] width 291 height 31
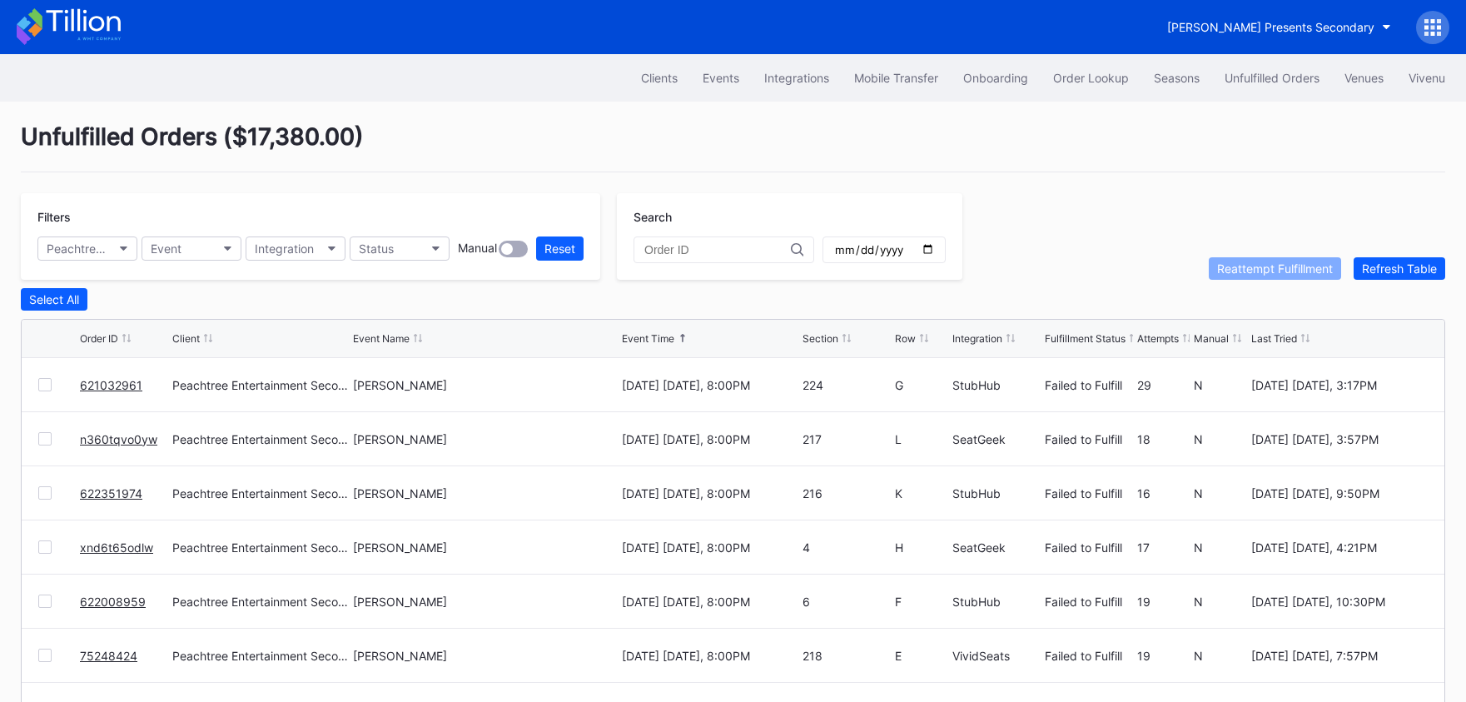
click at [102, 27] on icon at bounding box center [83, 20] width 74 height 22
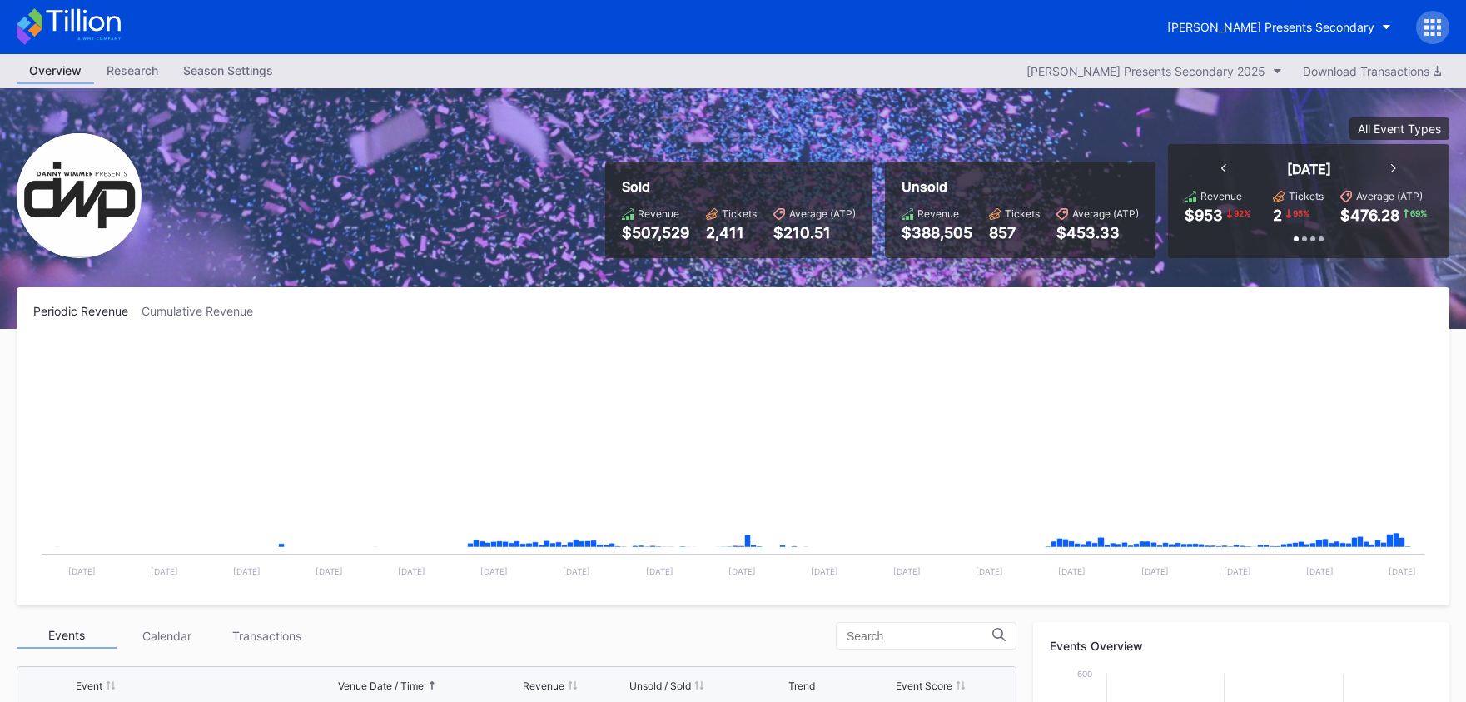
scroll to position [537, 0]
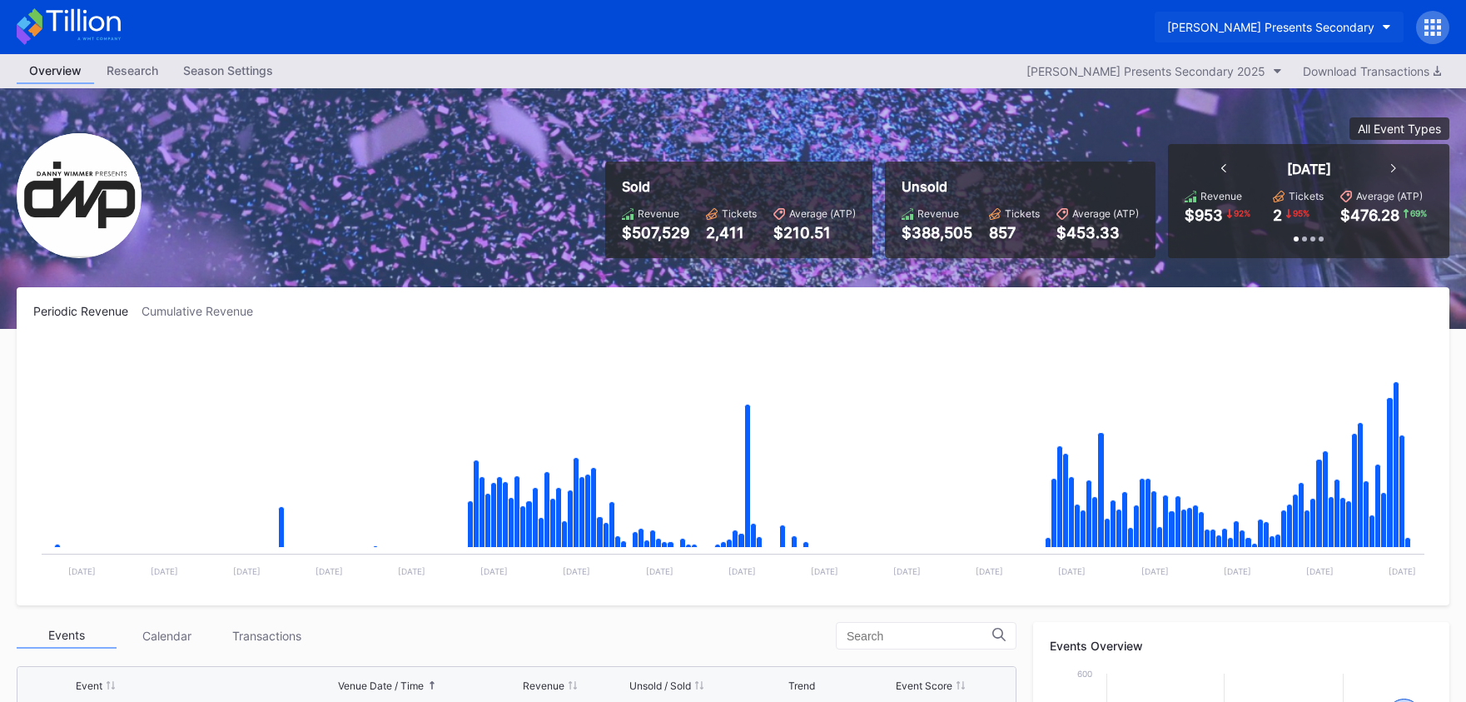
click at [1266, 32] on div "[PERSON_NAME] Presents Secondary" at bounding box center [1271, 27] width 207 height 14
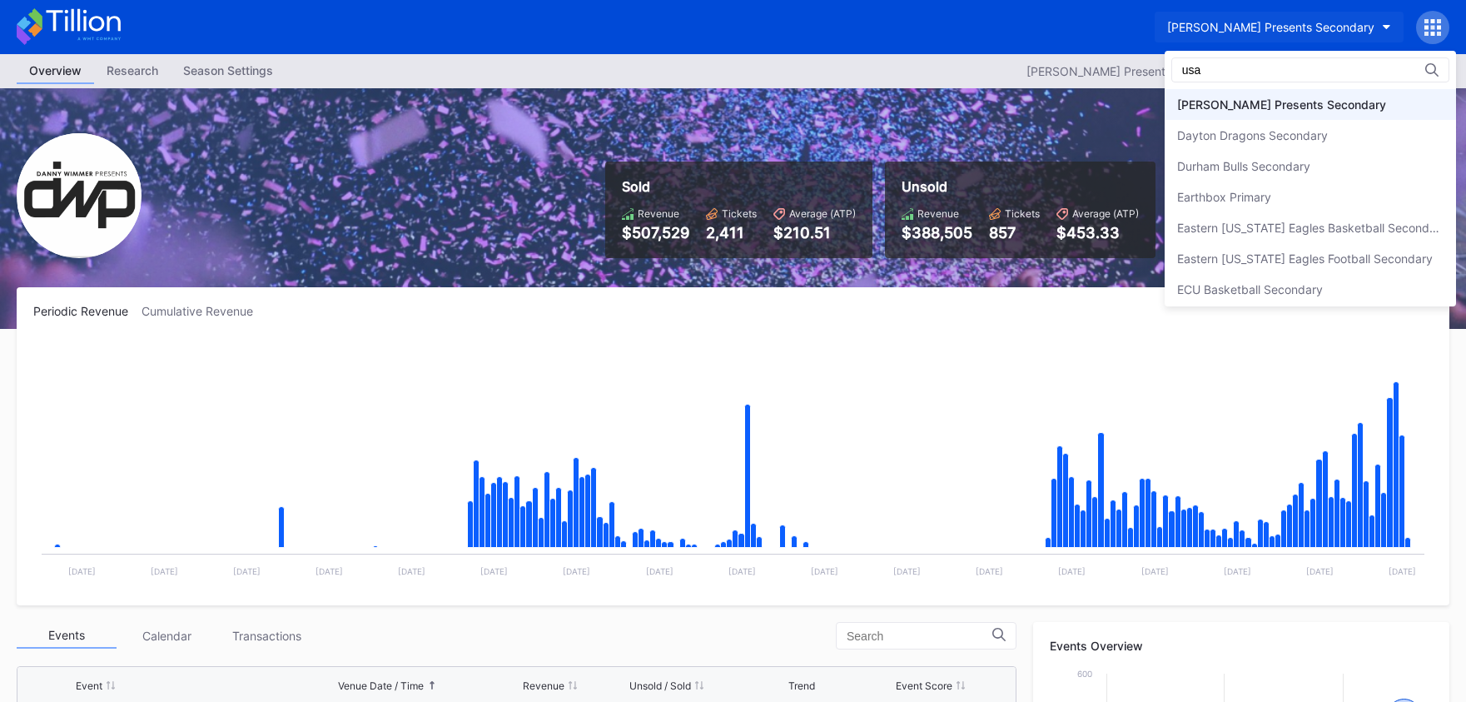
scroll to position [0, 0]
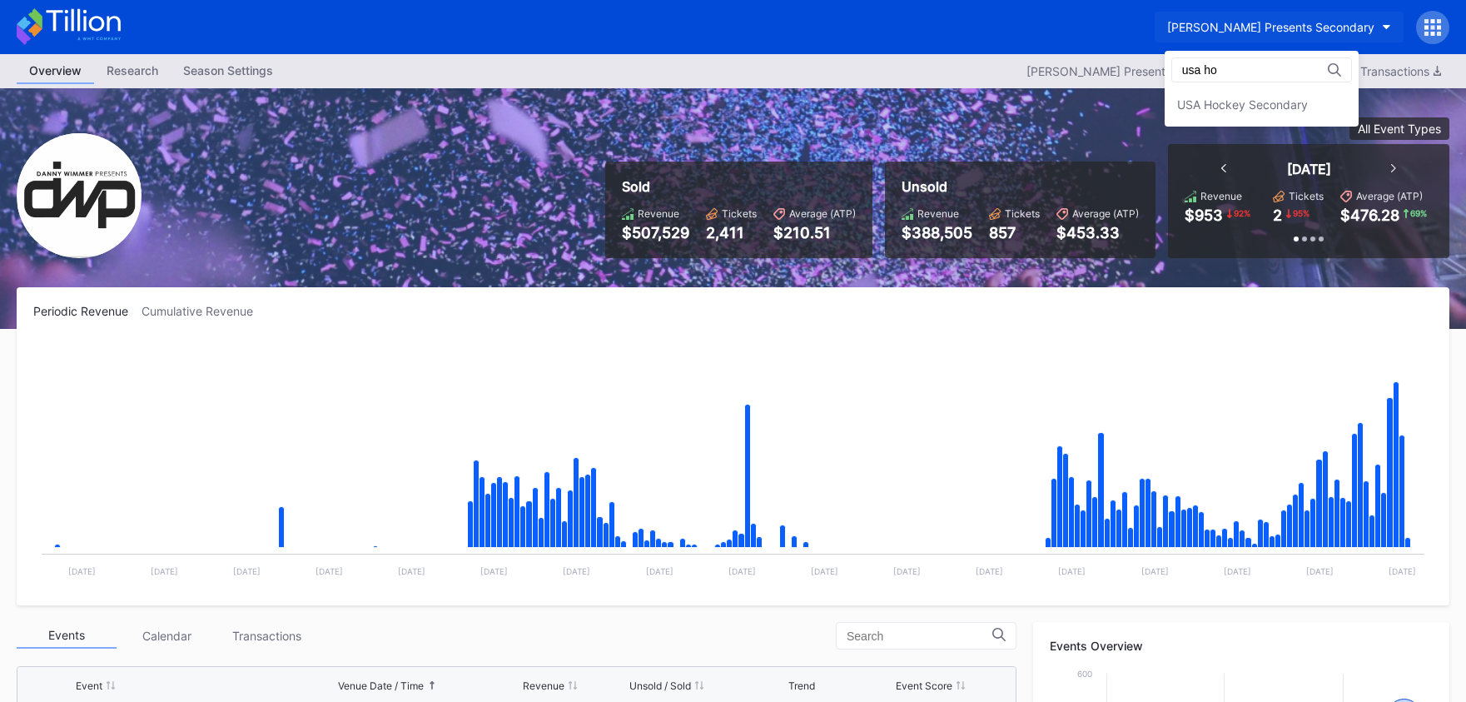
type input "usa ho"
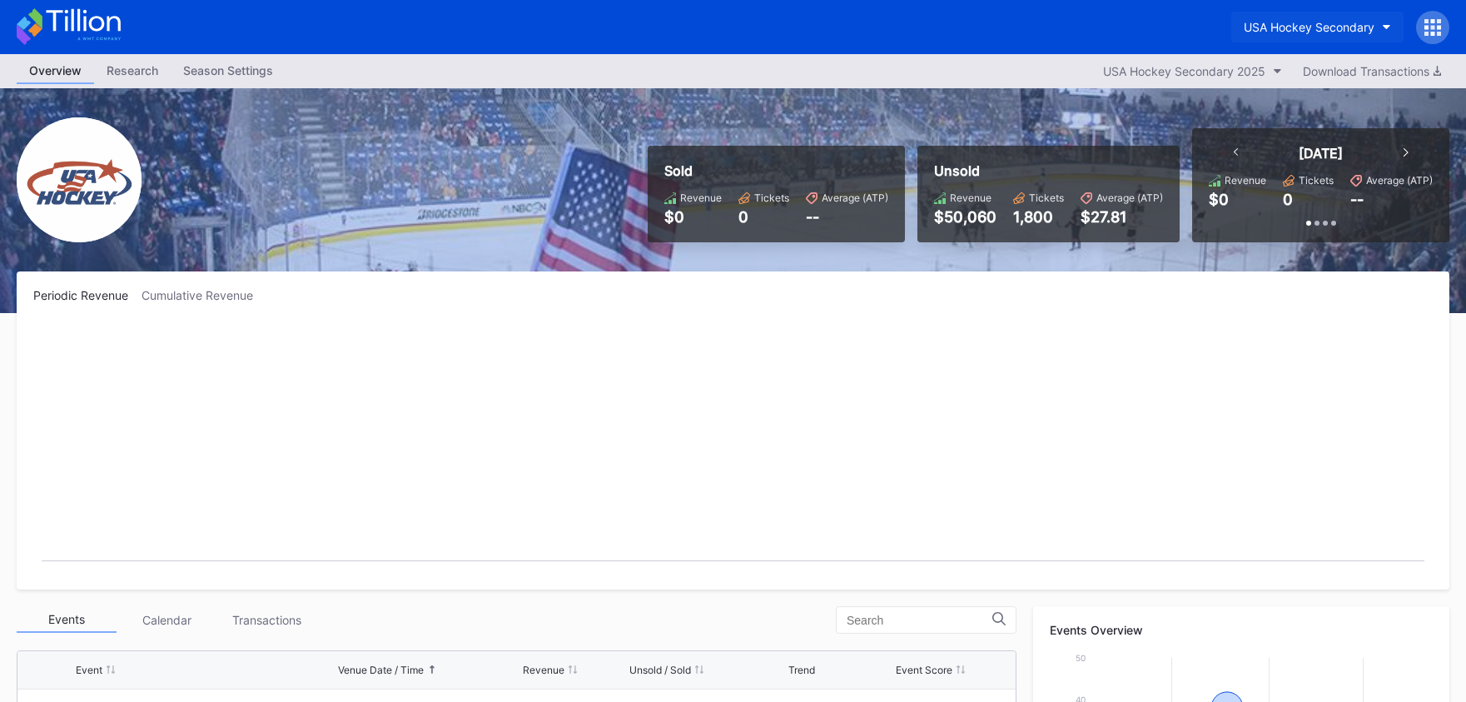
click at [1371, 22] on div "USA Hockey Secondary" at bounding box center [1309, 27] width 131 height 14
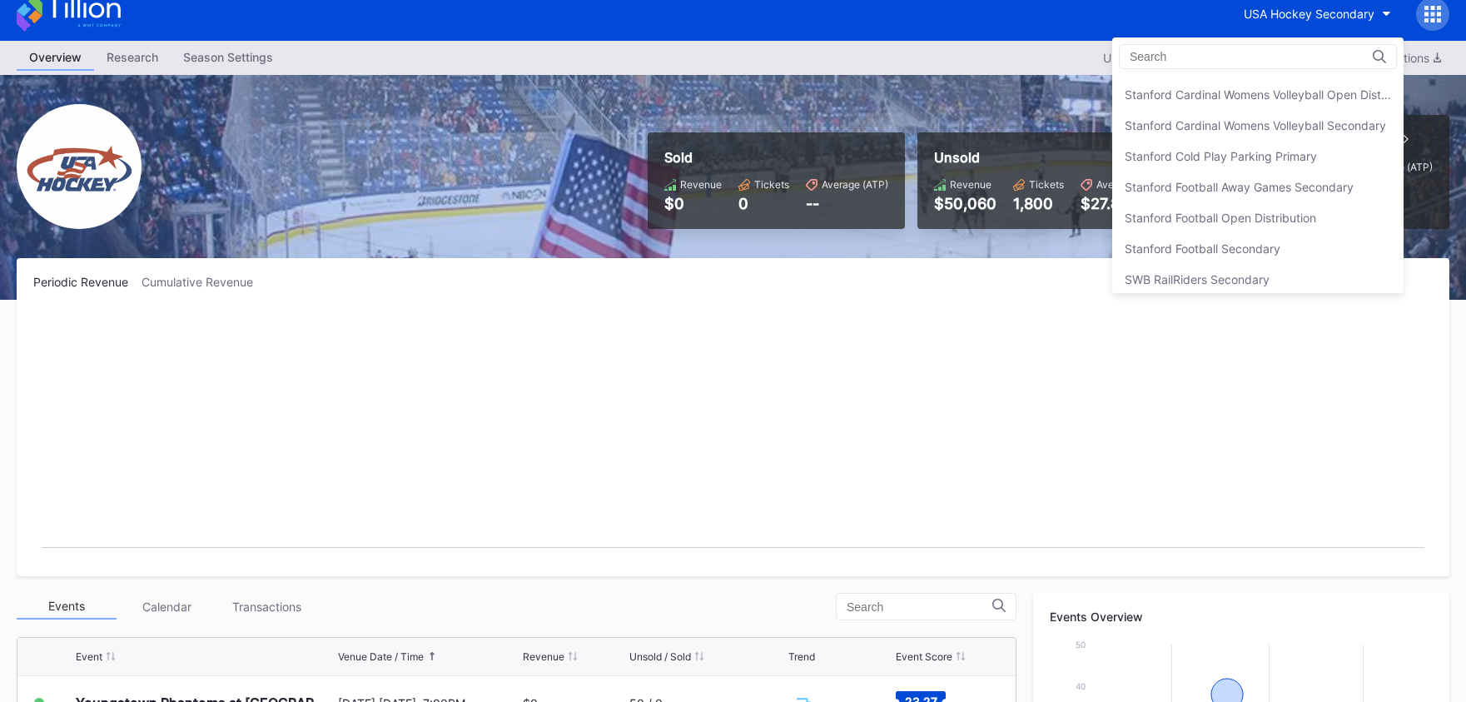
scroll to position [5078, 0]
click at [1271, 206] on div "Stanford Football Open Distribution" at bounding box center [1258, 220] width 291 height 31
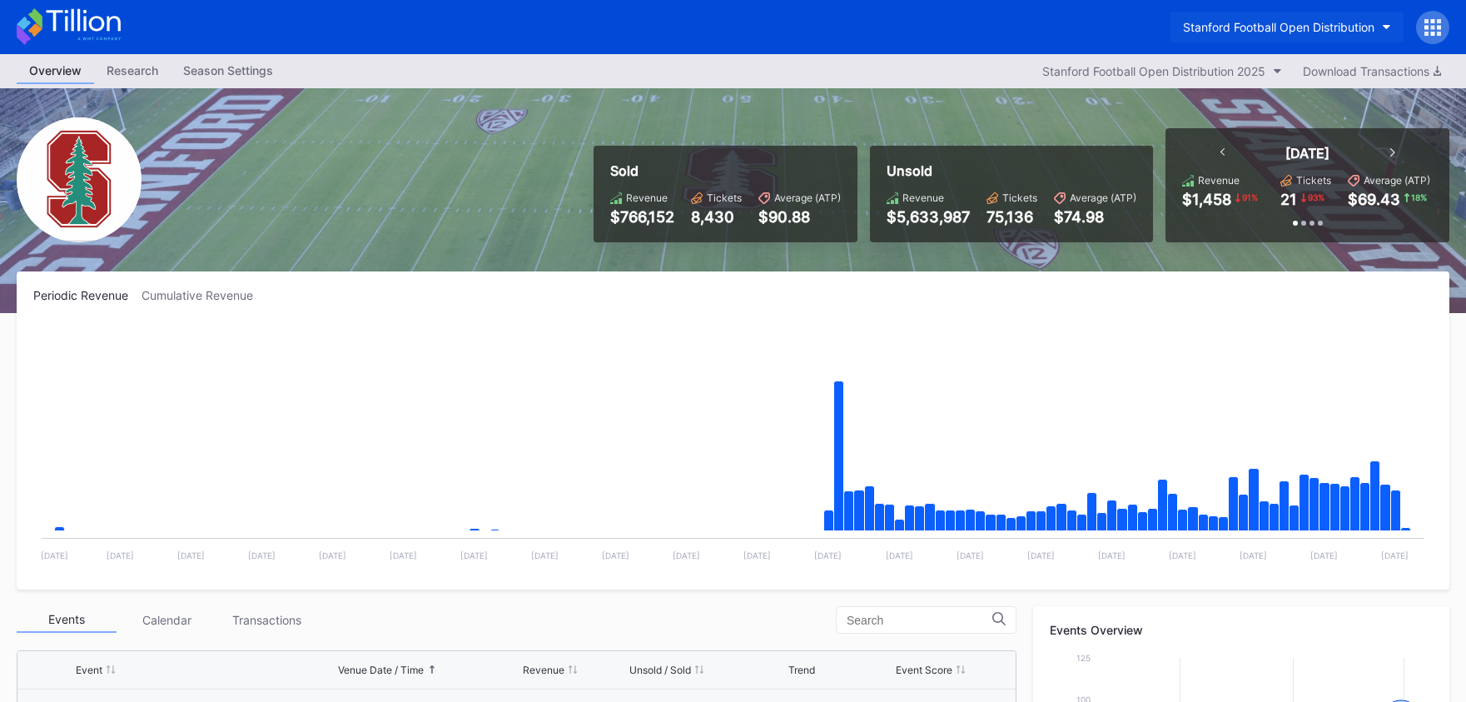
click at [1222, 30] on div "Stanford Football Open Distribution" at bounding box center [1279, 27] width 192 height 14
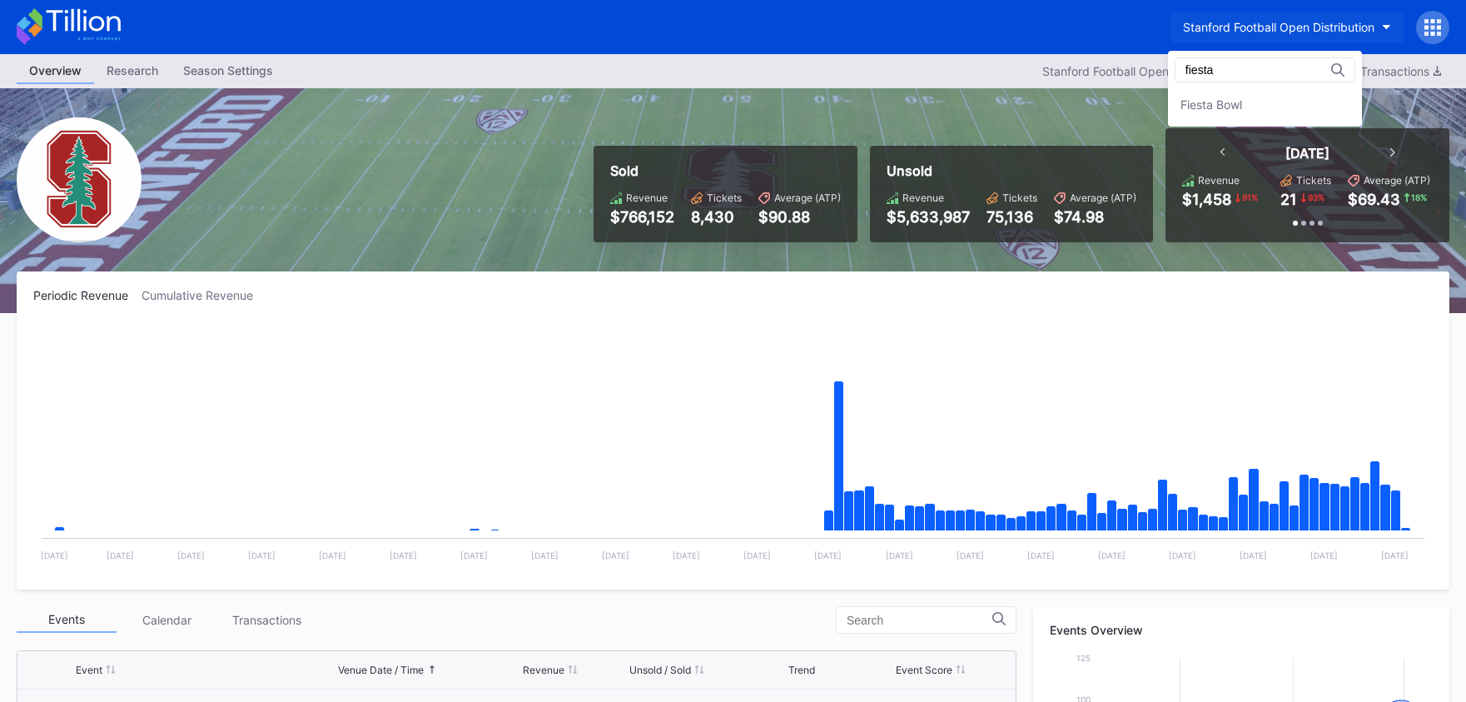
type input "fiesta"
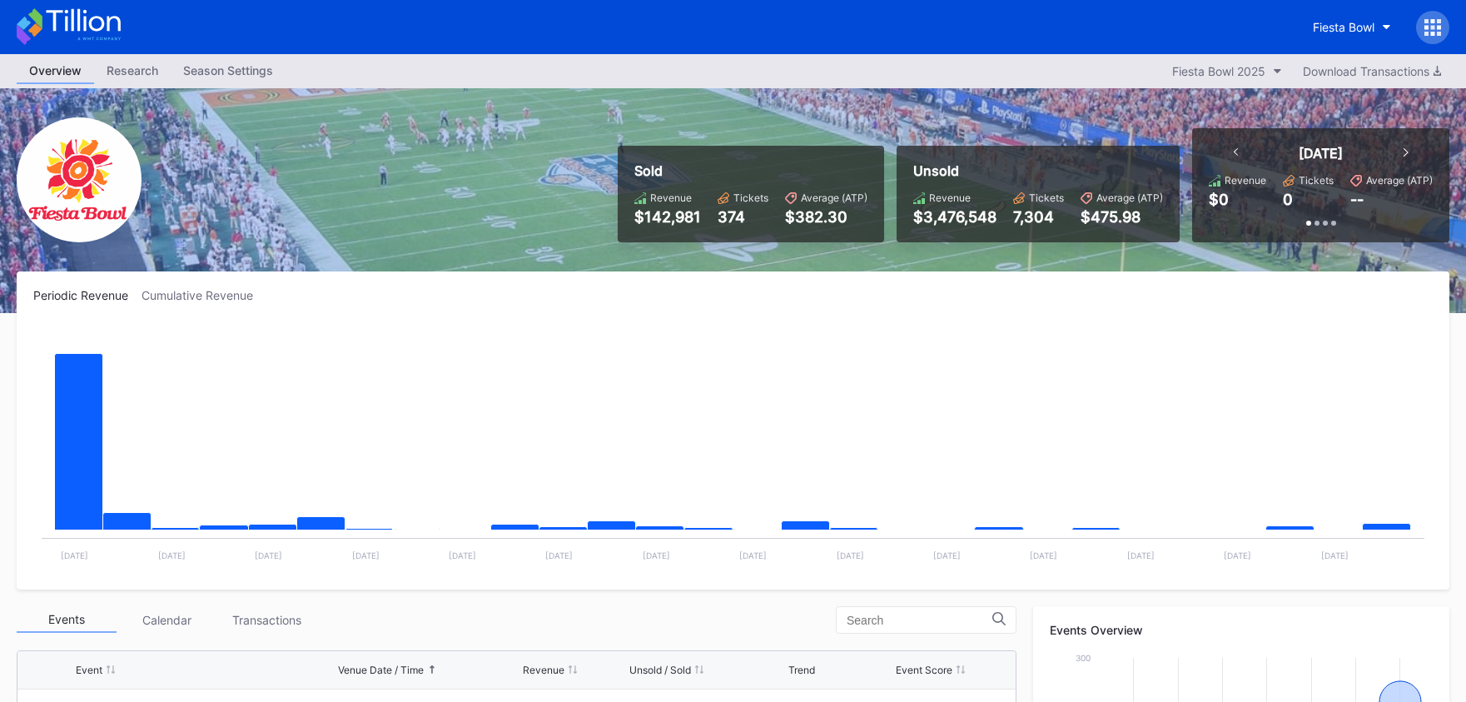
click at [1444, 33] on div at bounding box center [1433, 27] width 33 height 33
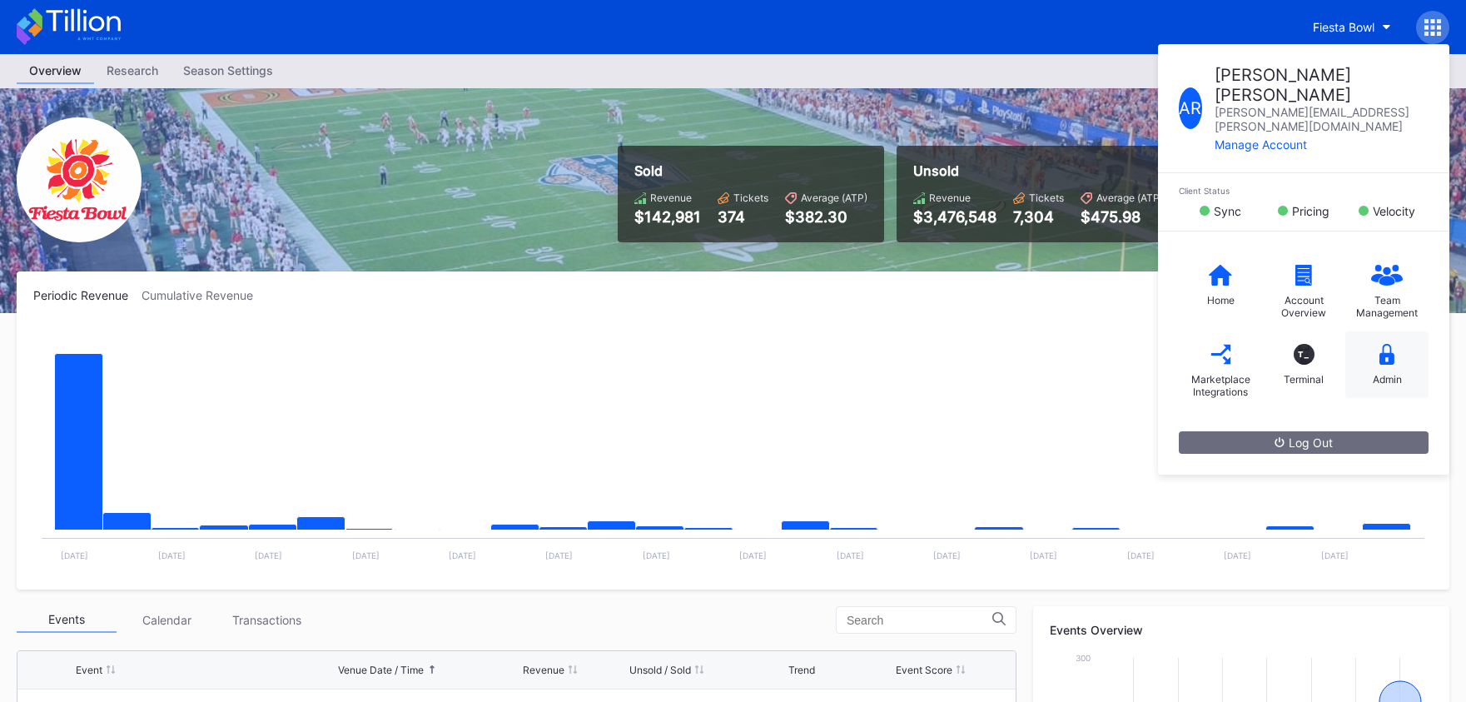
click at [1380, 344] on icon at bounding box center [1387, 354] width 15 height 21
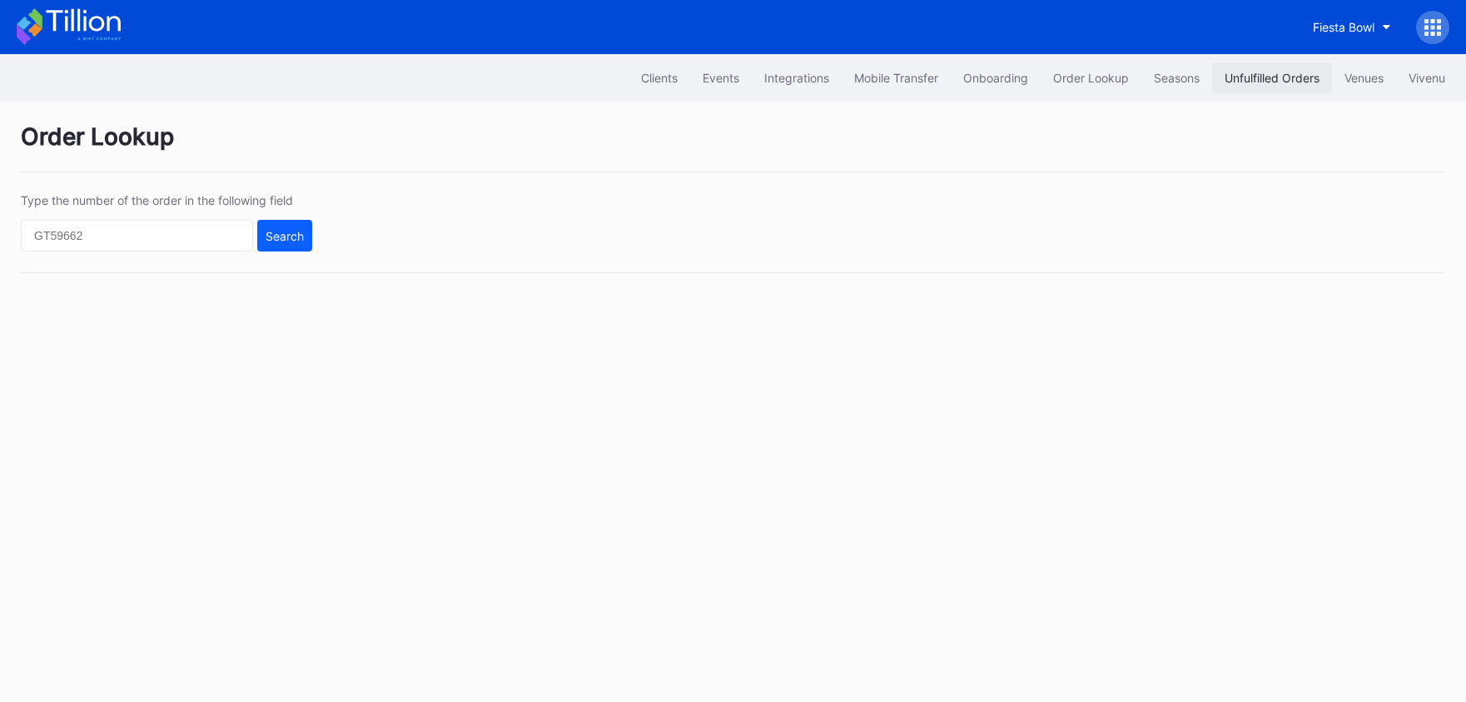
click at [1252, 89] on button "Unfulfilled Orders" at bounding box center [1272, 77] width 120 height 31
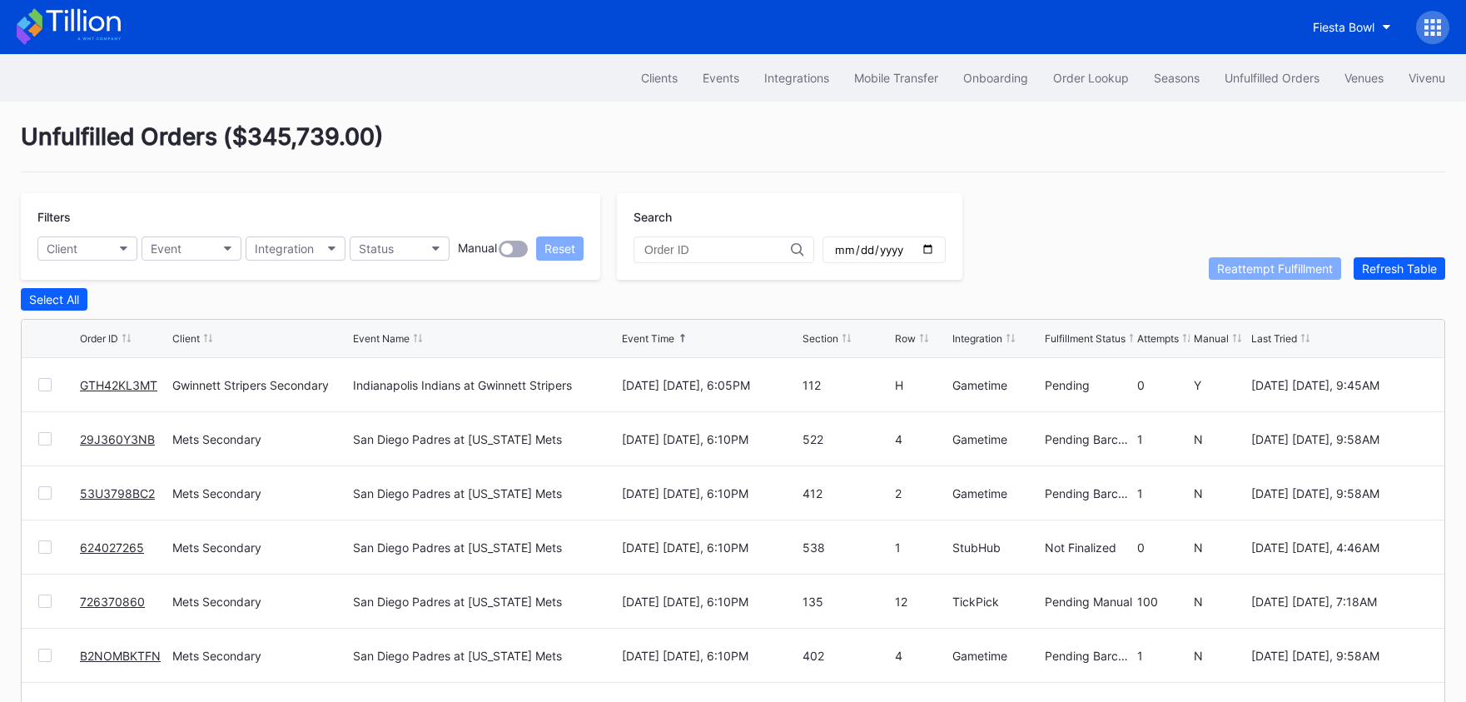
click at [91, 18] on icon at bounding box center [83, 20] width 74 height 22
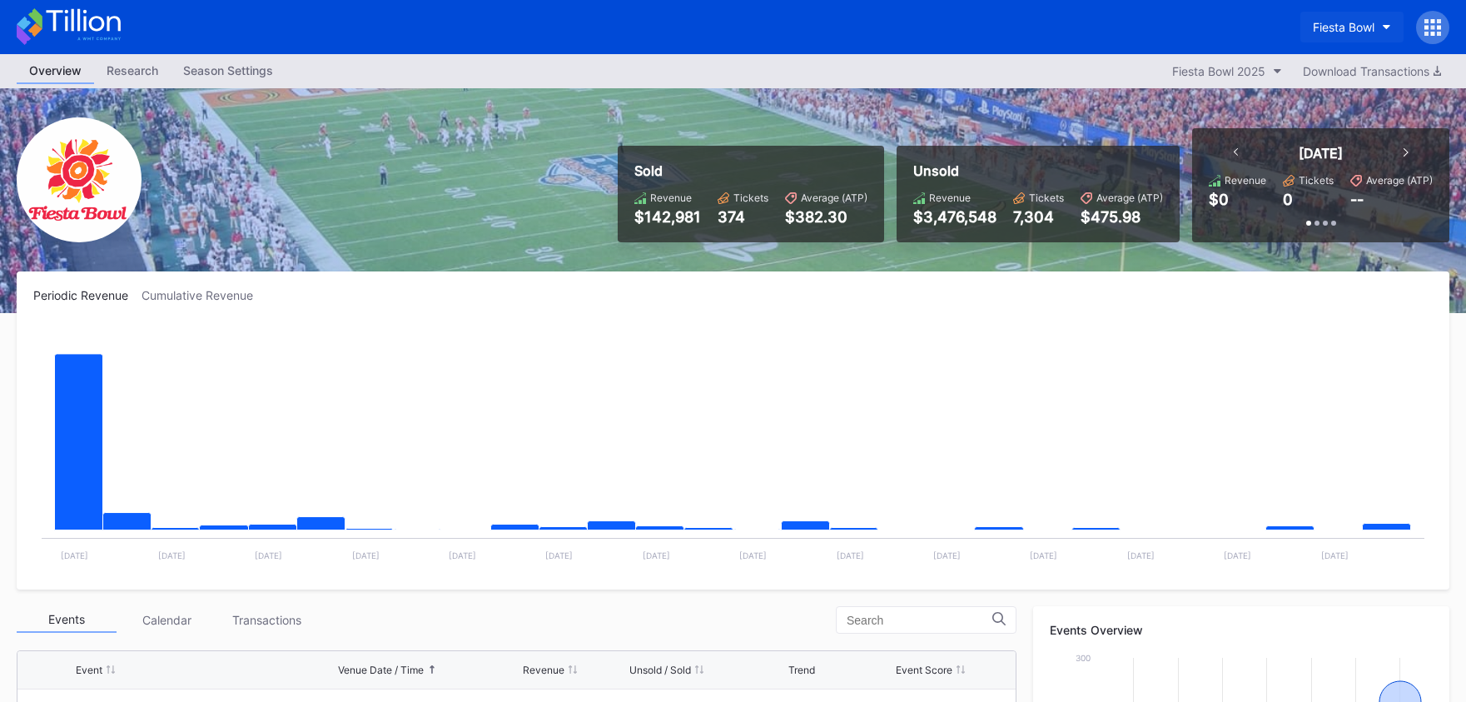
click at [1322, 35] on button "Fiesta Bowl" at bounding box center [1352, 27] width 103 height 31
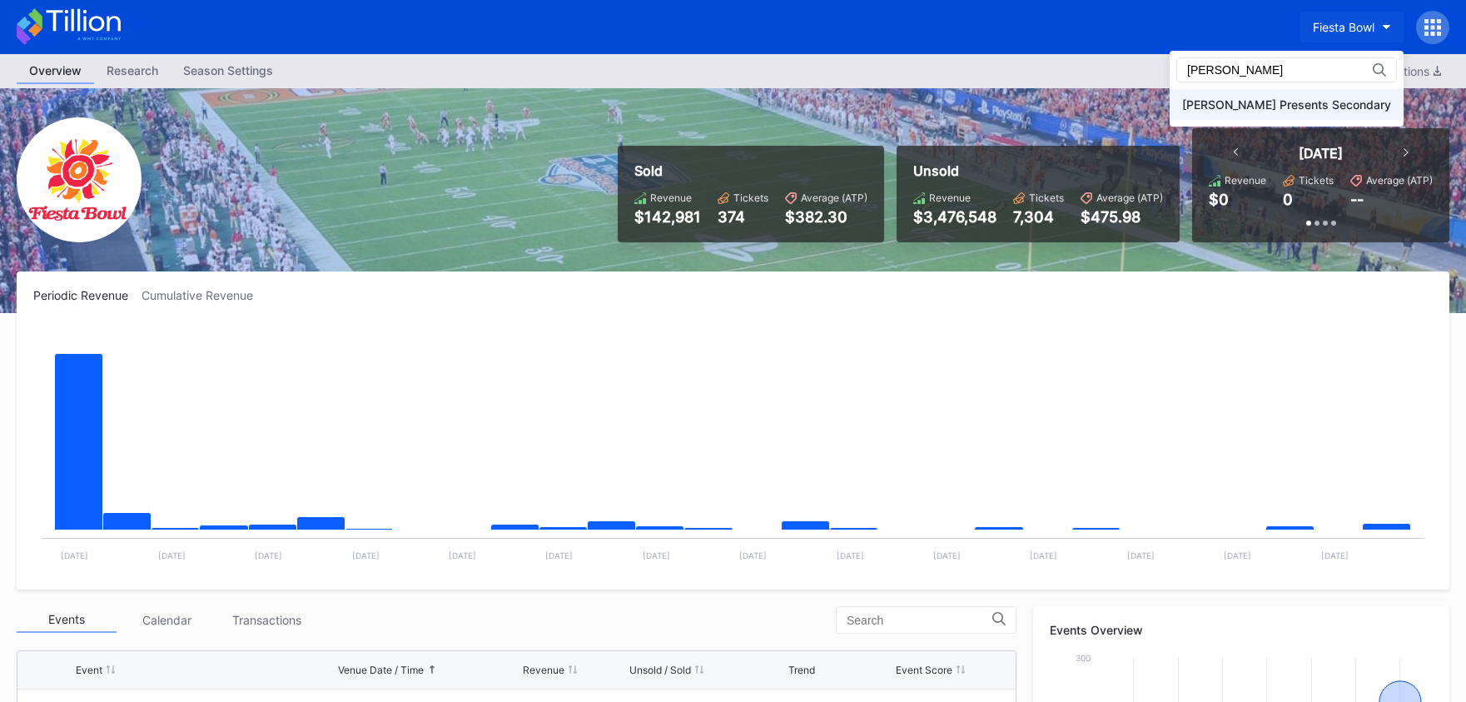
type input "danny"
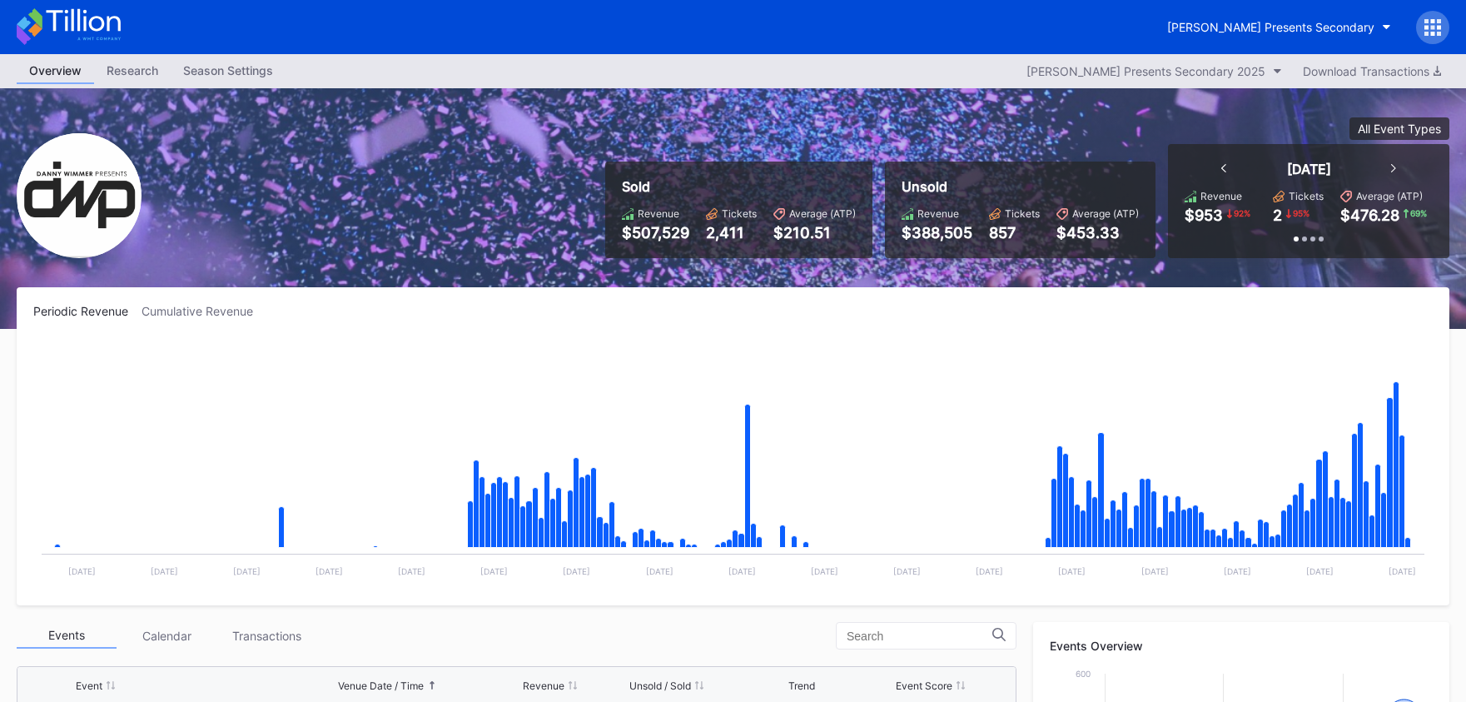
click at [85, 39] on icon at bounding box center [98, 38] width 43 height 2
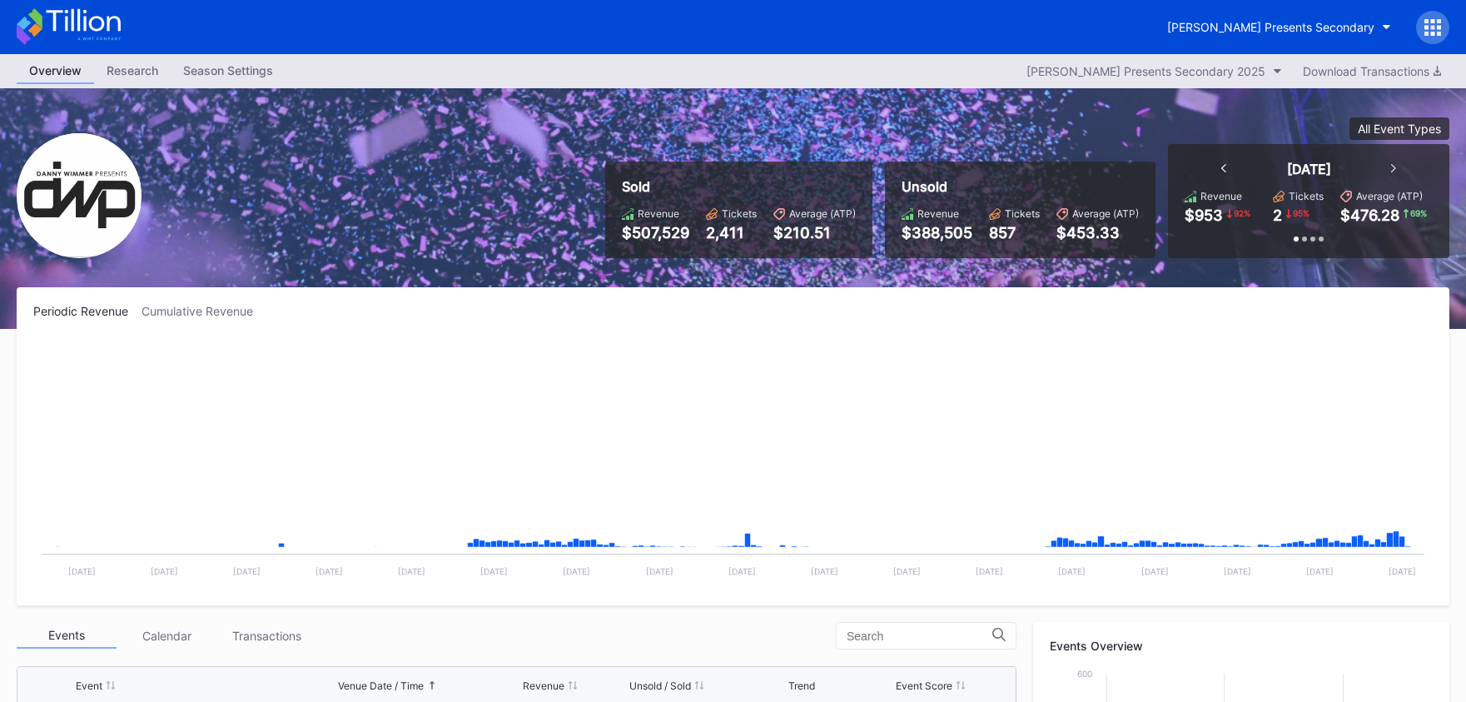
scroll to position [537, 0]
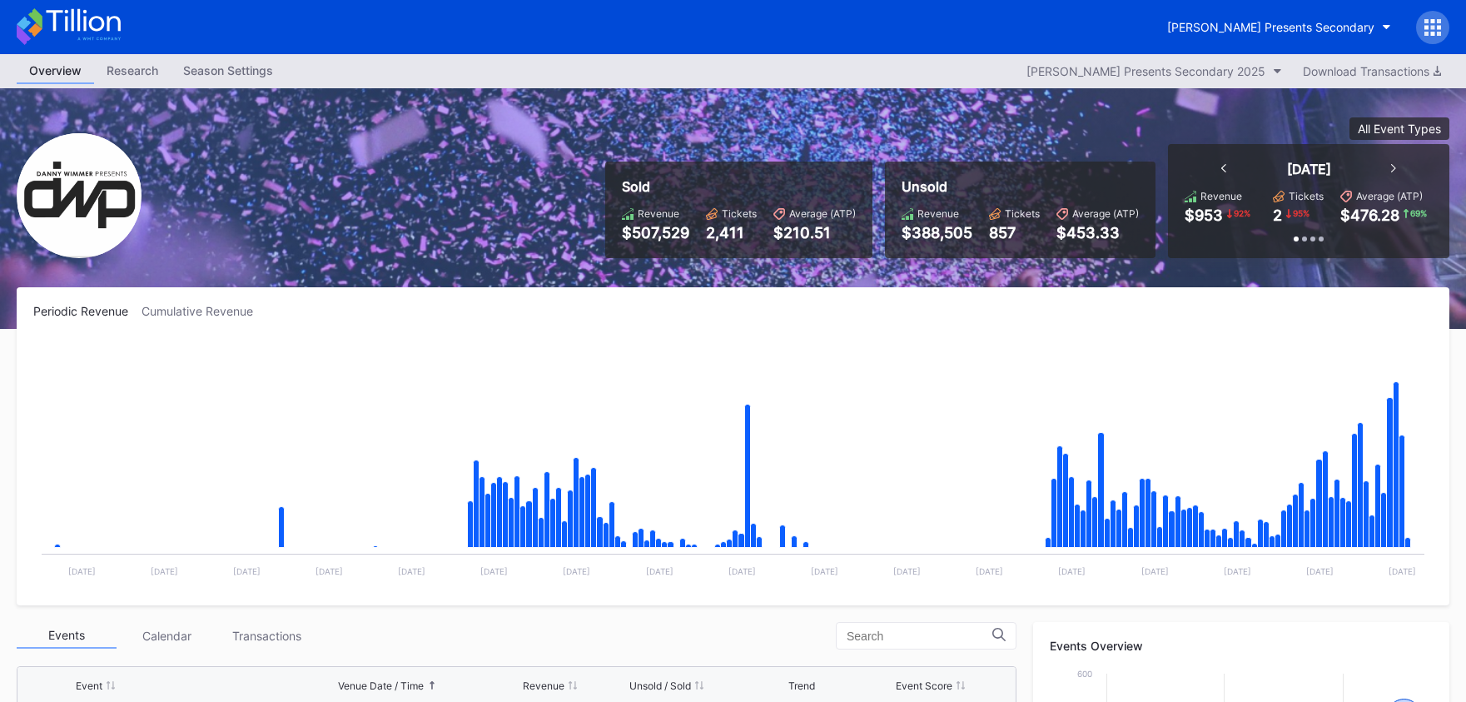
click at [110, 26] on icon at bounding box center [69, 26] width 104 height 37
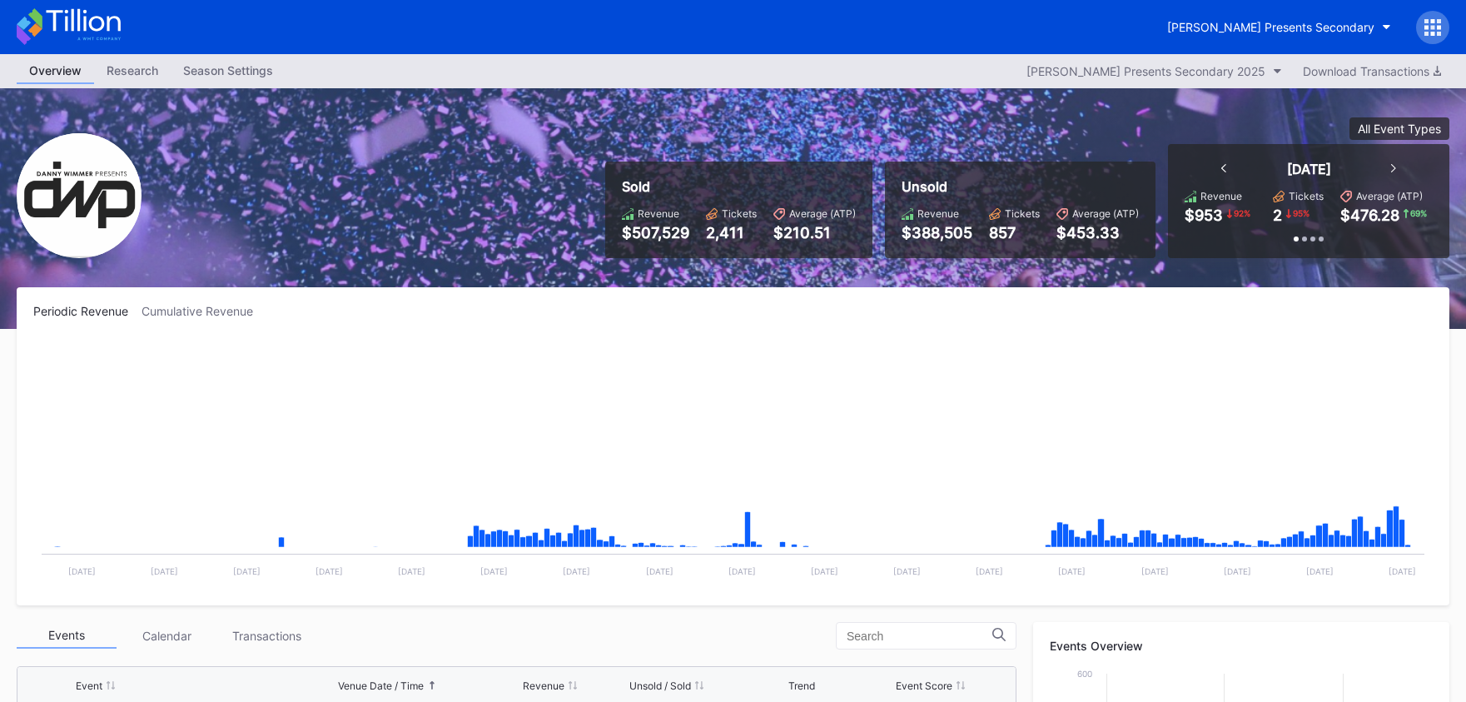
scroll to position [537, 0]
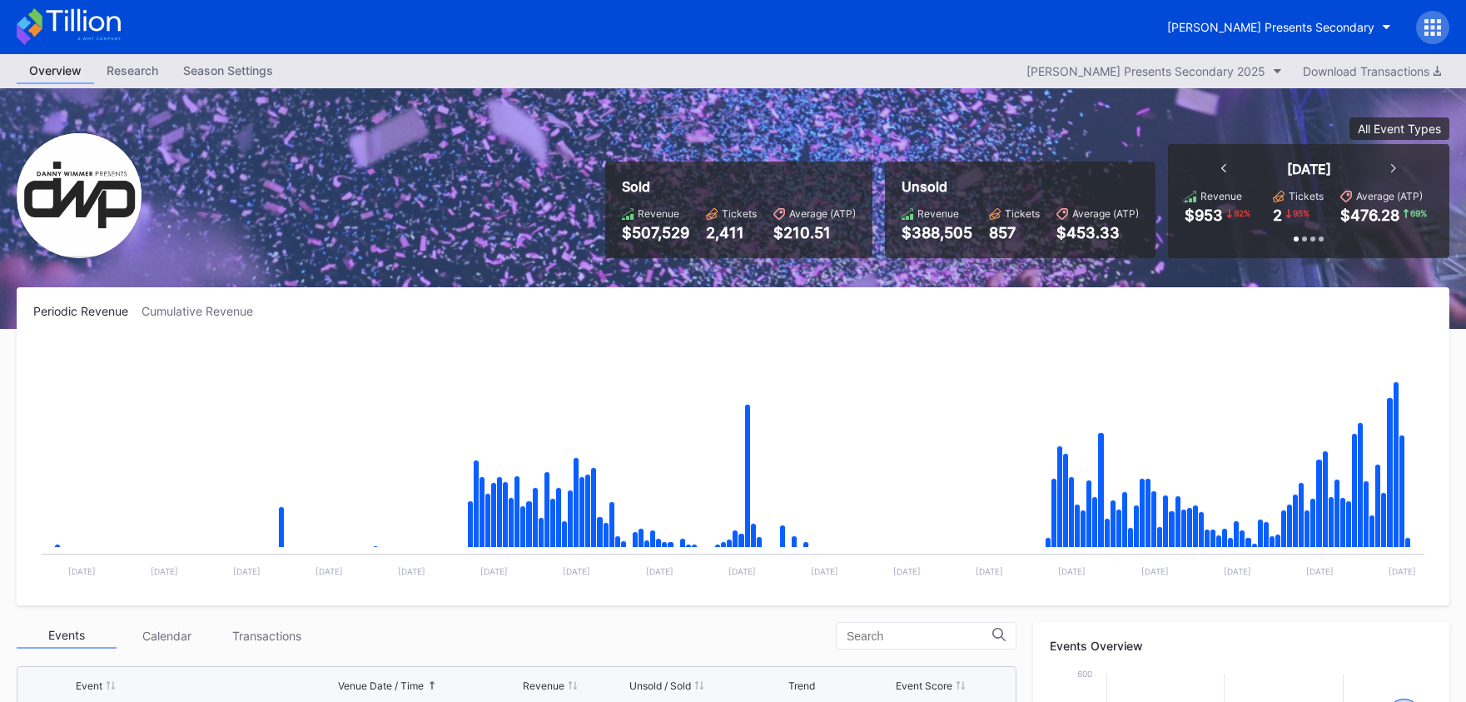
click at [127, 32] on div "[PERSON_NAME] Presents Secondary" at bounding box center [733, 27] width 1466 height 54
click at [120, 28] on icon at bounding box center [83, 20] width 74 height 22
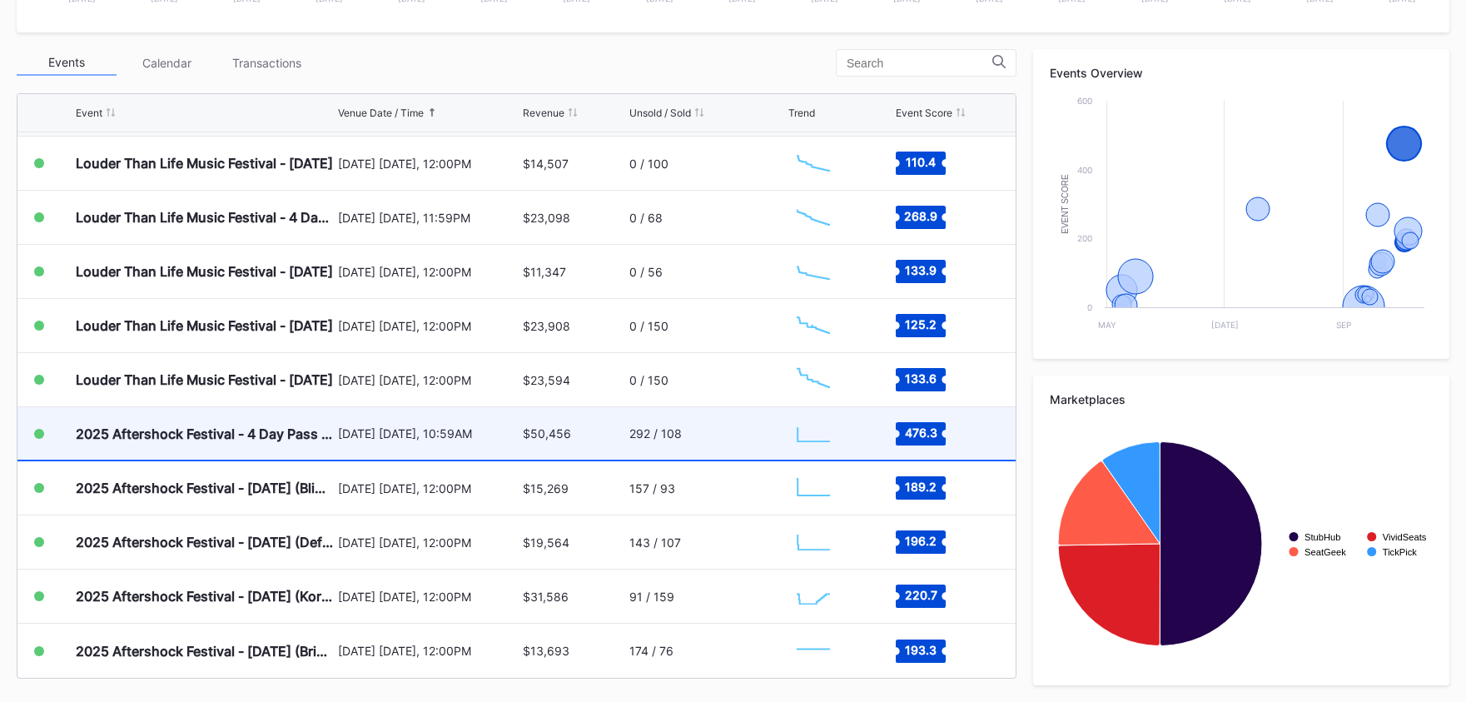
click at [573, 441] on div "$50,456" at bounding box center [574, 433] width 103 height 52
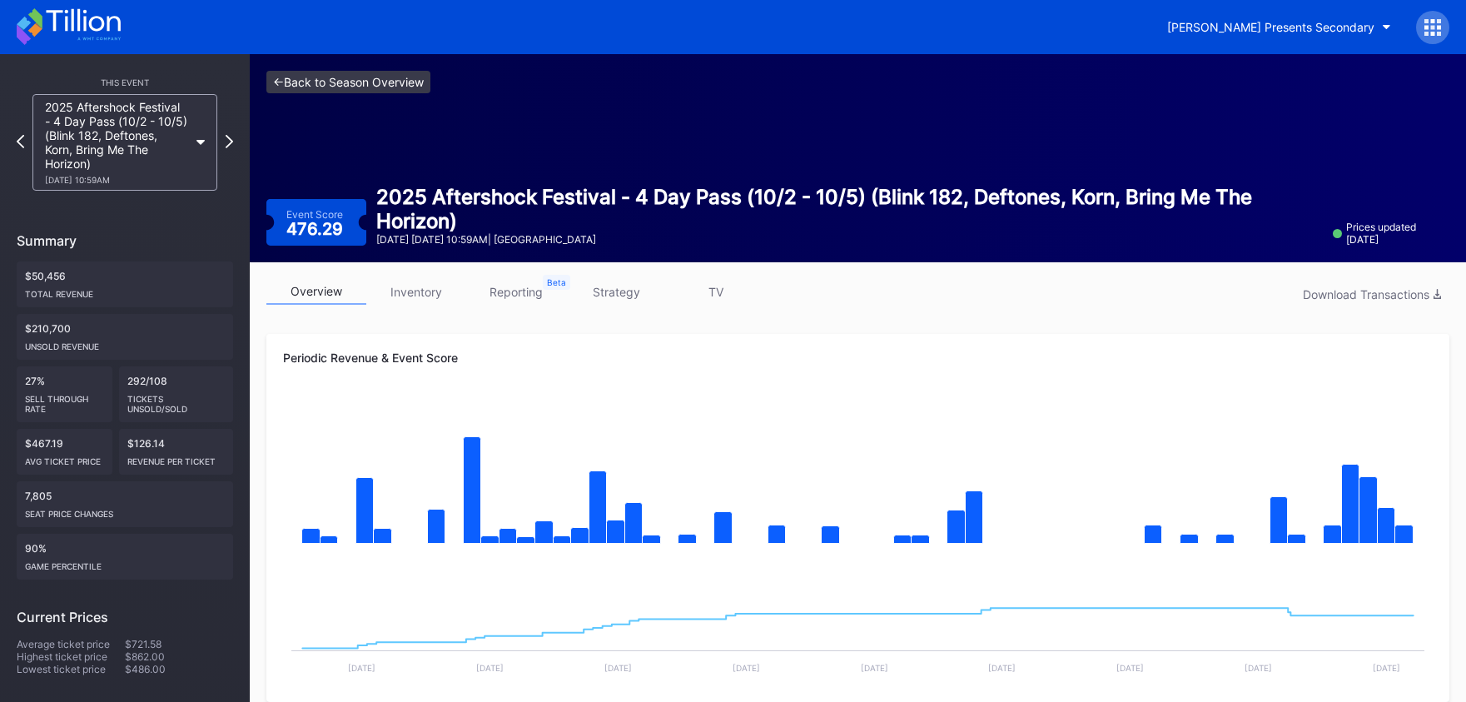
click at [402, 77] on link "<- Back to Season Overview" at bounding box center [348, 82] width 164 height 22
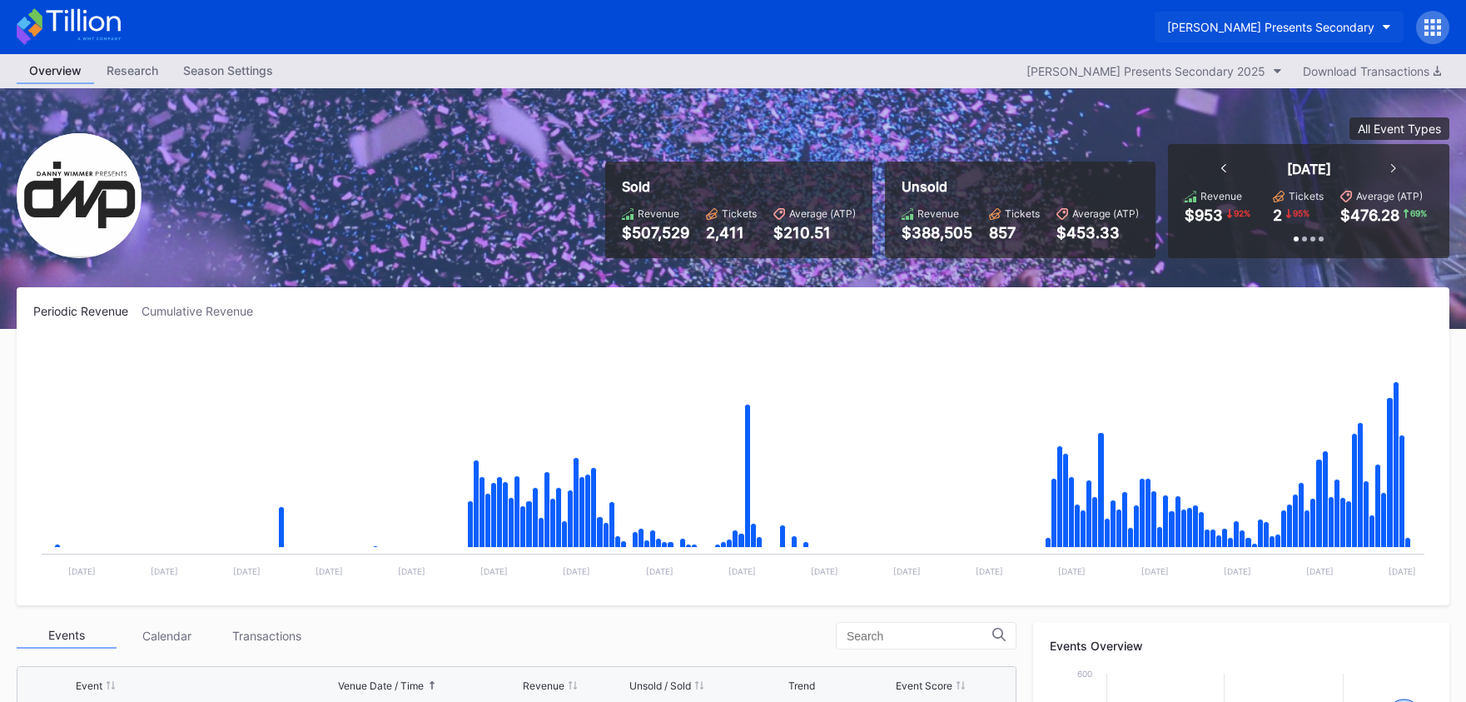
click at [1318, 32] on div "[PERSON_NAME] Presents Secondary" at bounding box center [1271, 27] width 207 height 14
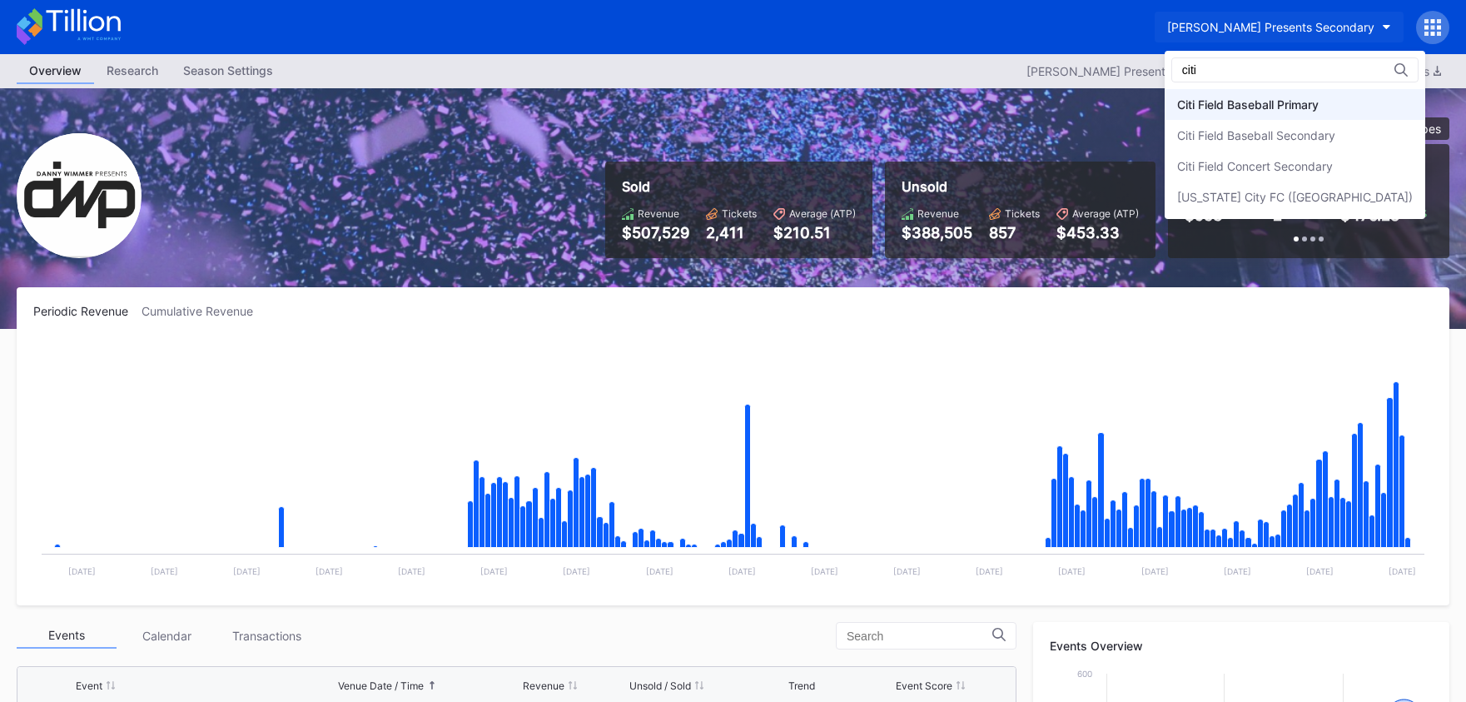
type input "citi"
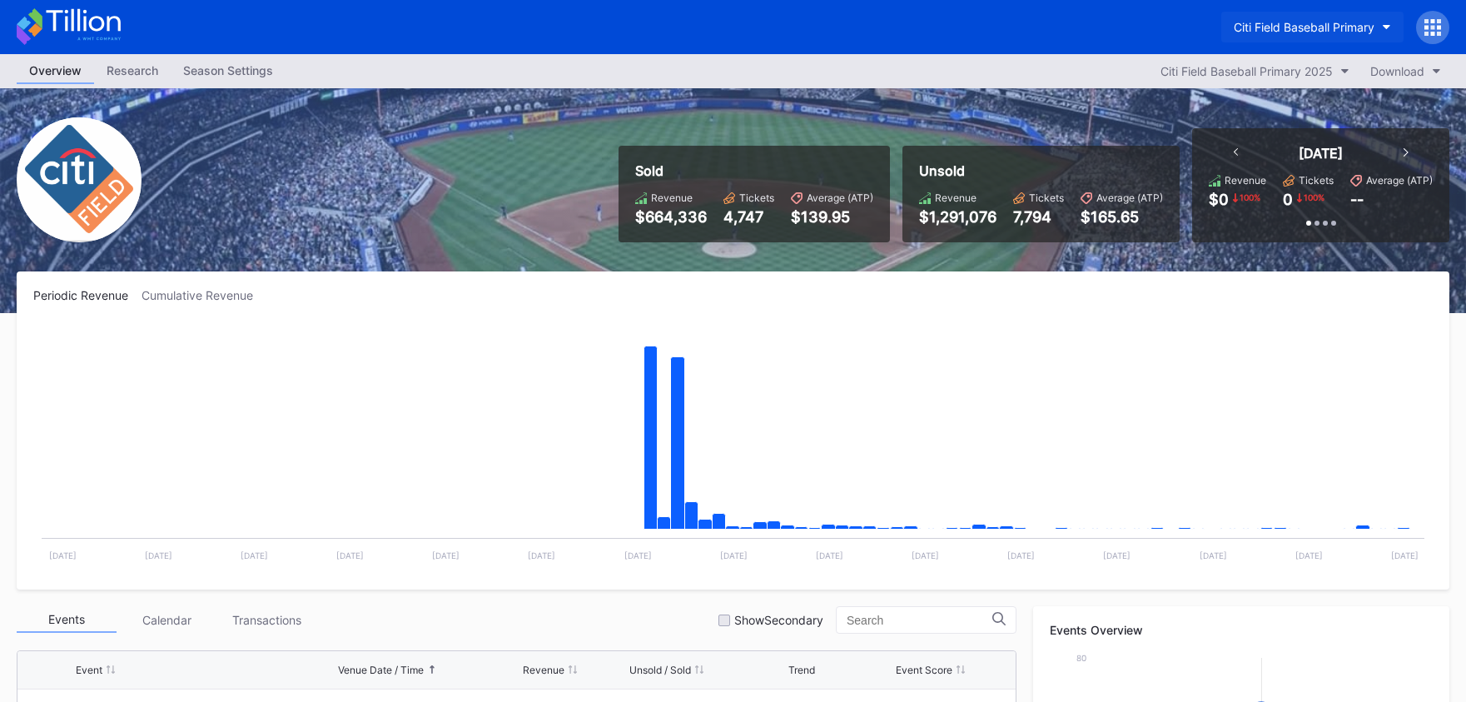
click at [1301, 35] on button "Citi Field Baseball Primary" at bounding box center [1313, 27] width 182 height 31
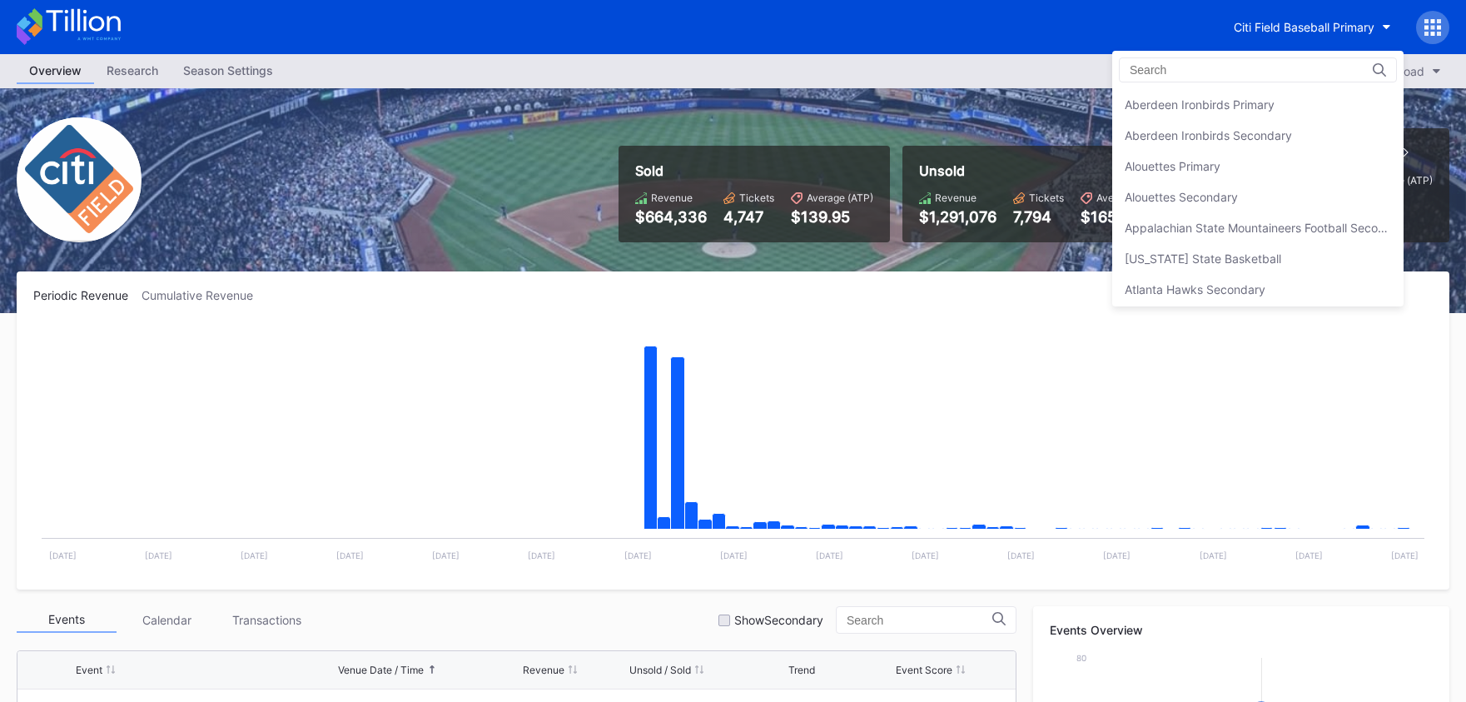
scroll to position [924, 0]
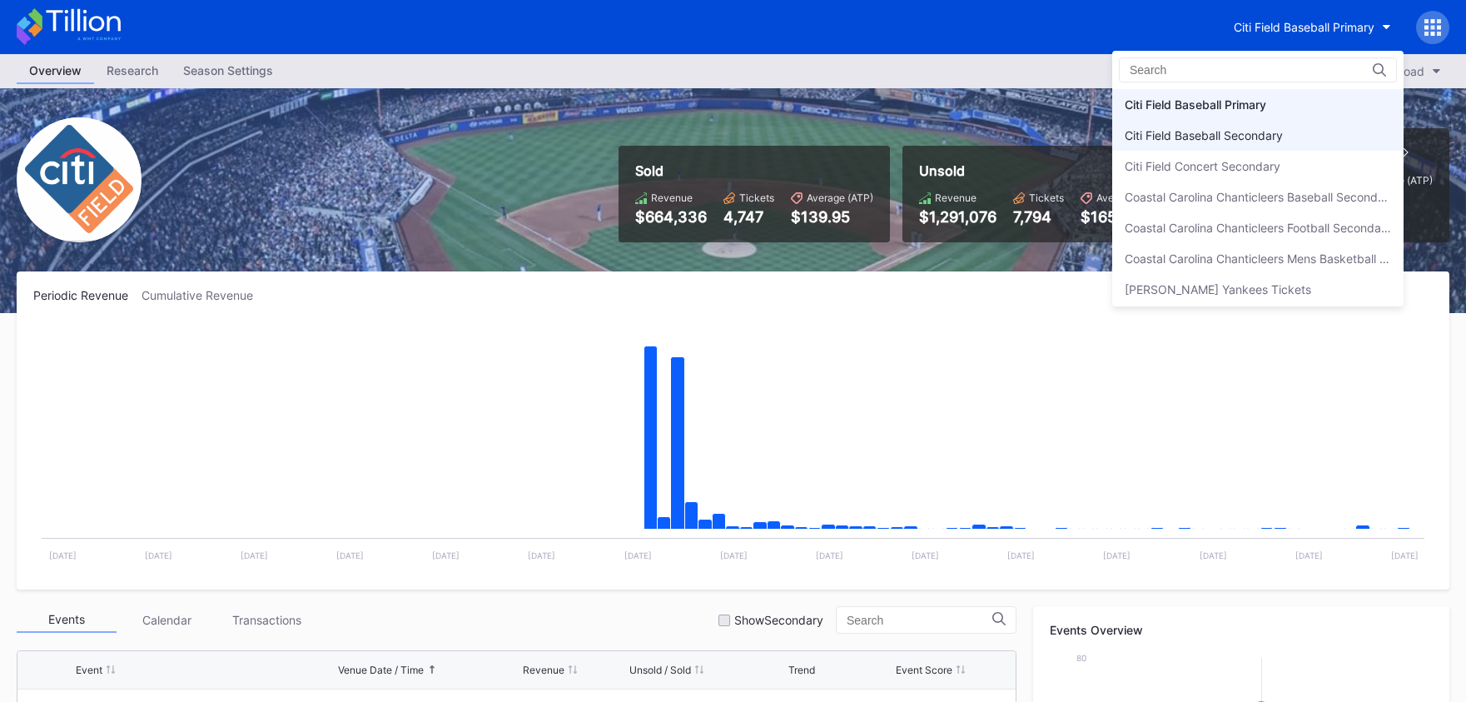
click at [1279, 144] on div "Citi Field Baseball Secondary" at bounding box center [1258, 135] width 291 height 31
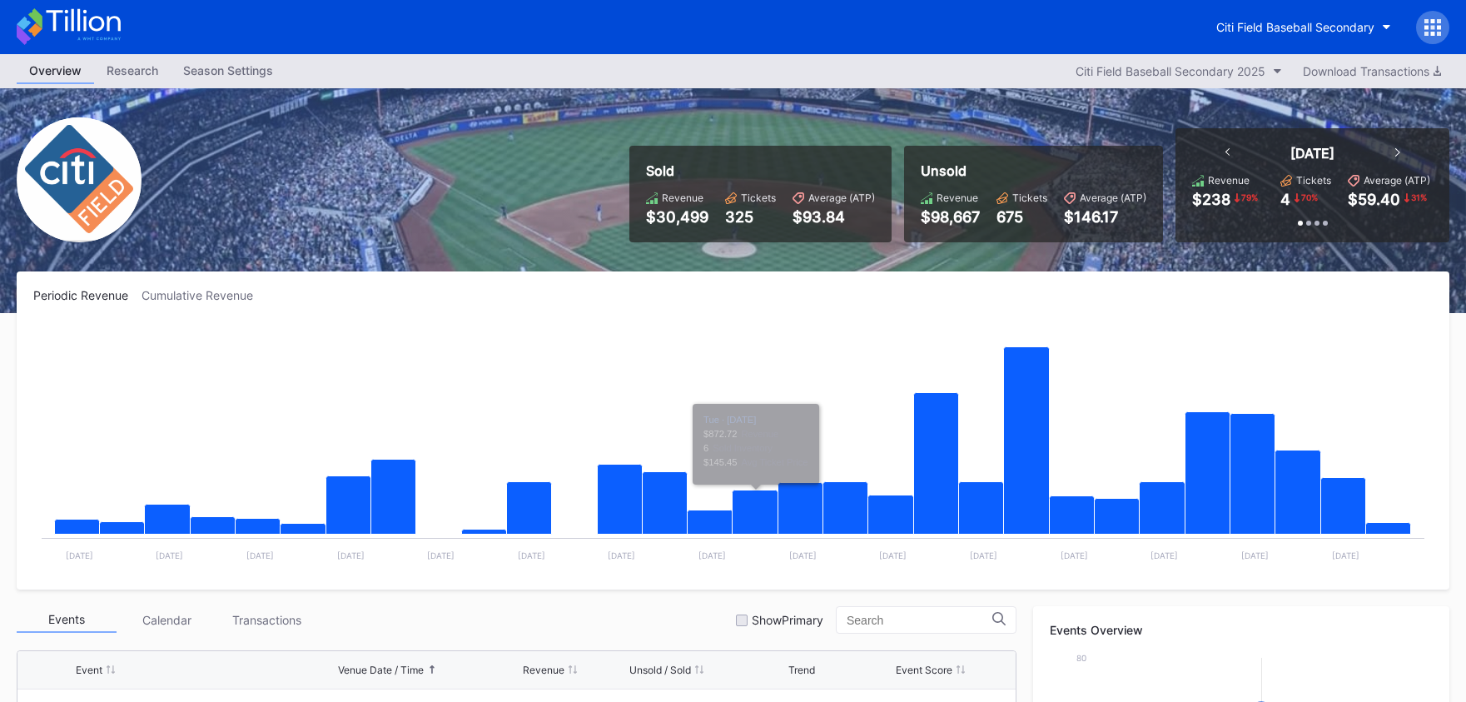
click at [88, 24] on icon at bounding box center [83, 20] width 74 height 22
click at [103, 26] on icon at bounding box center [83, 20] width 74 height 22
click at [1269, 35] on button "Citi Field Baseball Secondary" at bounding box center [1304, 27] width 200 height 31
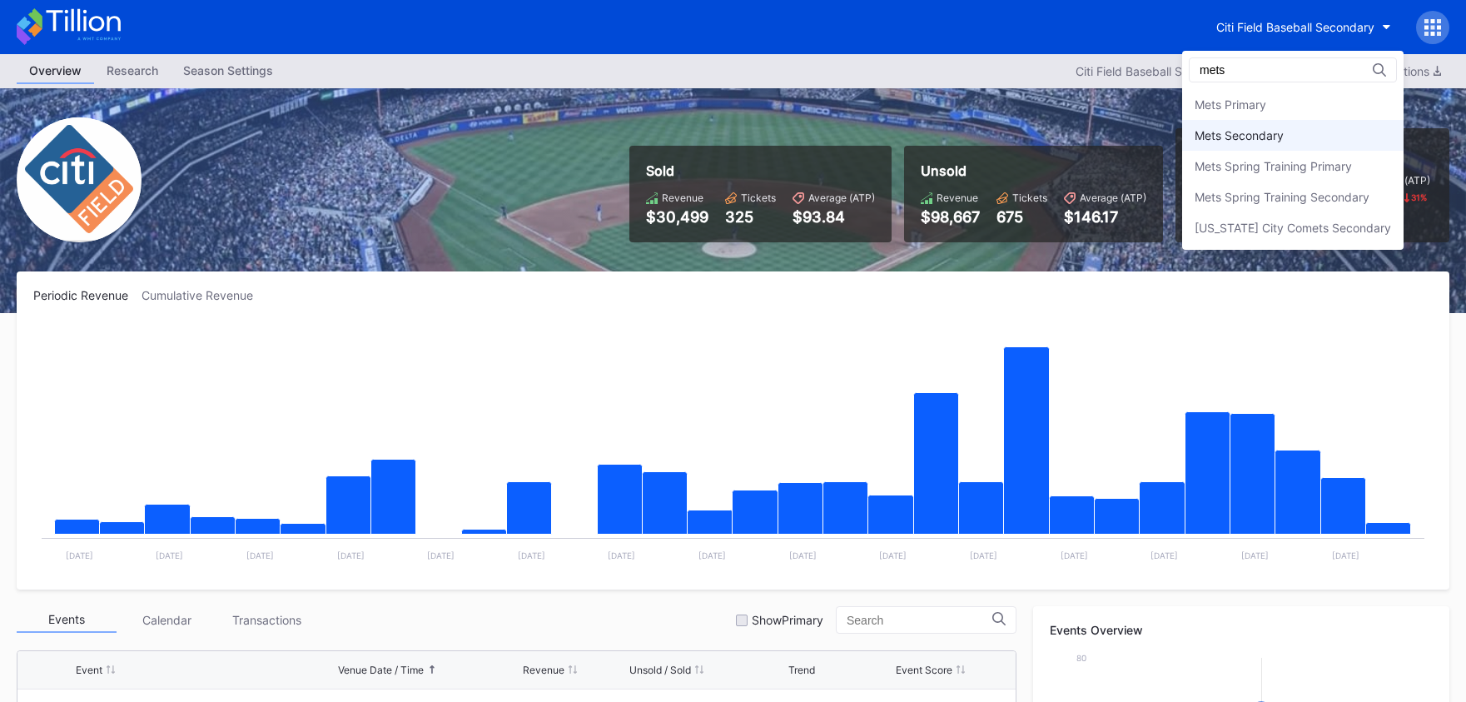
type input "mets"
click at [1240, 135] on div "Mets Secondary" at bounding box center [1239, 135] width 89 height 14
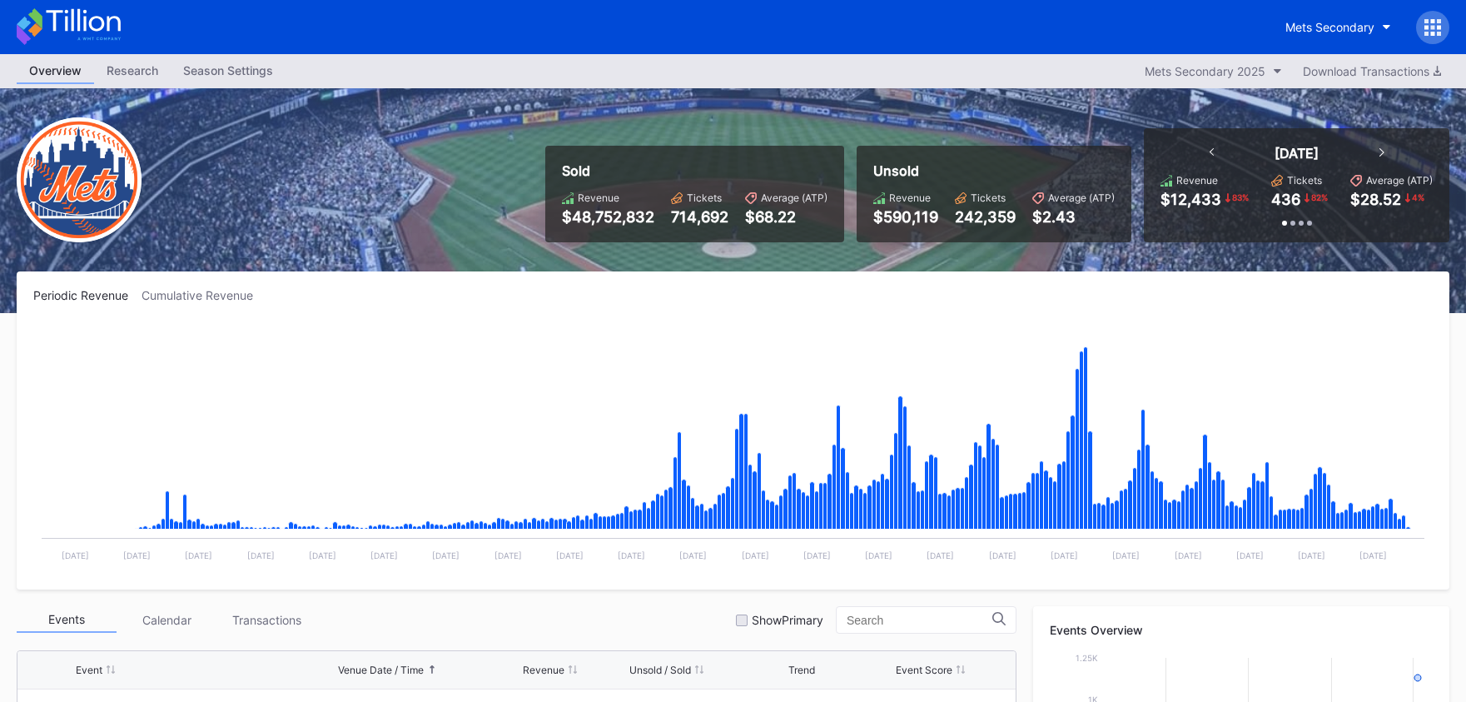
click at [69, 12] on icon at bounding box center [69, 26] width 104 height 37
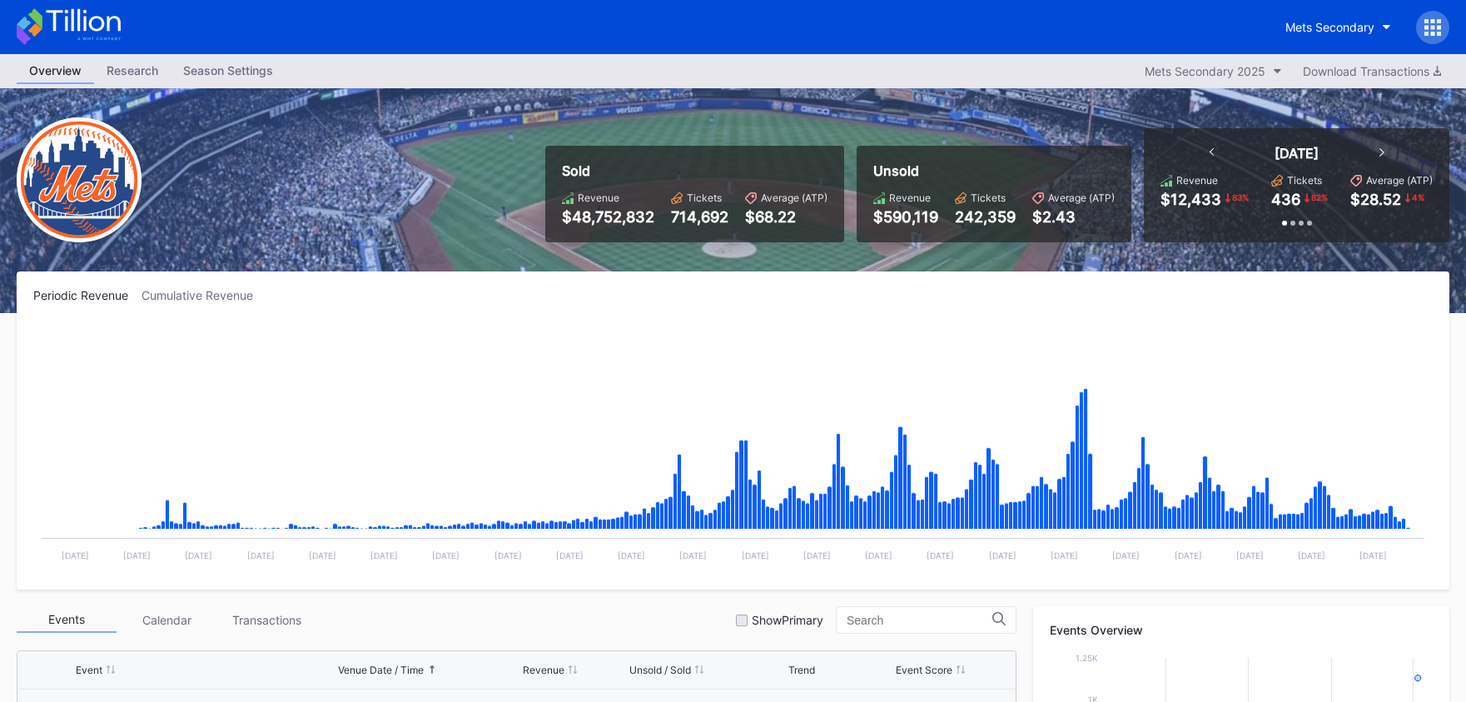
scroll to position [4006, 0]
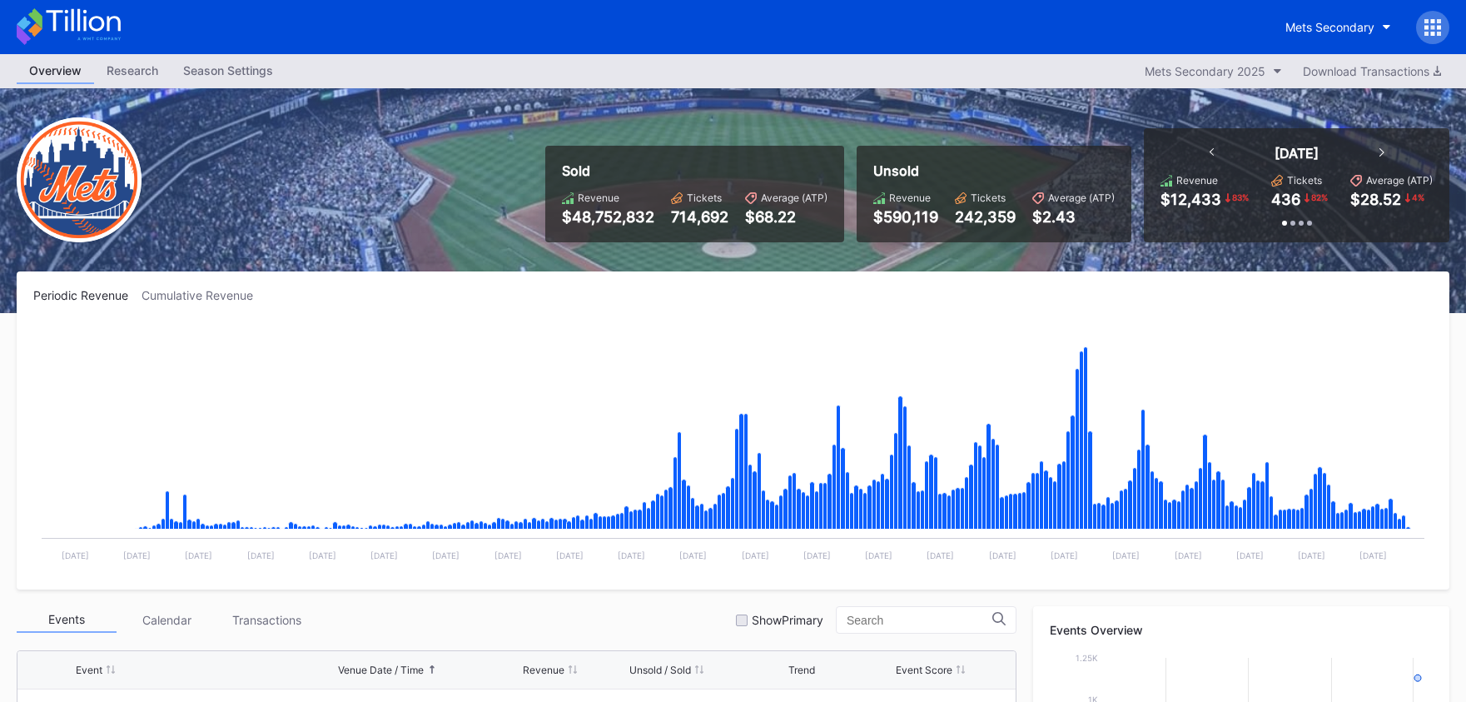
click at [94, 24] on icon at bounding box center [69, 26] width 104 height 37
click at [82, 35] on icon at bounding box center [69, 26] width 104 height 37
click at [1352, 11] on div "Mets Secondary" at bounding box center [1361, 27] width 177 height 33
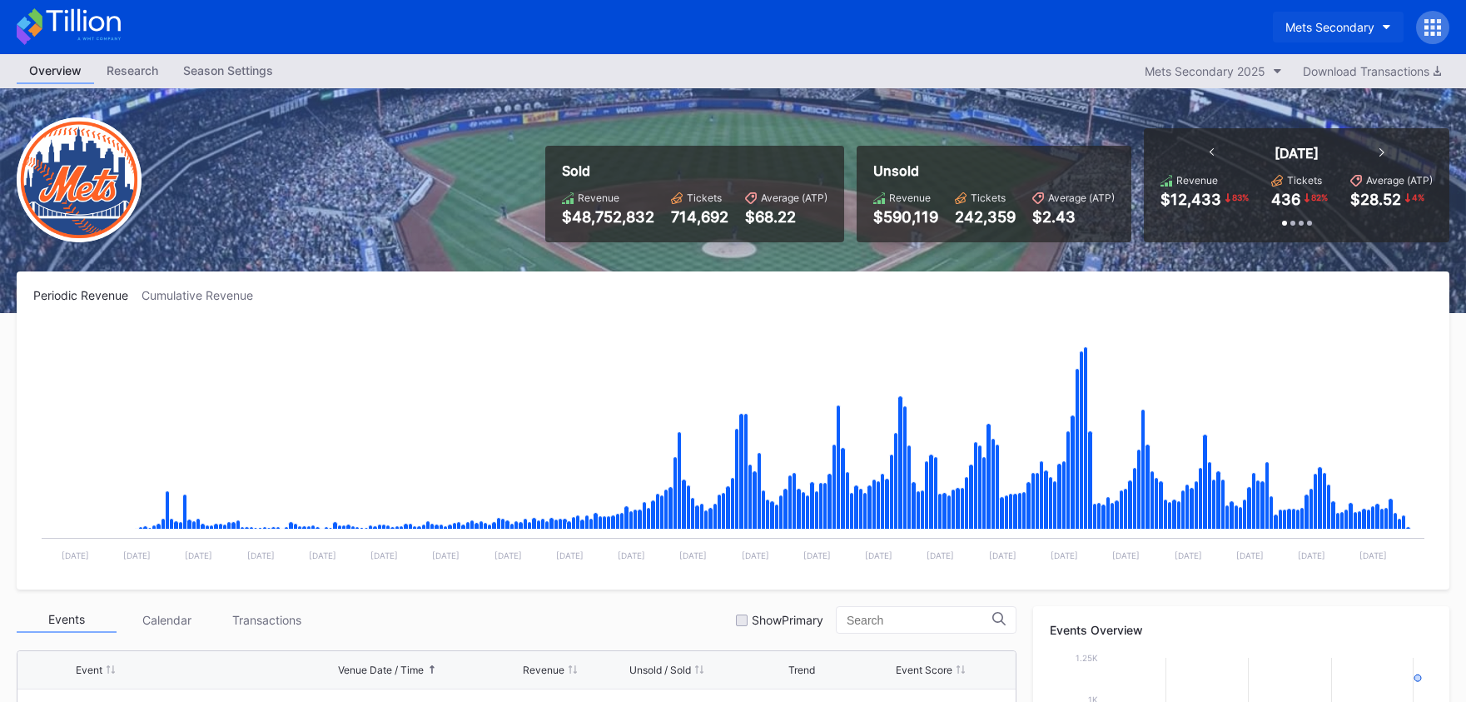
click at [1328, 27] on div "Mets Secondary" at bounding box center [1330, 27] width 89 height 14
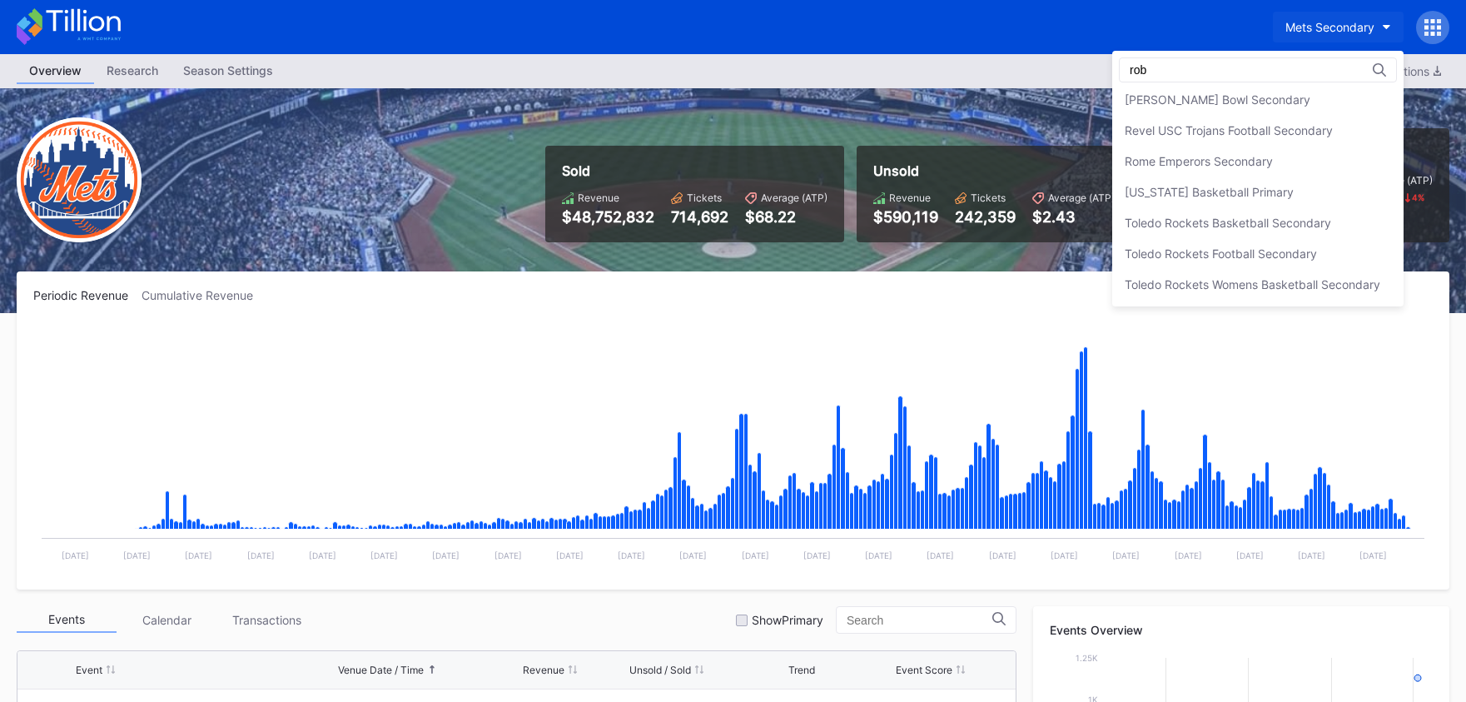
scroll to position [0, 0]
type input "r"
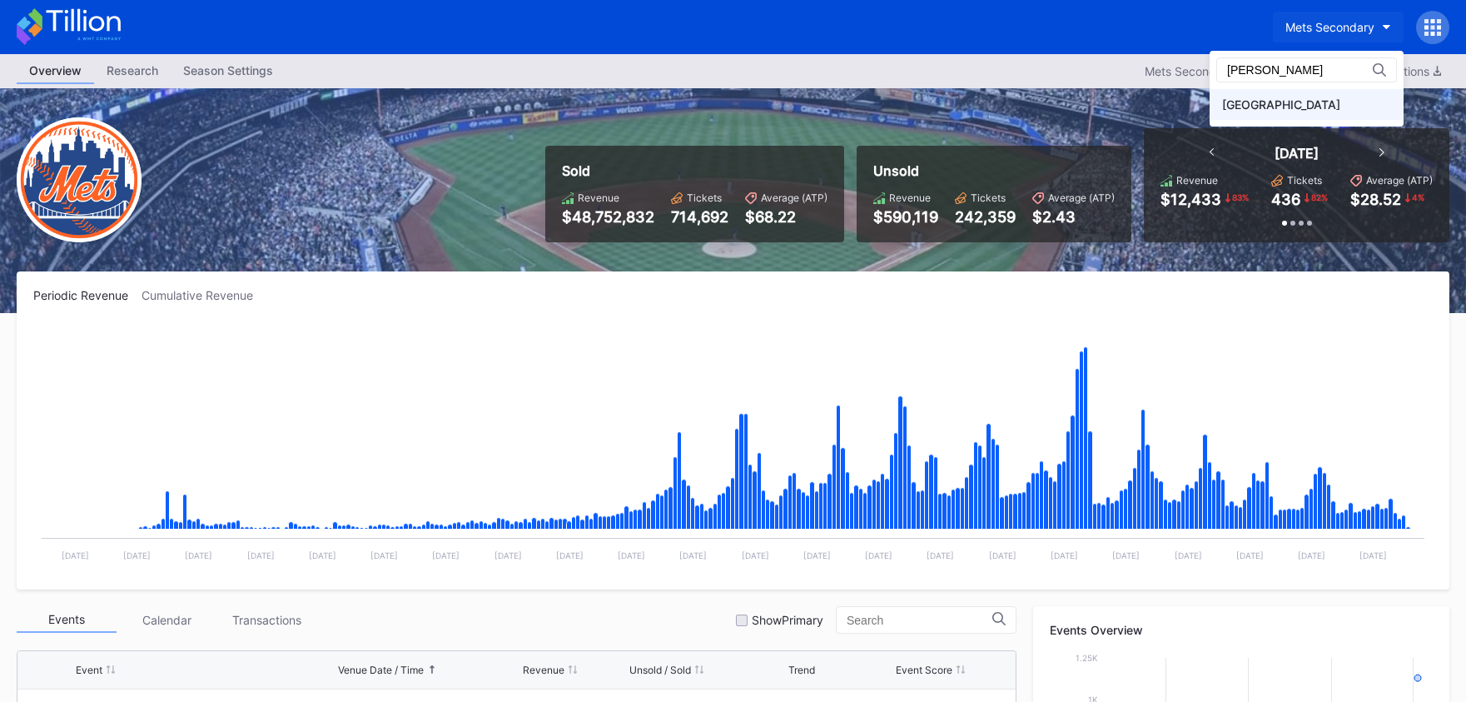
type input "fred"
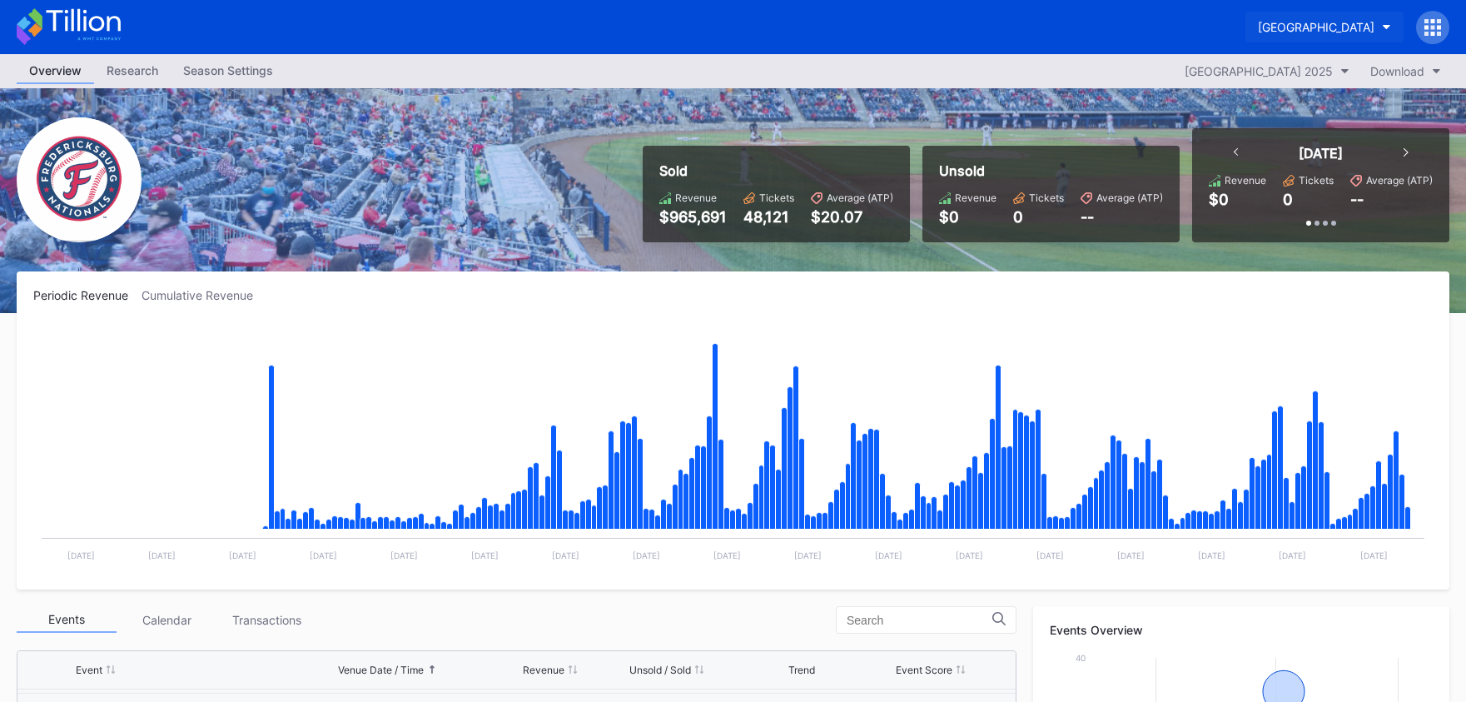
click at [1258, 22] on div "[GEOGRAPHIC_DATA]" at bounding box center [1316, 27] width 117 height 14
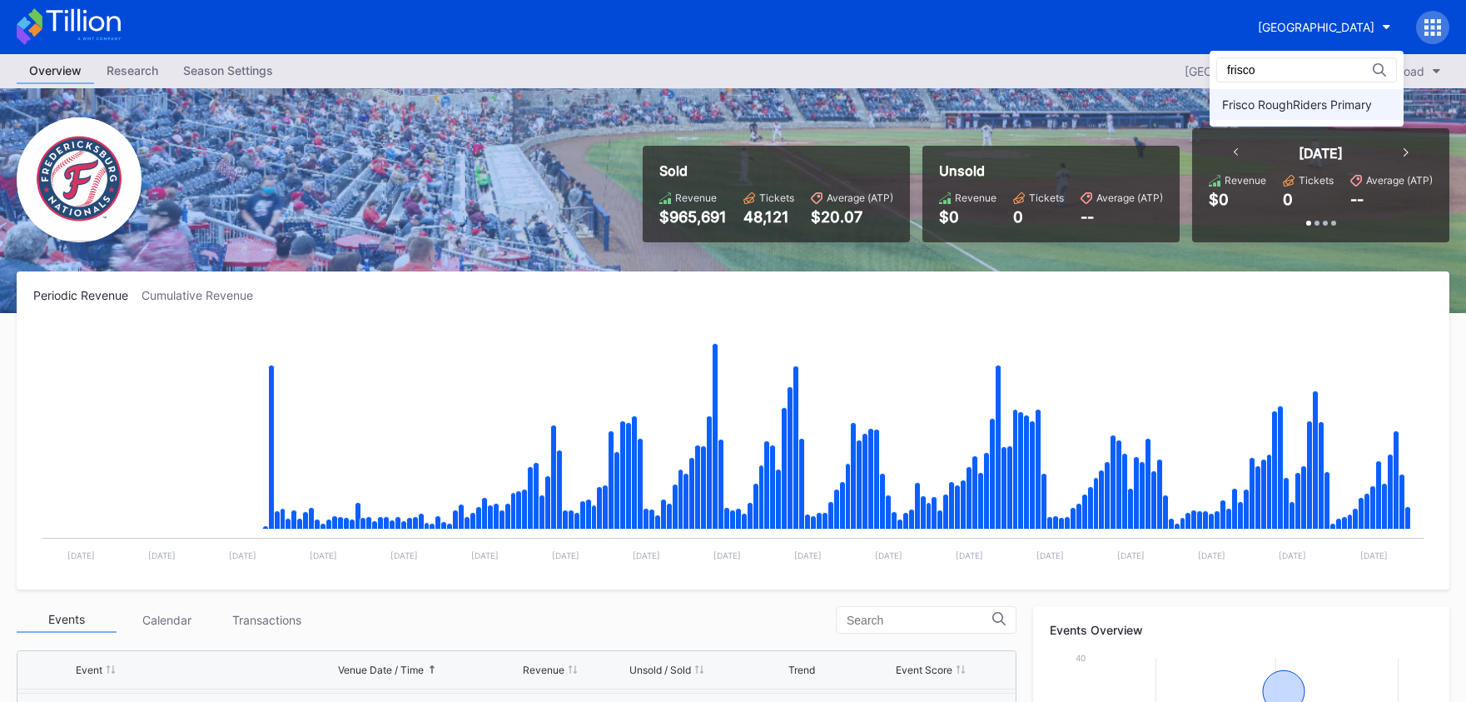
type input "frisco"
click at [1261, 107] on div "Frisco RoughRiders Primary" at bounding box center [1297, 104] width 150 height 14
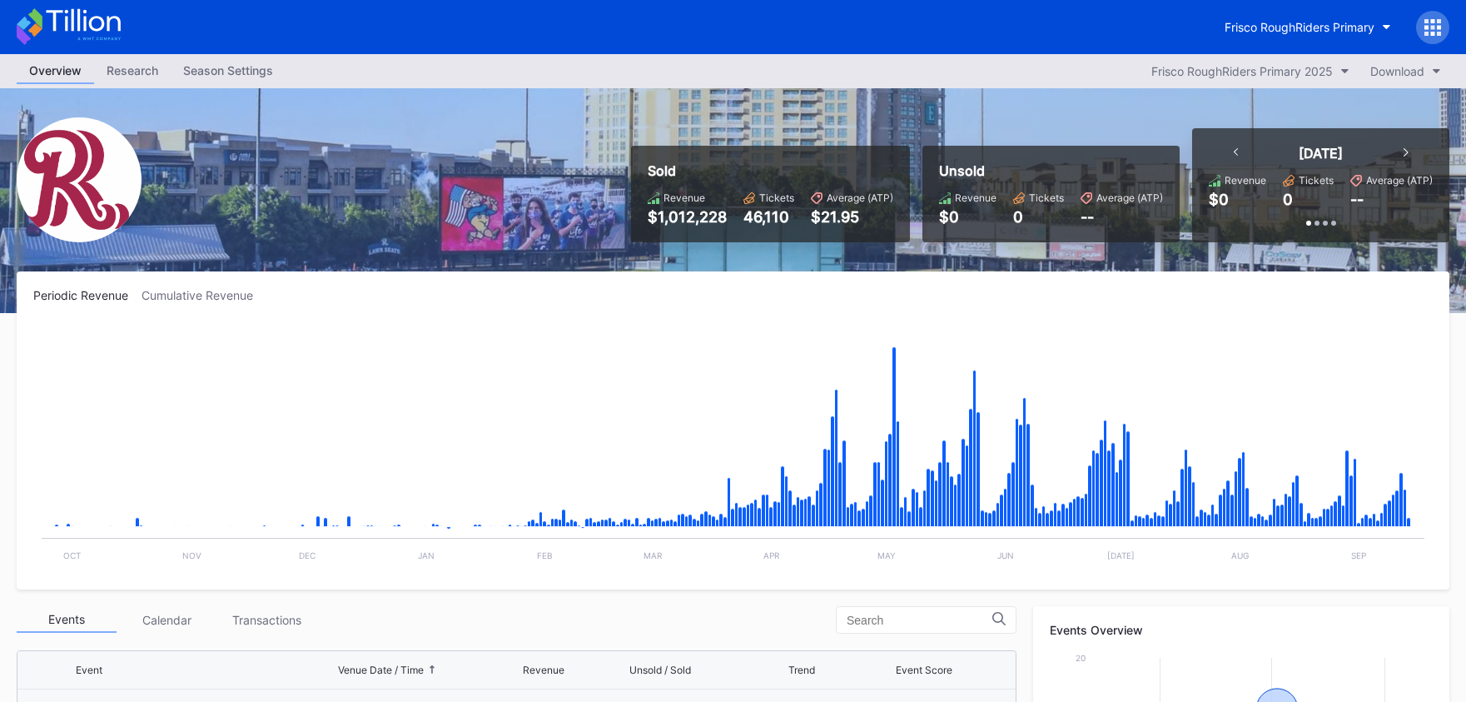
scroll to position [3189, 0]
